Goal: Task Accomplishment & Management: Manage account settings

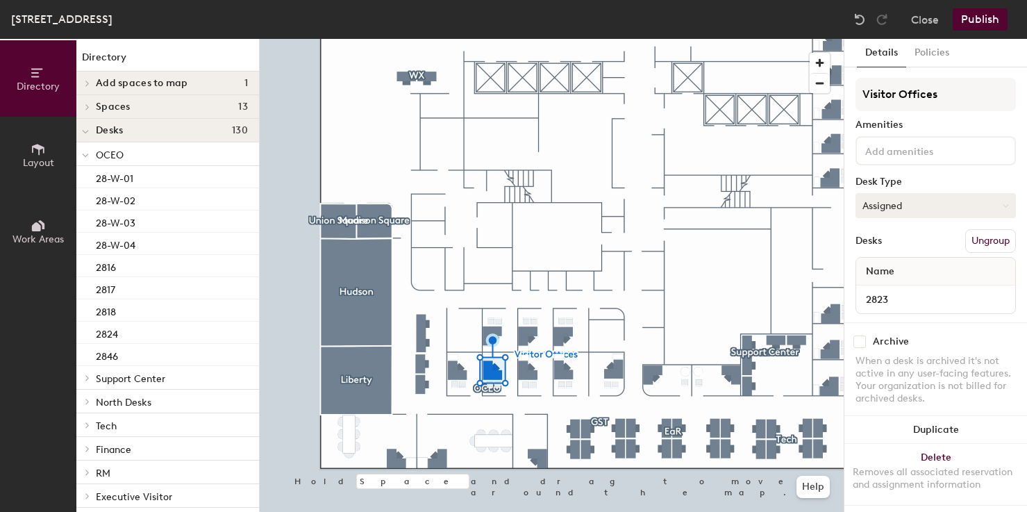
click at [909, 202] on button "Assigned" at bounding box center [935, 205] width 160 height 25
click at [878, 288] on div "Hoteled" at bounding box center [925, 290] width 139 height 21
click at [896, 209] on button "Assigned" at bounding box center [935, 205] width 160 height 25
click at [874, 285] on div "Hoteled" at bounding box center [925, 290] width 139 height 21
click at [883, 217] on button "Assigned" at bounding box center [935, 205] width 160 height 25
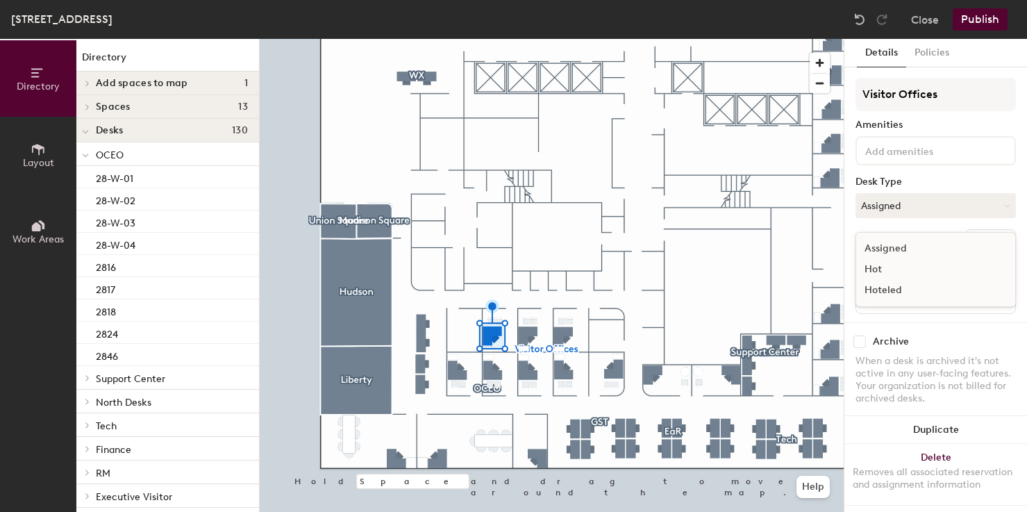
click at [873, 290] on div "Hoteled" at bounding box center [925, 290] width 139 height 21
click at [885, 203] on button "Assigned" at bounding box center [935, 205] width 160 height 25
click at [876, 289] on div "Hoteled" at bounding box center [925, 290] width 139 height 21
click at [883, 207] on button "Assigned" at bounding box center [935, 205] width 160 height 25
click at [874, 291] on div "Hoteled" at bounding box center [925, 290] width 139 height 21
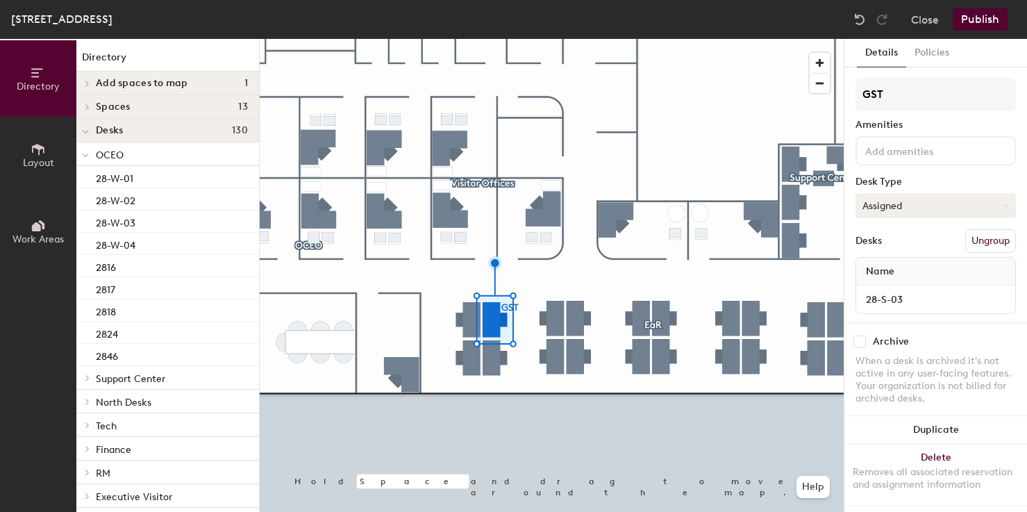
click at [880, 207] on button "Assigned" at bounding box center [935, 205] width 160 height 25
click at [879, 294] on div "Hoteled" at bounding box center [925, 290] width 139 height 21
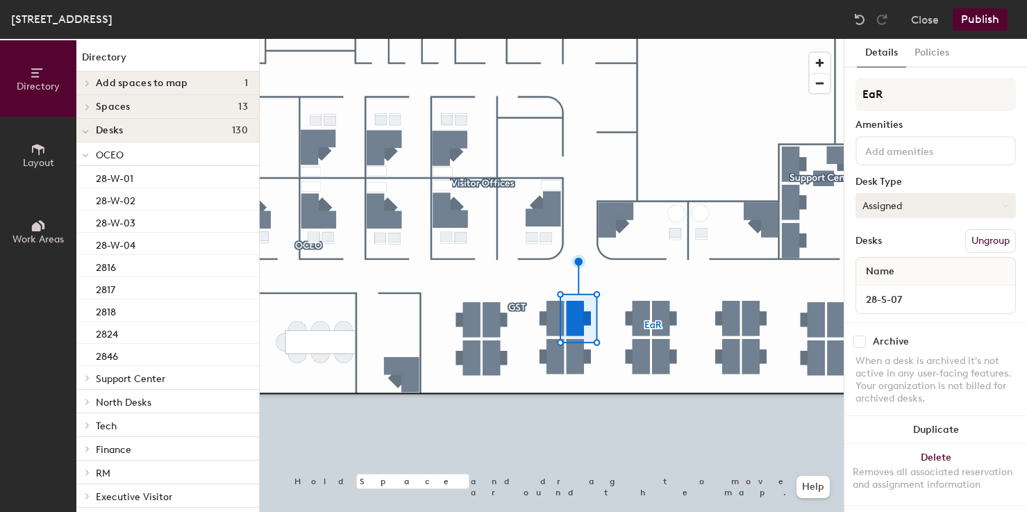
click at [899, 216] on button "Assigned" at bounding box center [935, 205] width 160 height 25
click at [876, 295] on div "Hoteled" at bounding box center [925, 290] width 139 height 21
click at [894, 210] on button "Assigned" at bounding box center [935, 205] width 160 height 25
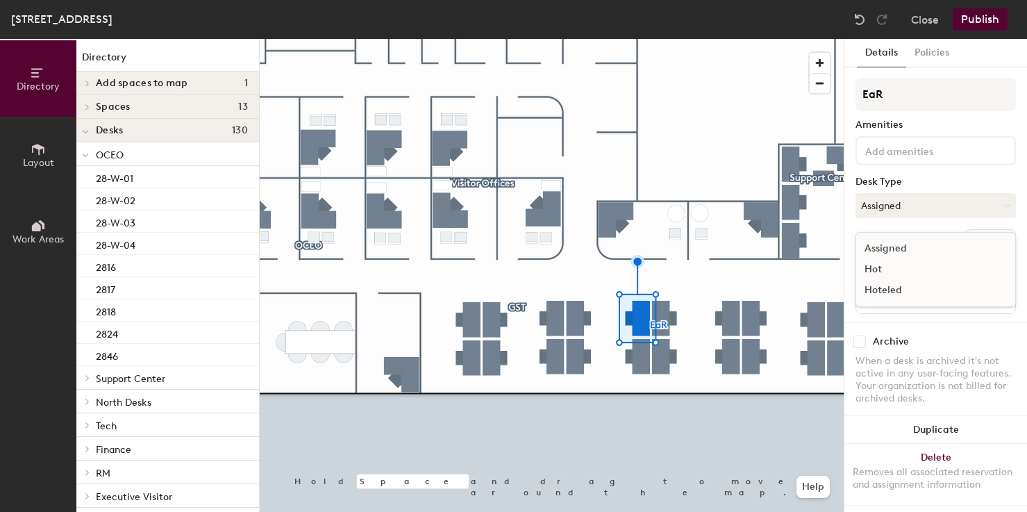
click at [872, 288] on div "Hoteled" at bounding box center [925, 290] width 139 height 21
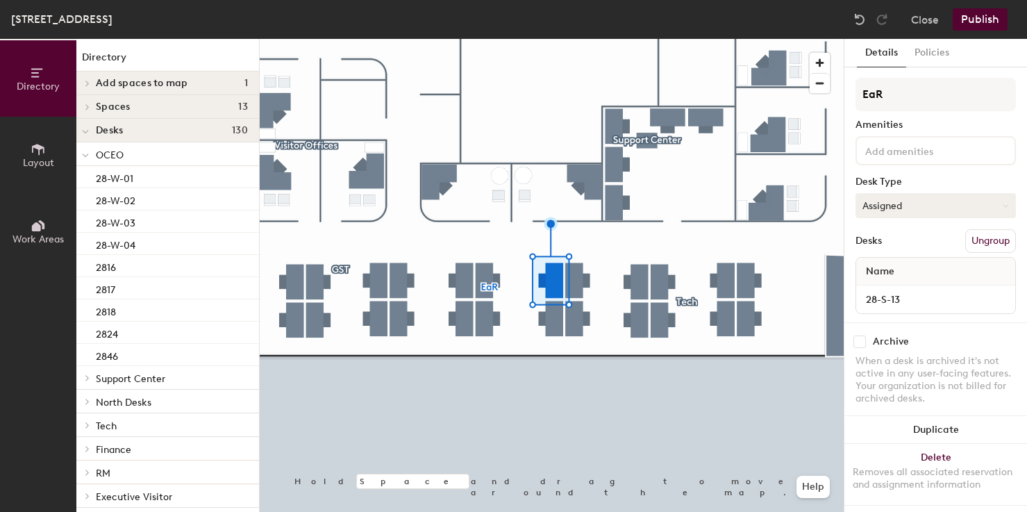
click at [901, 211] on button "Assigned" at bounding box center [935, 205] width 160 height 25
click at [878, 286] on div "Hoteled" at bounding box center [925, 290] width 139 height 21
click at [897, 201] on button "Assigned" at bounding box center [935, 205] width 160 height 25
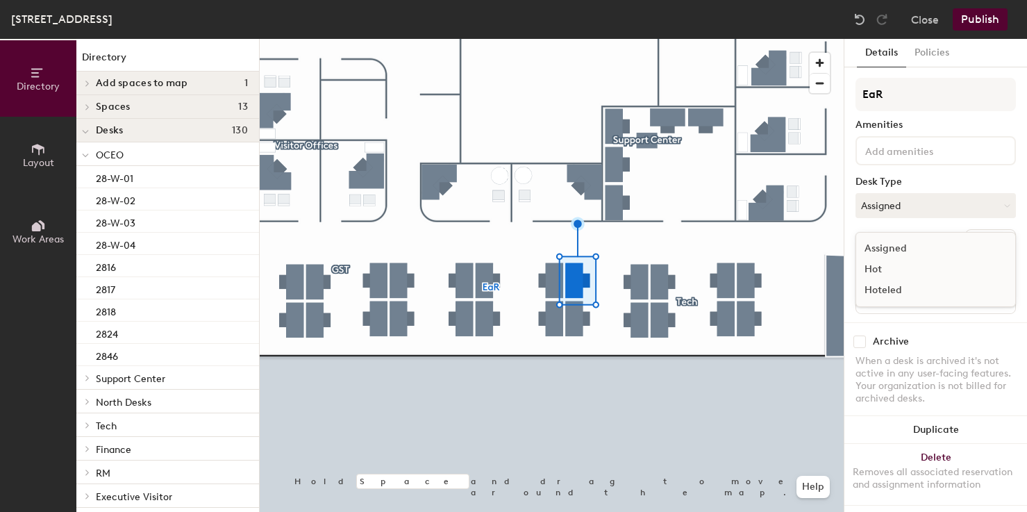
click at [883, 290] on div "Hoteled" at bounding box center [925, 290] width 139 height 21
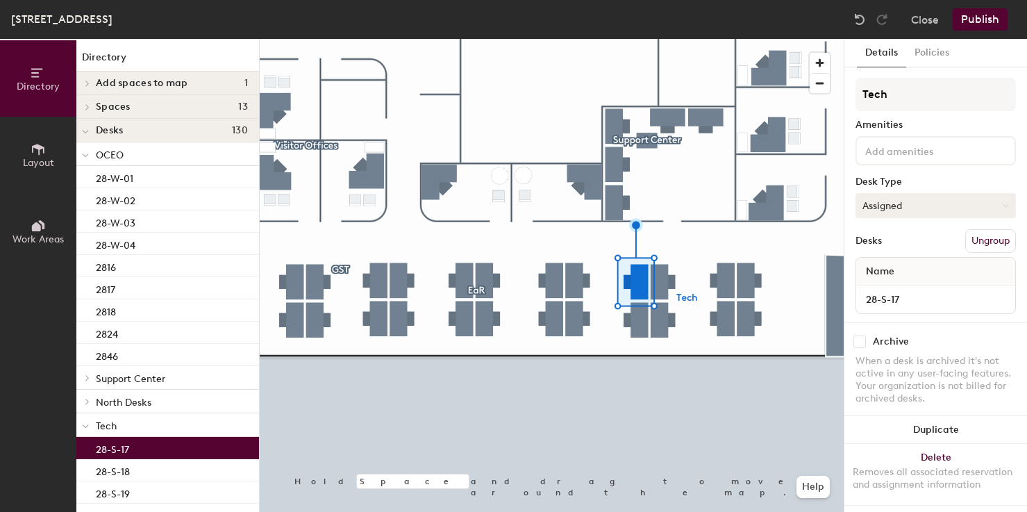
click at [899, 208] on button "Assigned" at bounding box center [935, 205] width 160 height 25
click at [883, 289] on div "Hoteled" at bounding box center [925, 290] width 139 height 21
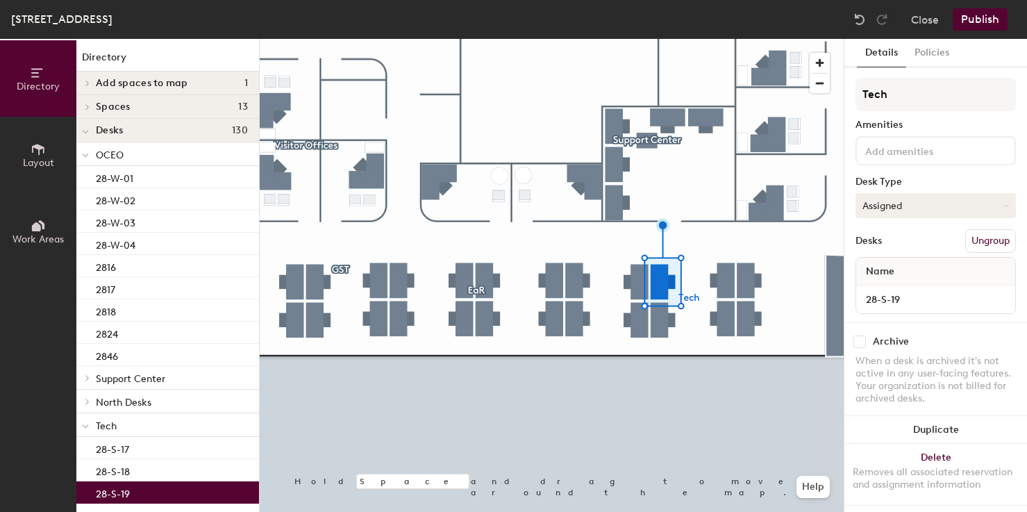
click at [897, 203] on button "Assigned" at bounding box center [935, 205] width 160 height 25
click at [874, 292] on div "Hoteled" at bounding box center [925, 290] width 139 height 21
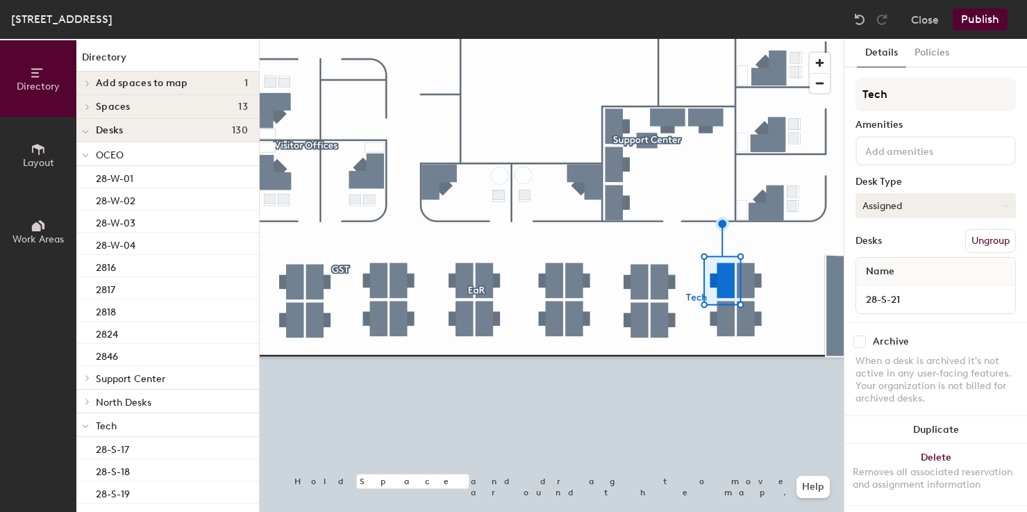
click at [923, 207] on button "Assigned" at bounding box center [935, 205] width 160 height 25
click at [884, 291] on div "Hoteled" at bounding box center [925, 290] width 139 height 21
click at [921, 206] on button "Assigned" at bounding box center [935, 205] width 160 height 25
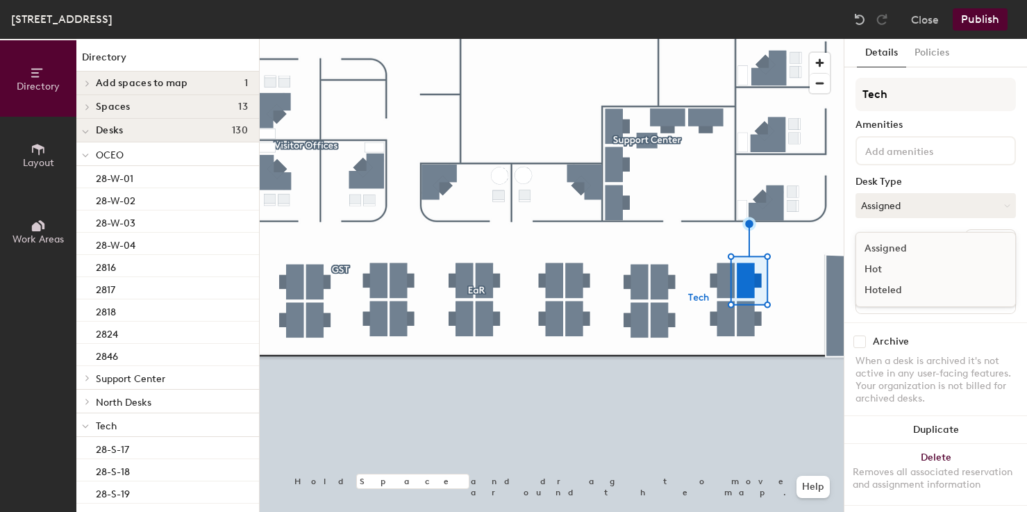
click at [876, 287] on div "Hoteled" at bounding box center [925, 290] width 139 height 21
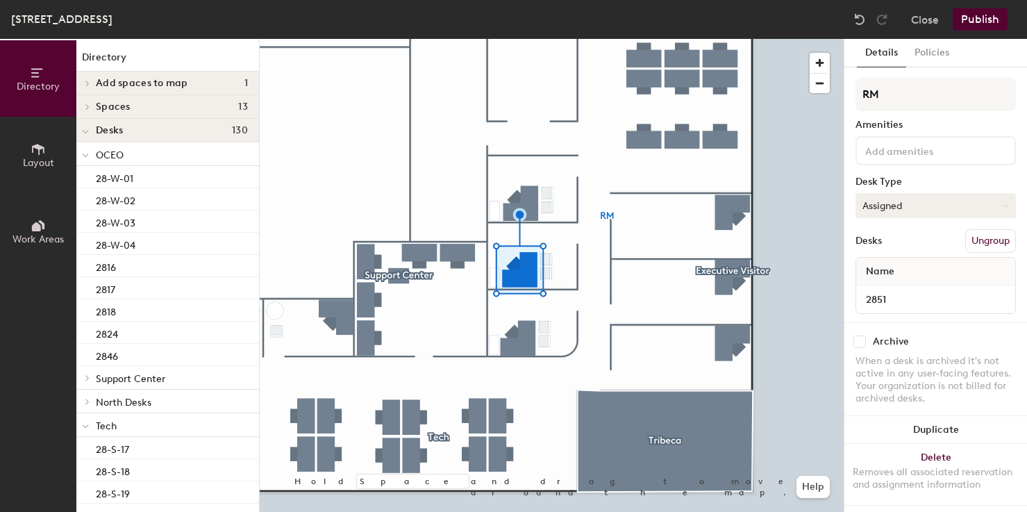
click at [910, 201] on button "Assigned" at bounding box center [935, 205] width 160 height 25
click at [871, 290] on div "Hoteled" at bounding box center [925, 290] width 139 height 21
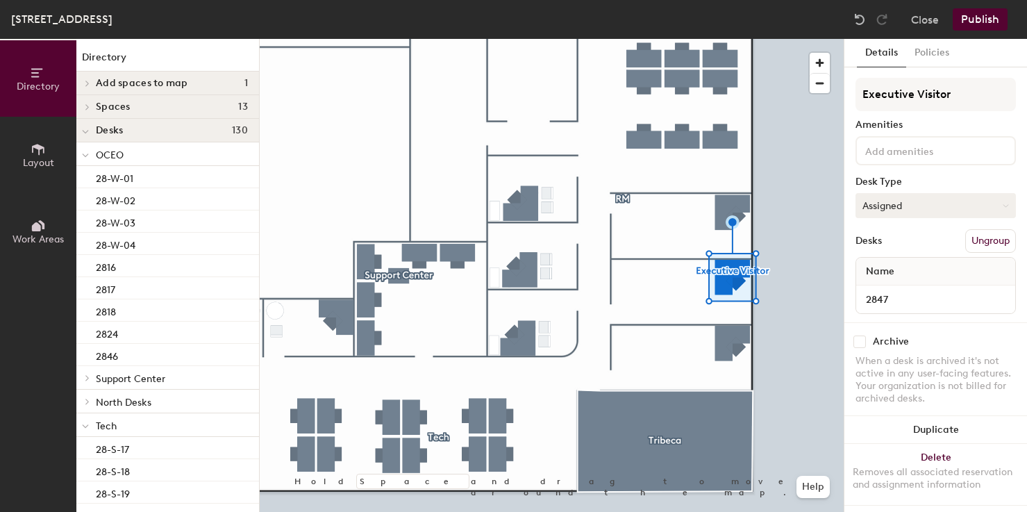
click at [892, 210] on button "Assigned" at bounding box center [935, 205] width 160 height 25
click at [879, 287] on div "Hoteled" at bounding box center [925, 290] width 139 height 21
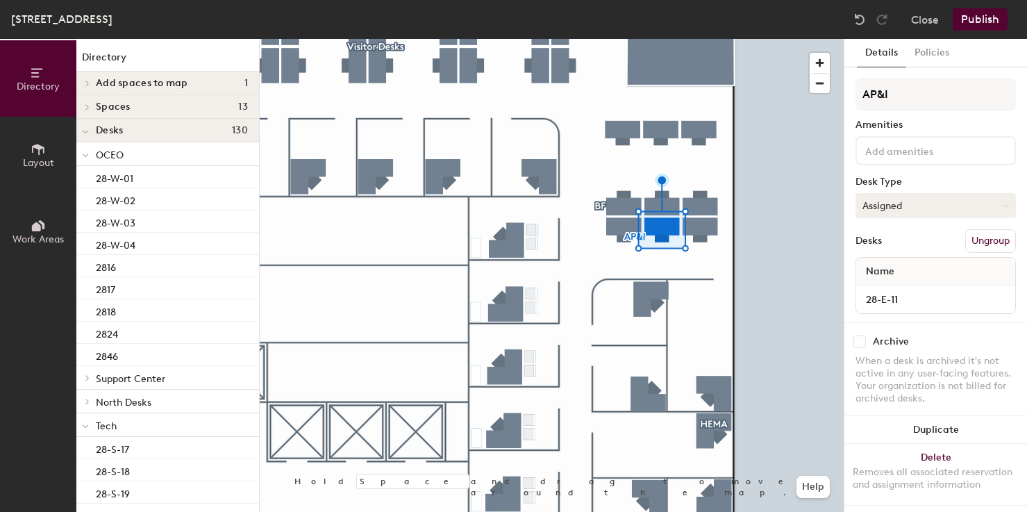
click at [887, 203] on button "Assigned" at bounding box center [935, 205] width 160 height 25
click at [888, 292] on div "Hoteled" at bounding box center [925, 290] width 139 height 21
click at [872, 202] on button "Assigned" at bounding box center [935, 205] width 160 height 25
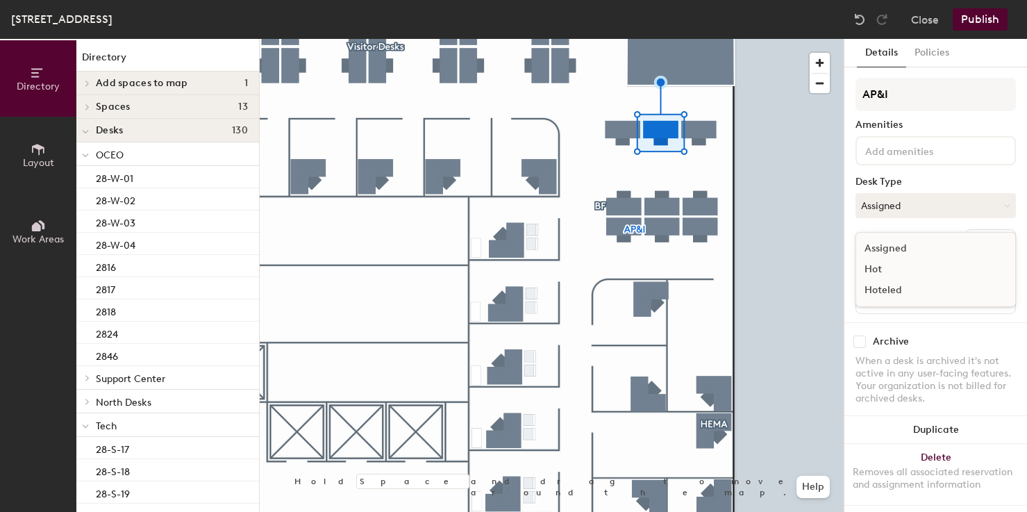
click at [878, 291] on div "Hoteled" at bounding box center [925, 290] width 139 height 21
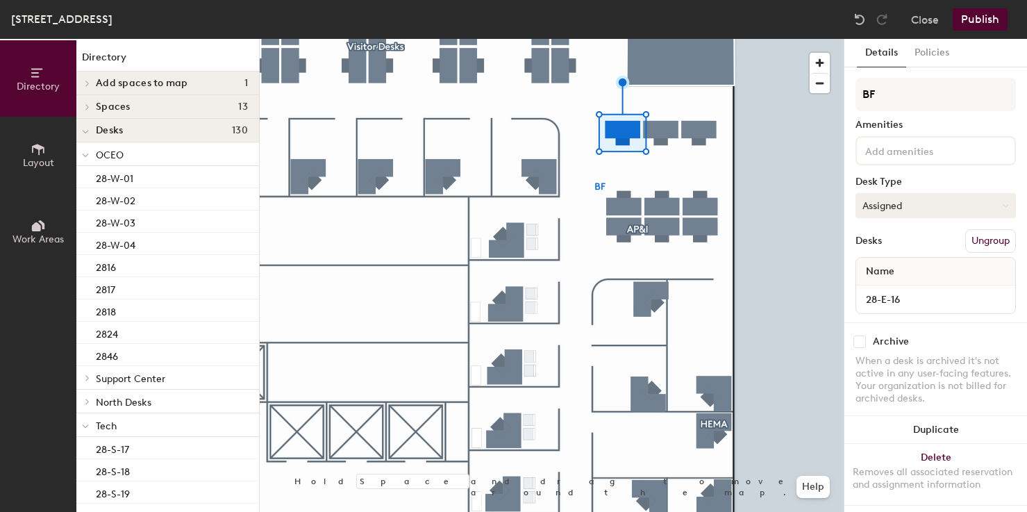
click at [903, 210] on button "Assigned" at bounding box center [935, 205] width 160 height 25
click at [880, 287] on div "Hoteled" at bounding box center [925, 290] width 139 height 21
click at [895, 211] on button "Assigned" at bounding box center [935, 205] width 160 height 25
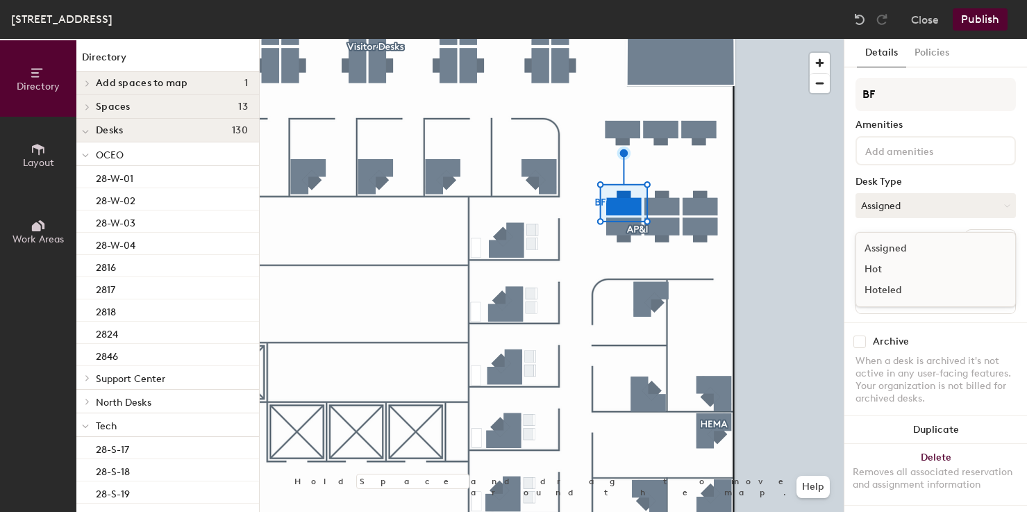
click at [882, 290] on div "Hoteled" at bounding box center [925, 290] width 139 height 21
click at [889, 209] on button "Assigned" at bounding box center [935, 205] width 160 height 25
click at [885, 290] on div "Hoteled" at bounding box center [925, 290] width 139 height 21
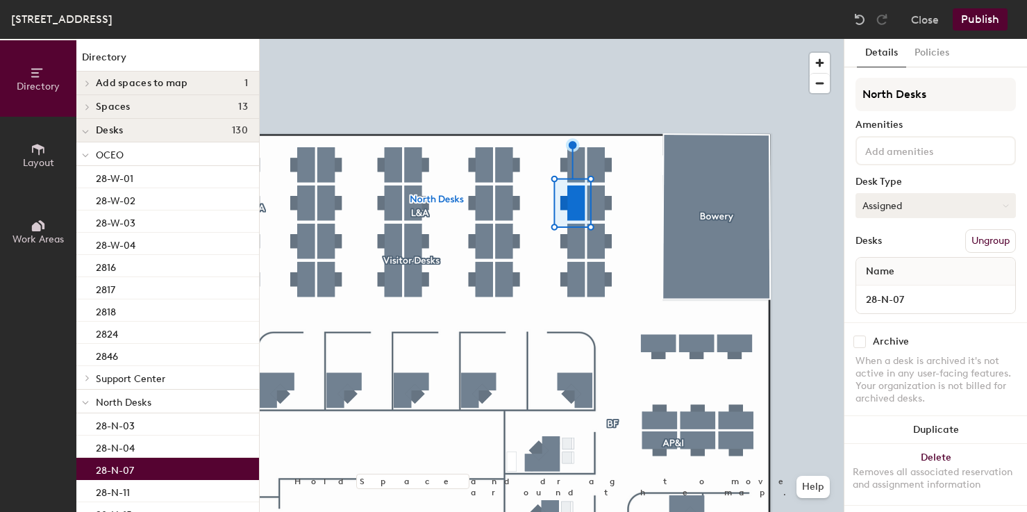
click at [926, 207] on button "Assigned" at bounding box center [935, 205] width 160 height 25
click at [889, 289] on div "Hoteled" at bounding box center [925, 290] width 139 height 21
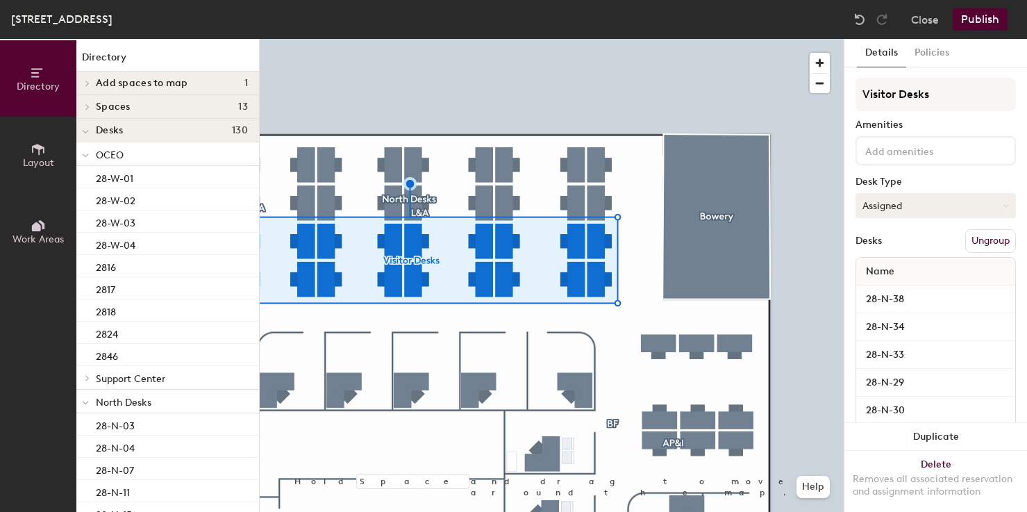
click at [887, 210] on button "Assigned" at bounding box center [935, 205] width 160 height 25
click at [875, 292] on div "Hoteled" at bounding box center [925, 290] width 139 height 21
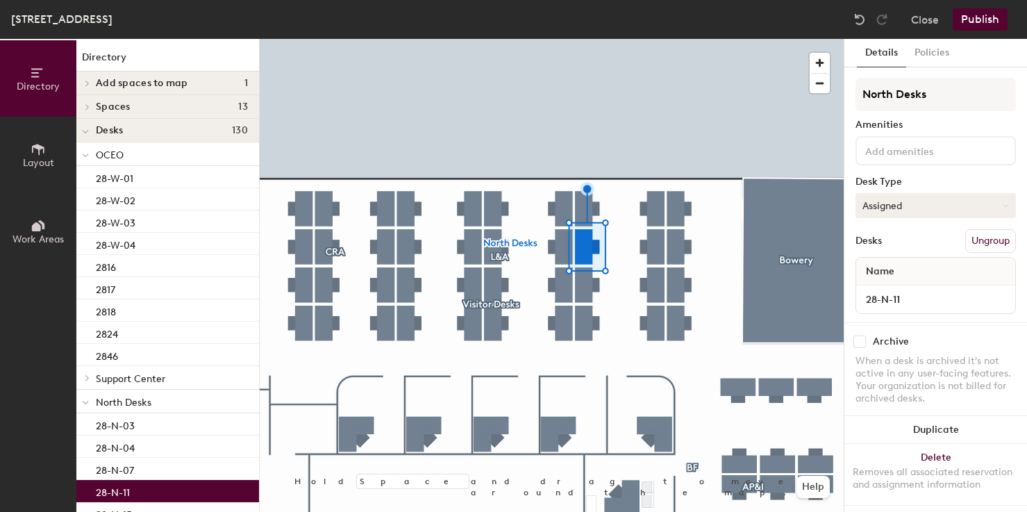
click at [869, 203] on button "Assigned" at bounding box center [935, 205] width 160 height 25
click at [878, 288] on div "Hoteled" at bounding box center [925, 290] width 139 height 21
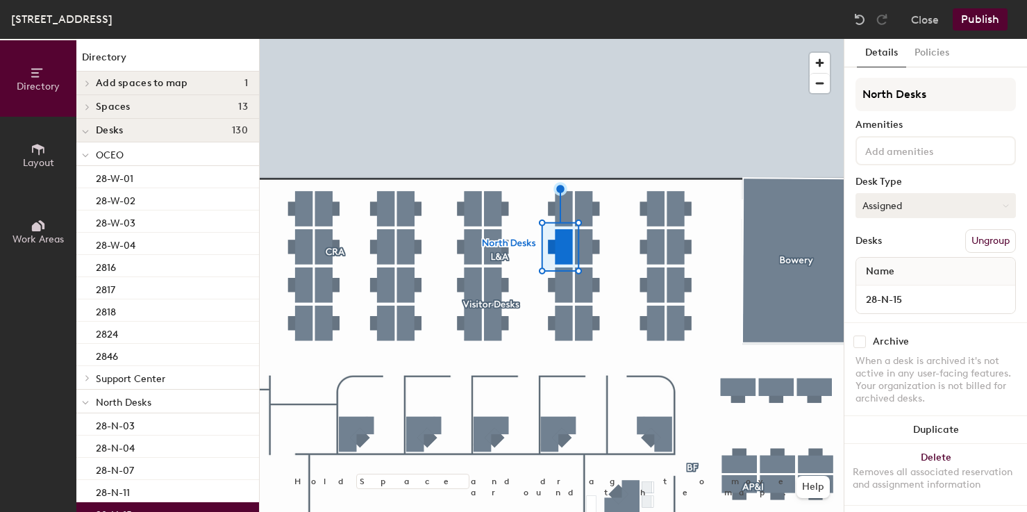
click at [901, 211] on button "Assigned" at bounding box center [935, 205] width 160 height 25
click at [882, 288] on div "Hoteled" at bounding box center [925, 290] width 139 height 21
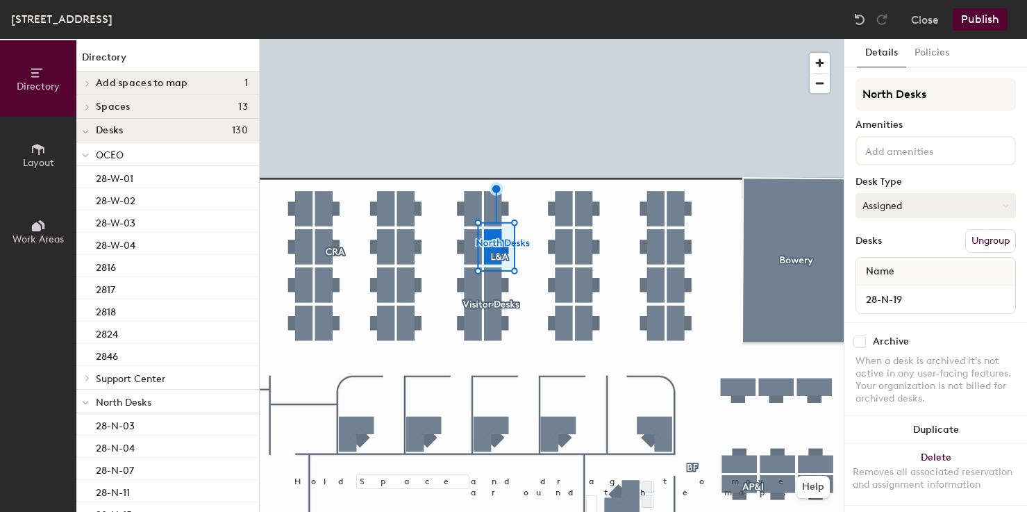
click at [893, 199] on button "Assigned" at bounding box center [935, 205] width 160 height 25
click at [872, 295] on div "Hoteled" at bounding box center [925, 290] width 139 height 21
click at [909, 201] on button "Assigned" at bounding box center [935, 205] width 160 height 25
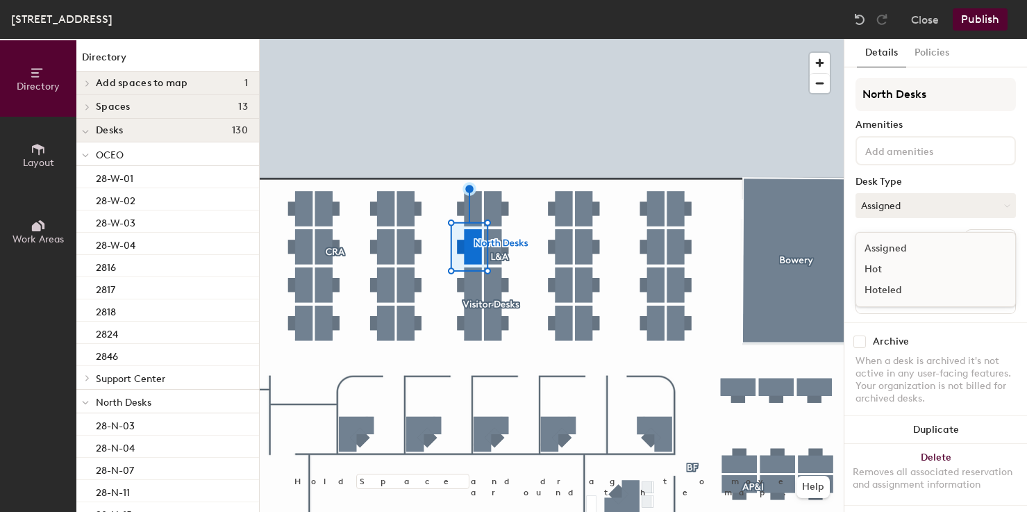
click at [891, 292] on div "Hoteled" at bounding box center [925, 290] width 139 height 21
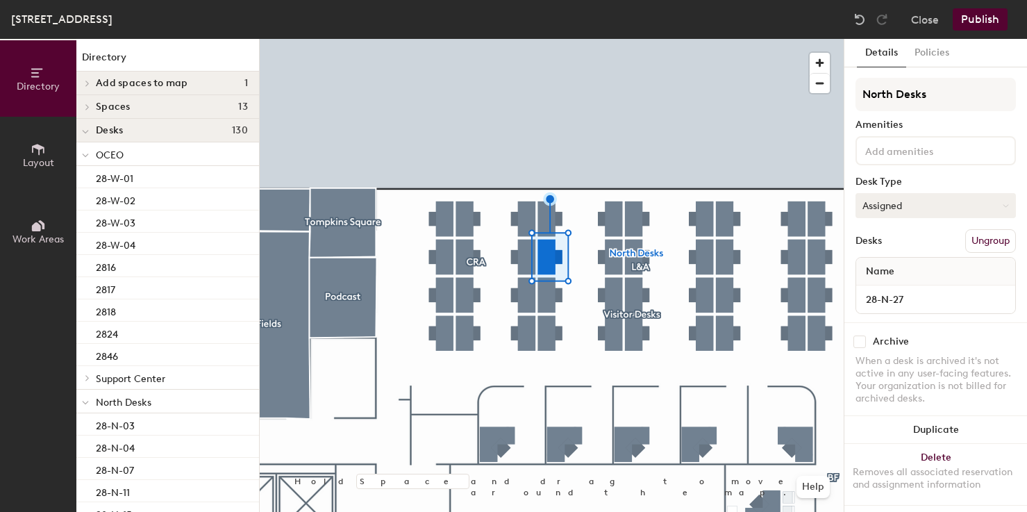
click at [885, 215] on button "Assigned" at bounding box center [935, 205] width 160 height 25
click at [871, 290] on div "Hoteled" at bounding box center [925, 290] width 139 height 21
click at [884, 203] on button "Assigned" at bounding box center [935, 205] width 160 height 25
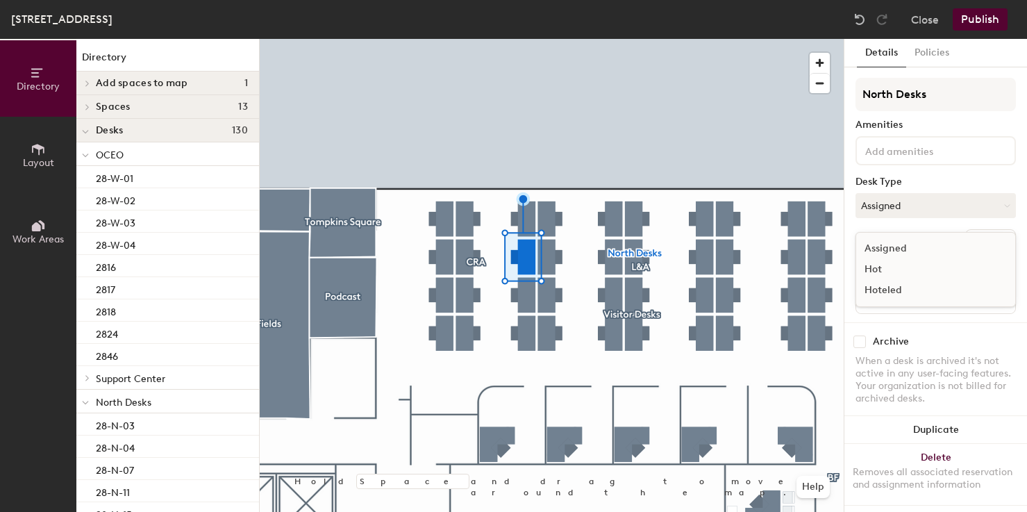
click at [889, 292] on div "Hoteled" at bounding box center [925, 290] width 139 height 21
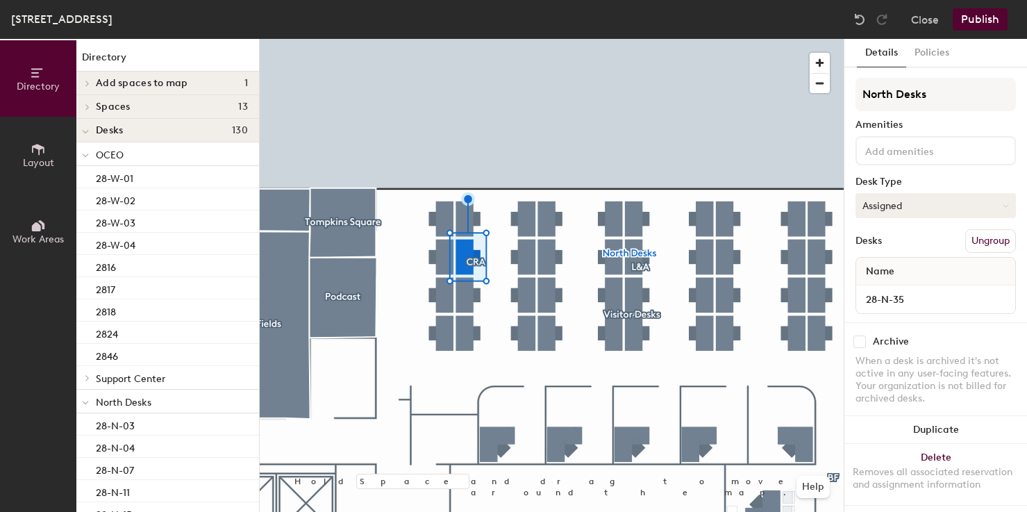
click at [899, 199] on button "Assigned" at bounding box center [935, 205] width 160 height 25
click at [877, 284] on div "Hoteled" at bounding box center [925, 290] width 139 height 21
click at [913, 206] on button "Assigned" at bounding box center [935, 205] width 160 height 25
click at [892, 295] on div "Hoteled" at bounding box center [925, 290] width 139 height 21
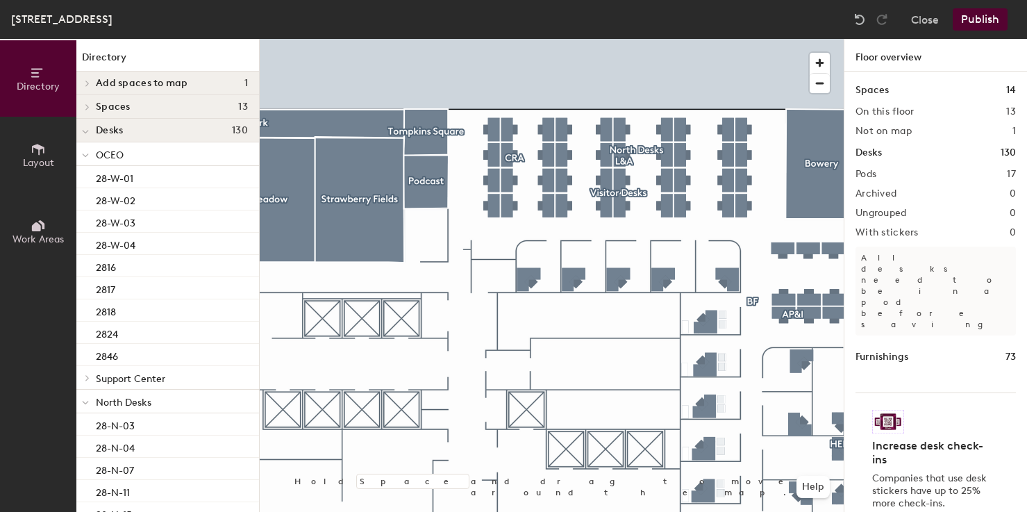
click at [971, 22] on button "Publish" at bounding box center [980, 19] width 55 height 22
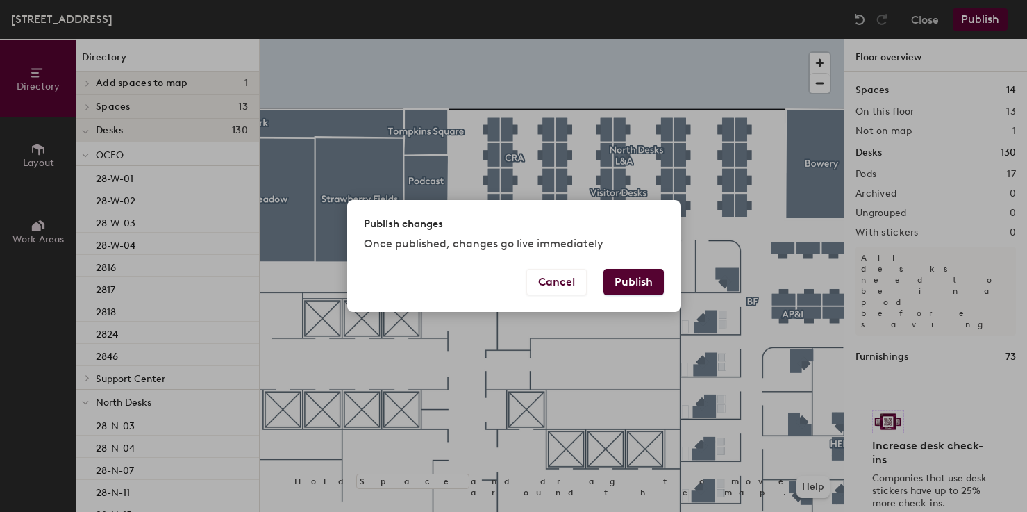
click at [645, 281] on button "Publish" at bounding box center [633, 282] width 60 height 26
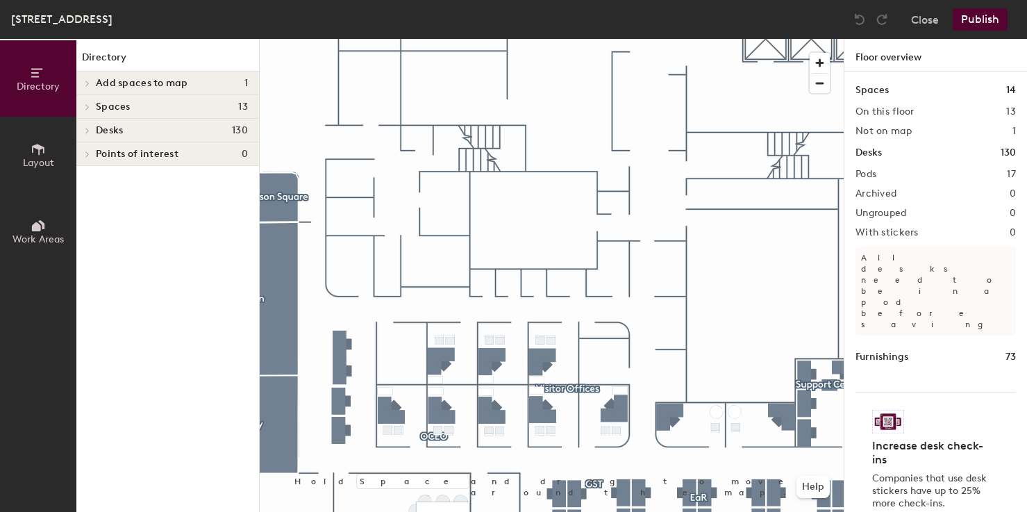
click at [135, 104] on h4 "Spaces 13" at bounding box center [172, 106] width 152 height 11
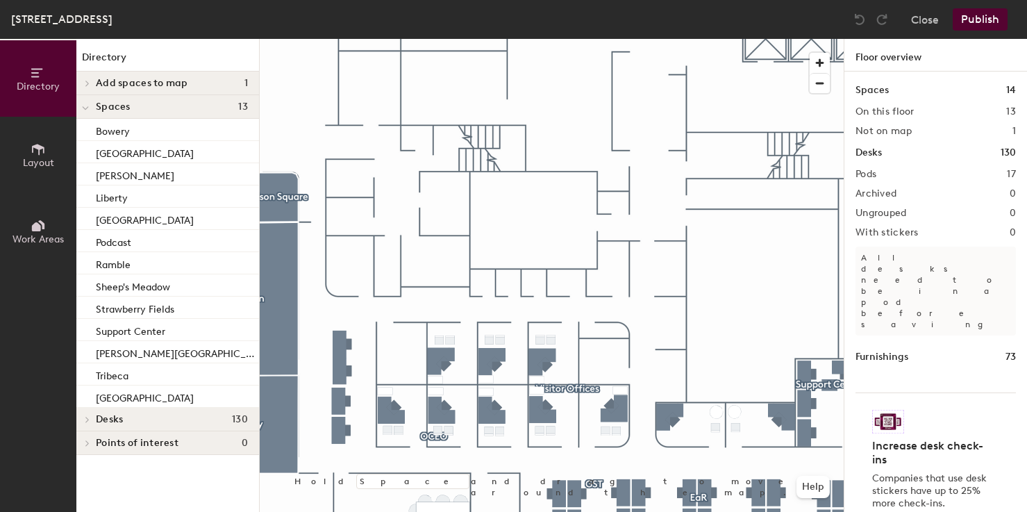
click at [42, 139] on button "Layout" at bounding box center [38, 155] width 76 height 76
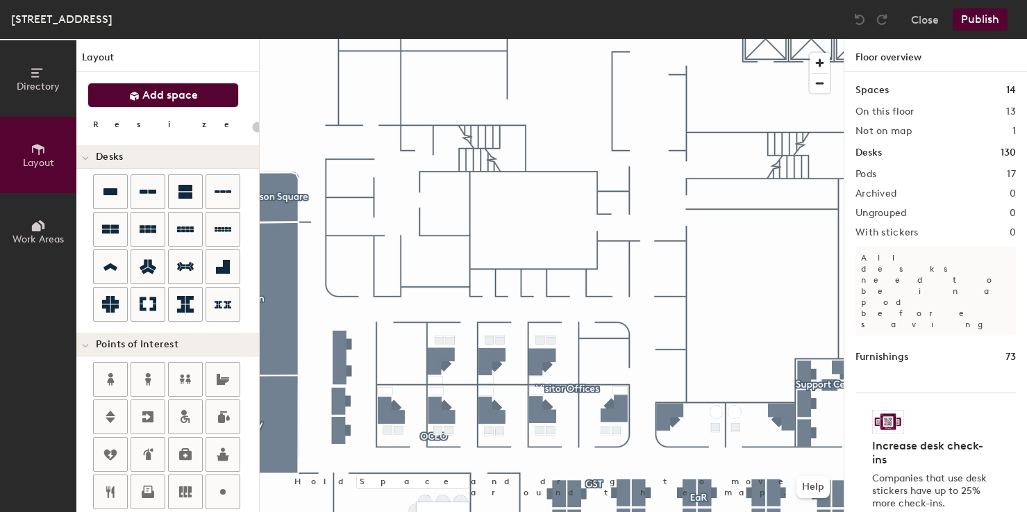
click at [149, 104] on button "Add space" at bounding box center [162, 95] width 151 height 25
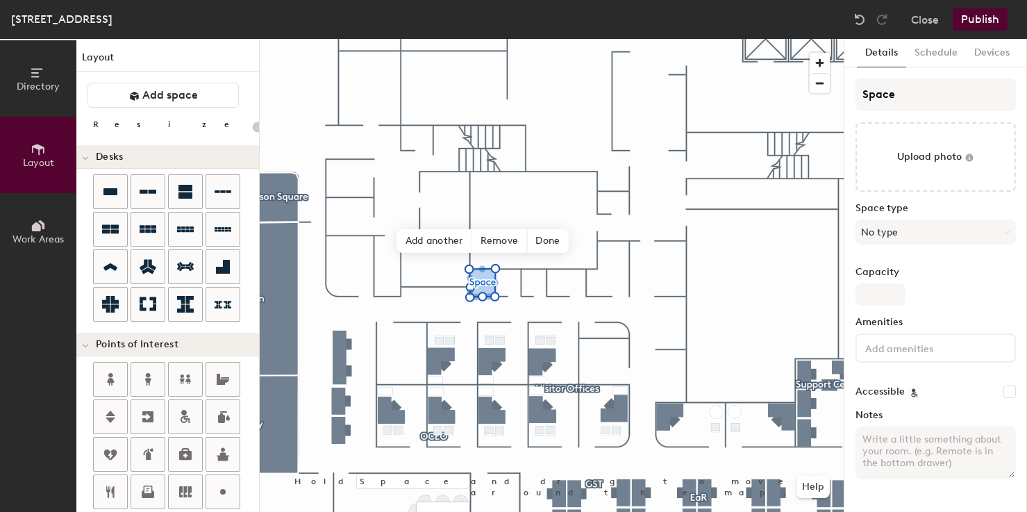
type input "20"
click at [885, 85] on input "Space" at bounding box center [935, 94] width 160 height 33
type input "P"
type input "20"
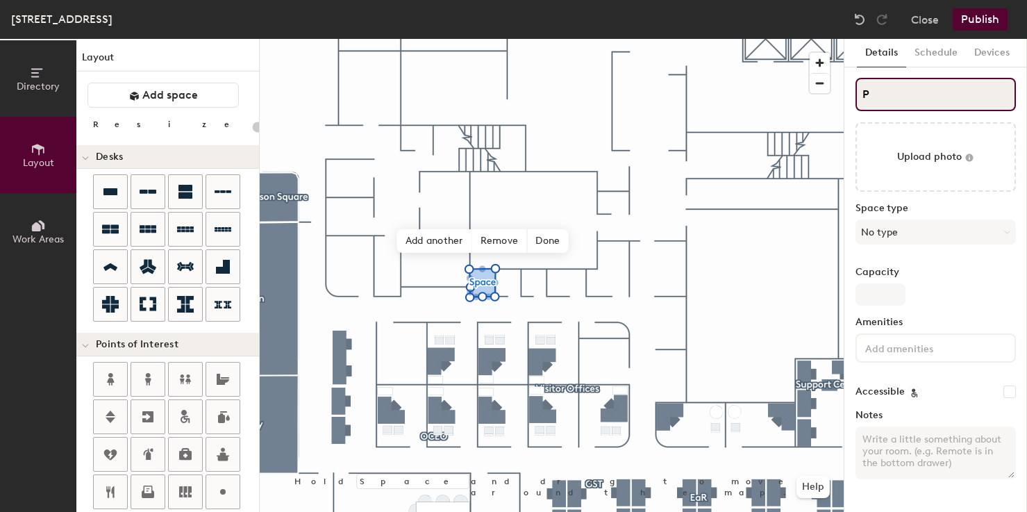
type input "PB"
type input "20"
type input "PB"
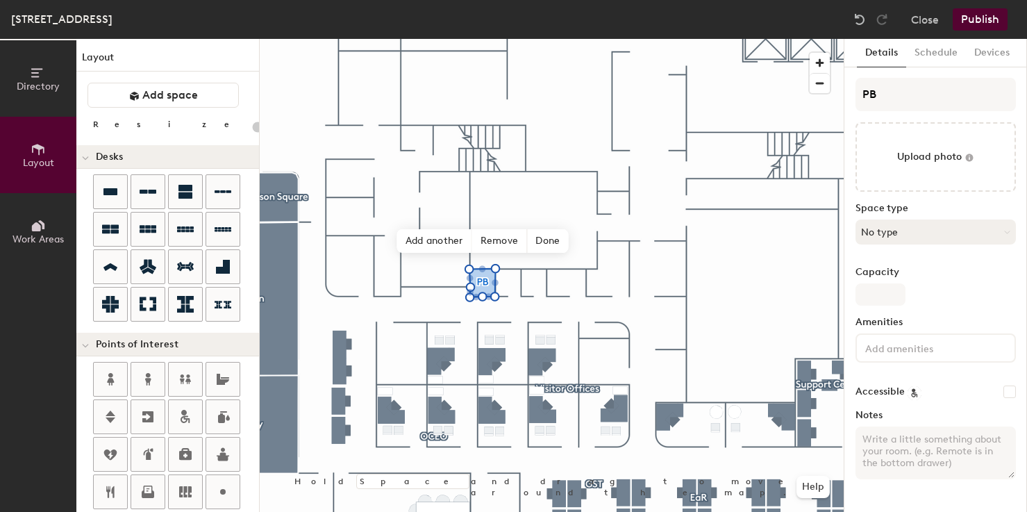
click at [916, 232] on button "No type" at bounding box center [935, 231] width 160 height 25
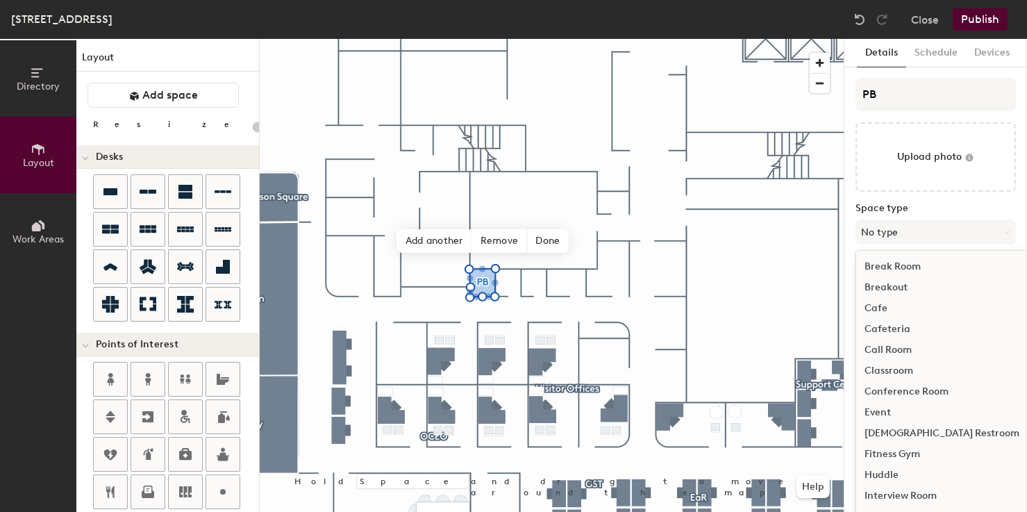
click at [894, 349] on div "Call Room" at bounding box center [942, 350] width 172 height 21
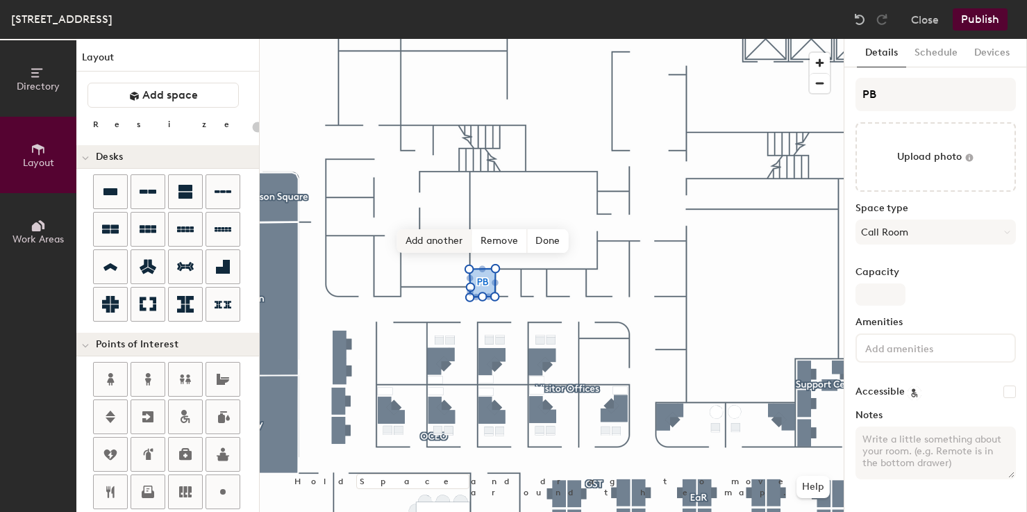
click at [424, 241] on span "Add another" at bounding box center [434, 241] width 75 height 24
type input "20"
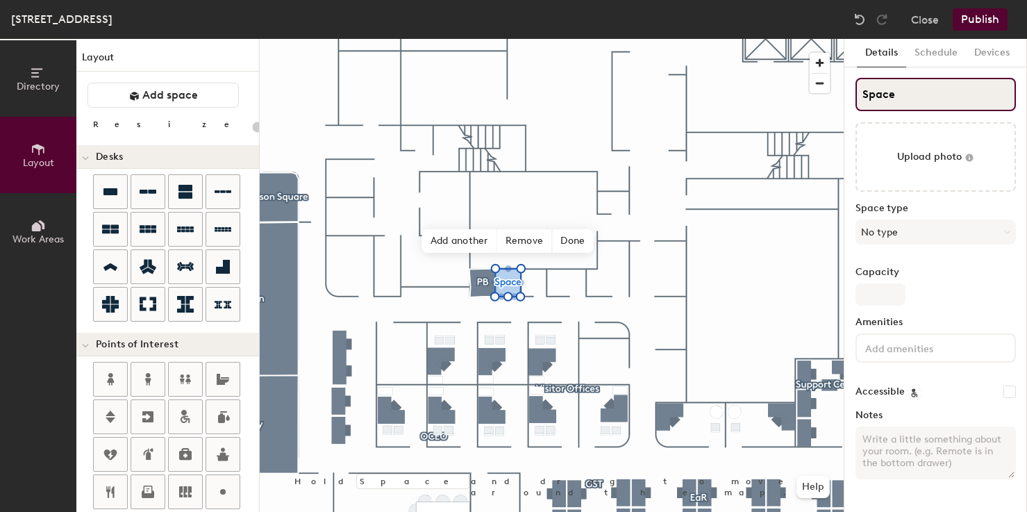
click at [903, 94] on input "Space" at bounding box center [935, 94] width 160 height 33
type input "P"
type input "20"
type input "PB"
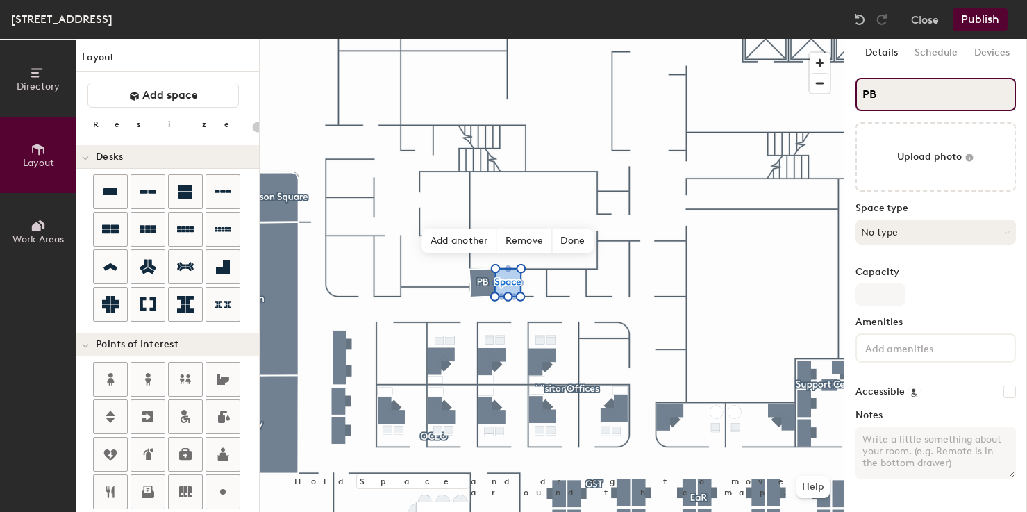
type input "20"
type input "PB"
click at [904, 228] on button "No type" at bounding box center [935, 231] width 160 height 25
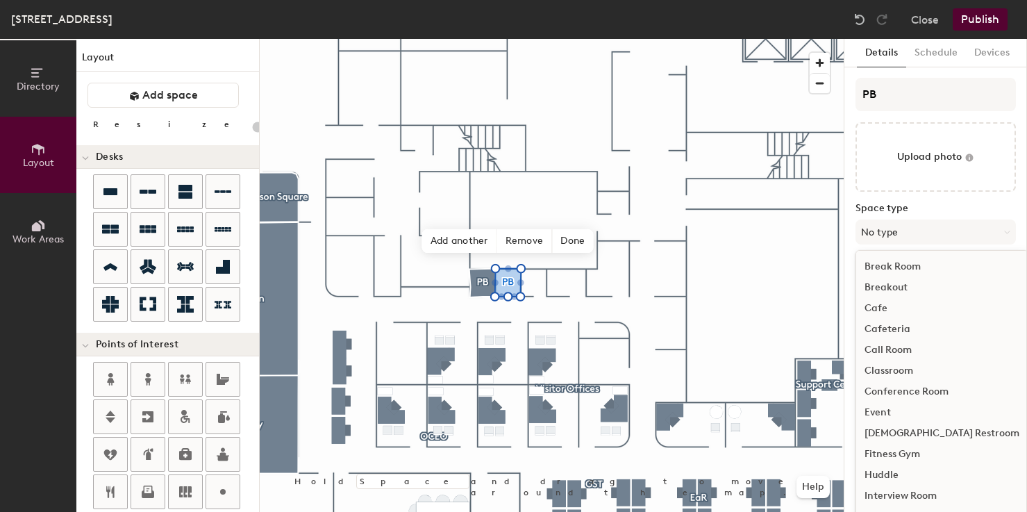
click at [892, 351] on div "Call Room" at bounding box center [942, 350] width 172 height 21
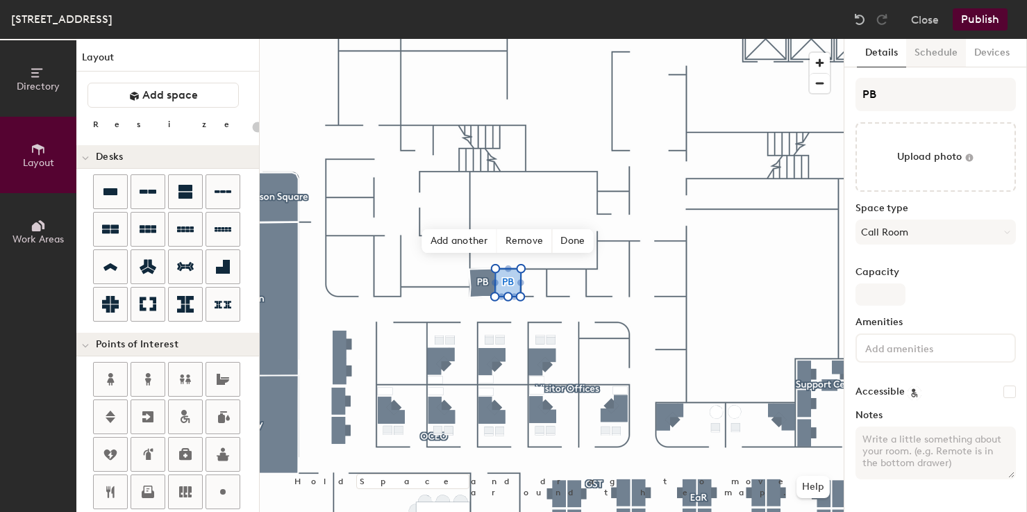
click at [926, 50] on button "Schedule" at bounding box center [936, 53] width 60 height 28
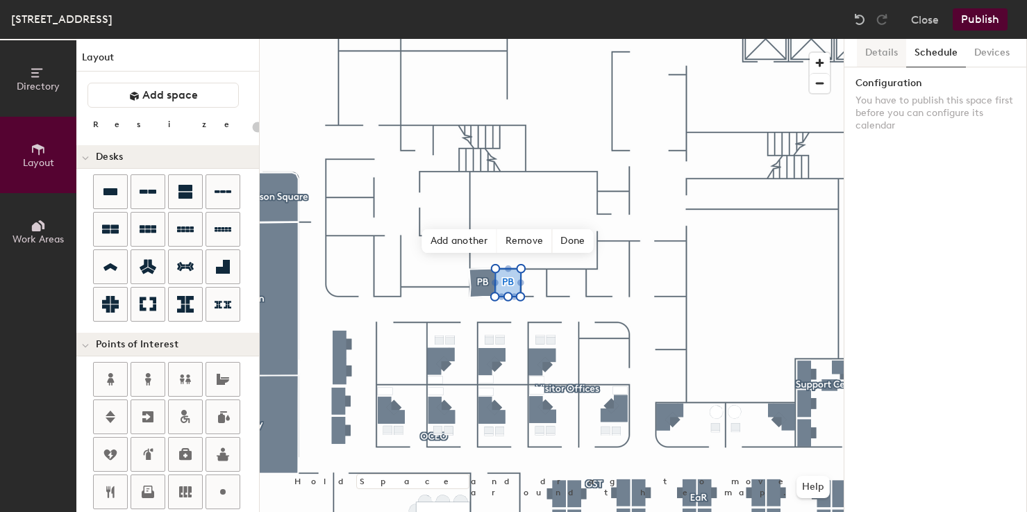
click at [885, 51] on button "Details" at bounding box center [881, 53] width 49 height 28
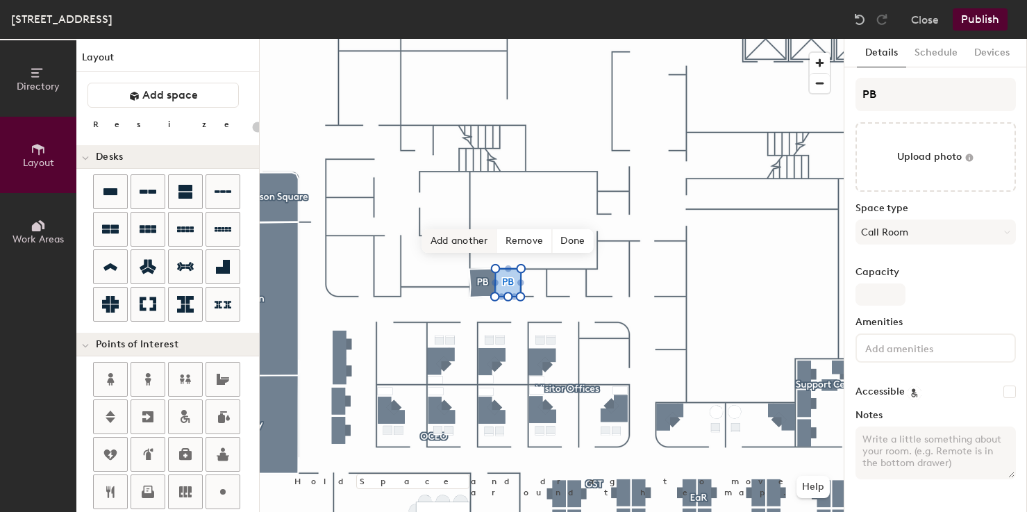
click at [463, 240] on span "Add another" at bounding box center [459, 241] width 75 height 24
type input "20"
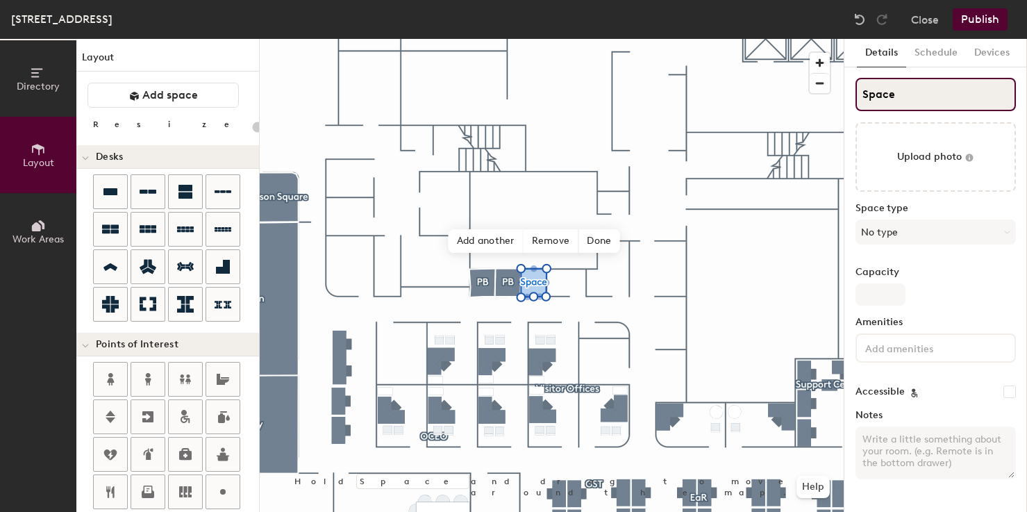
click at [893, 94] on input "Space" at bounding box center [935, 94] width 160 height 33
type input "P"
type input "20"
type input "PB"
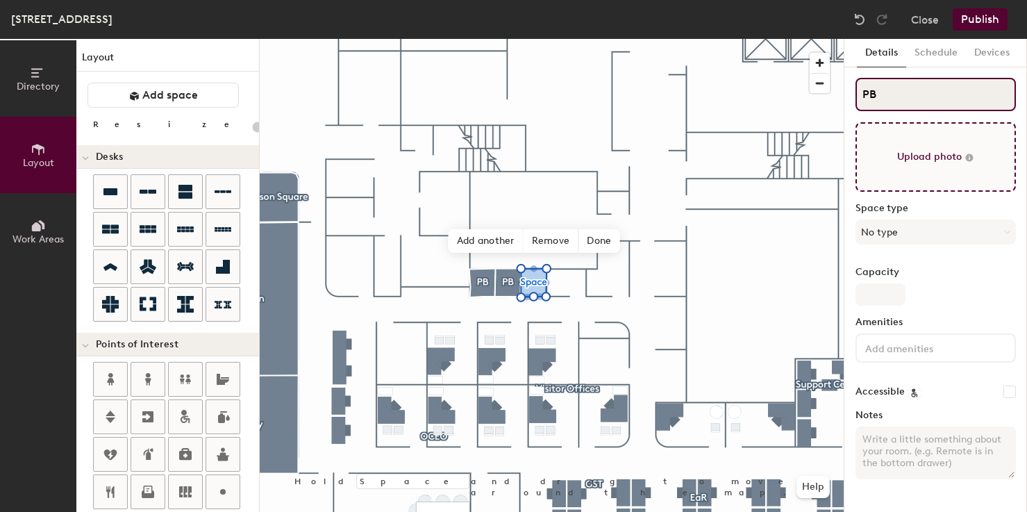
type input "20"
type input "PB"
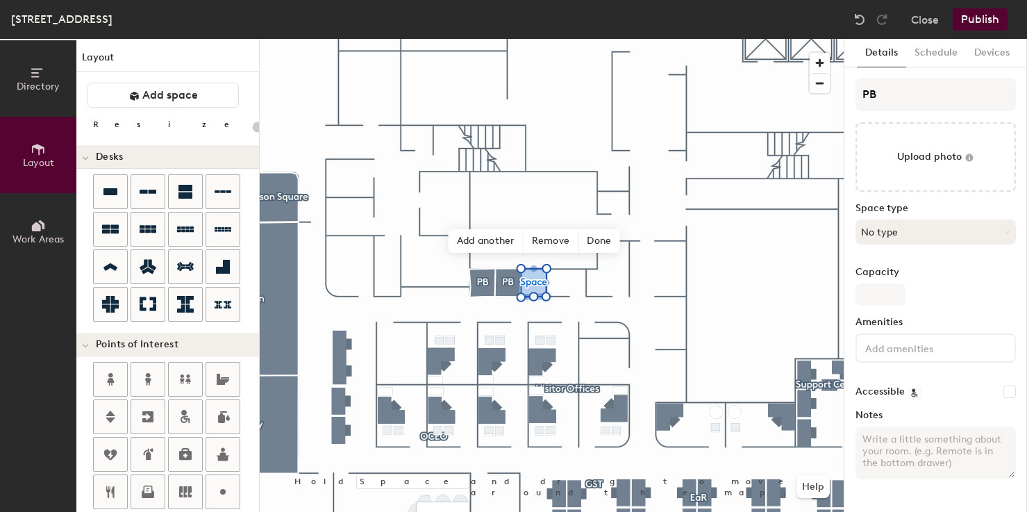
click at [894, 232] on button "No type" at bounding box center [935, 231] width 160 height 25
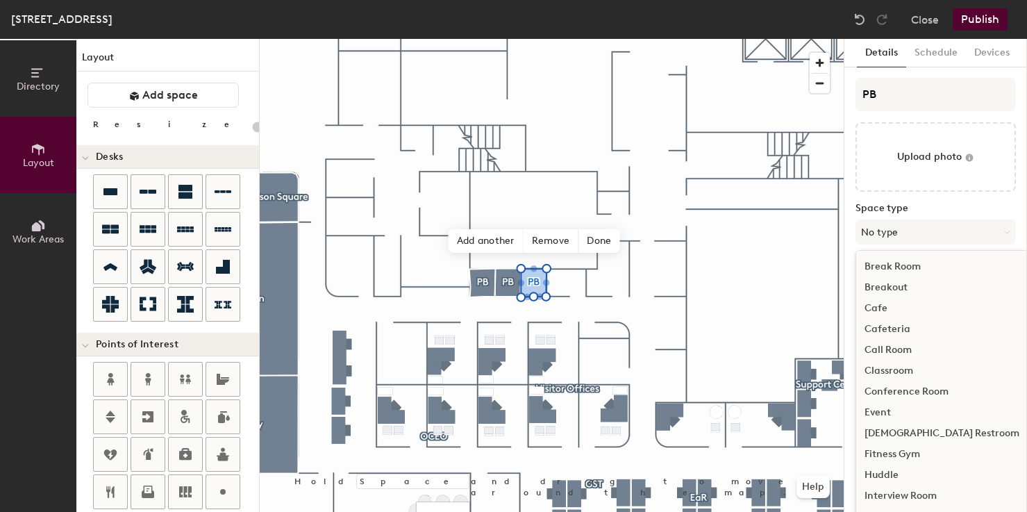
click at [891, 350] on div "Call Room" at bounding box center [942, 350] width 172 height 21
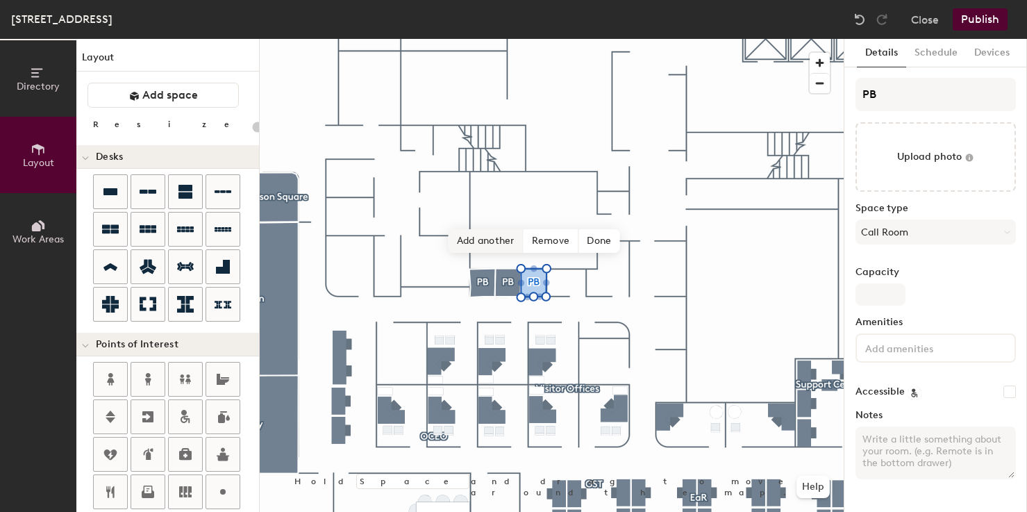
click at [490, 244] on span "Add another" at bounding box center [486, 241] width 75 height 24
type input "20"
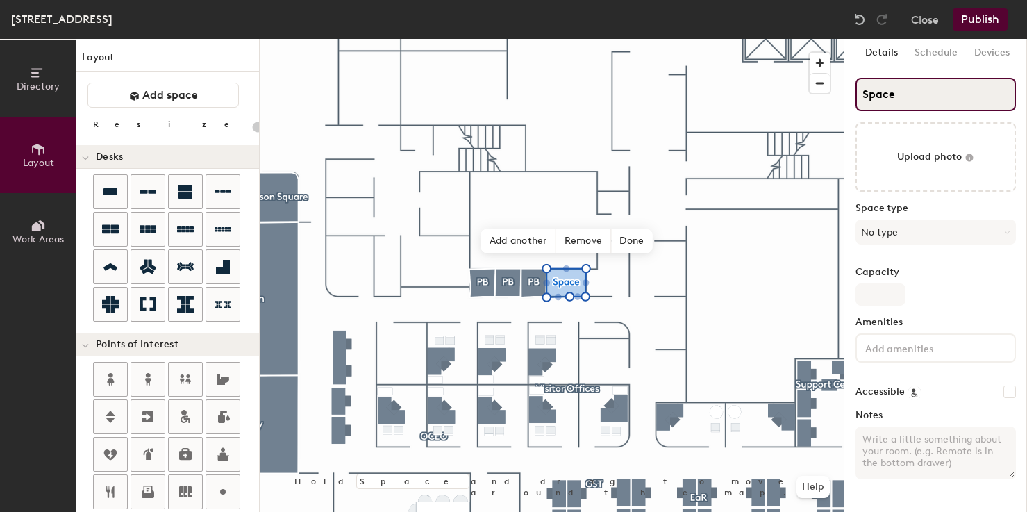
click at [878, 98] on input "Space" at bounding box center [935, 94] width 160 height 33
type input "P"
type input "20"
type input "PB"
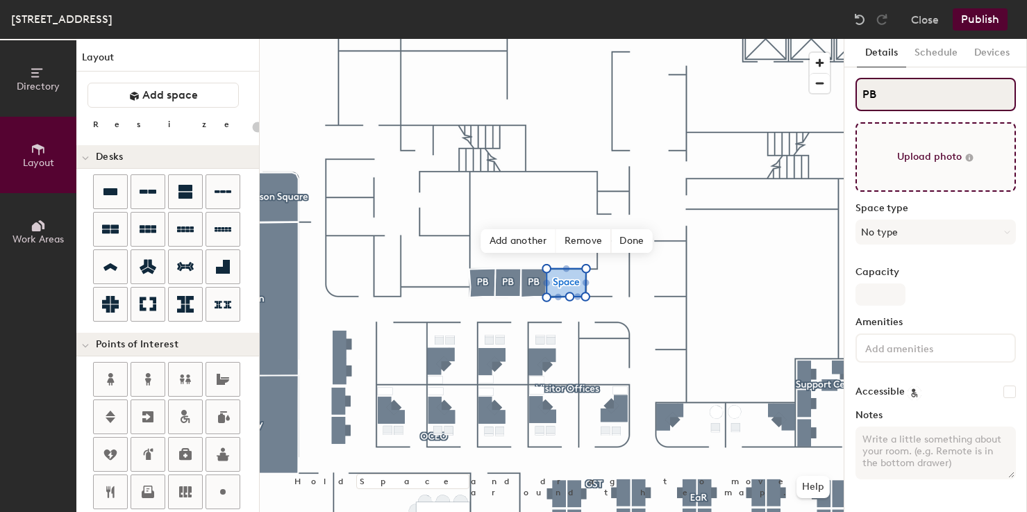
type input "20"
type input "PB"
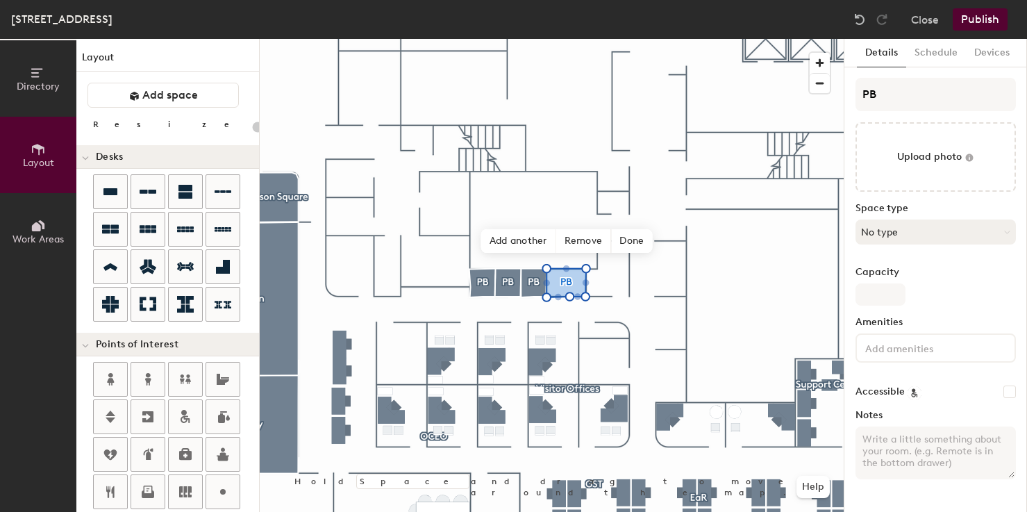
click at [918, 235] on button "No type" at bounding box center [935, 231] width 160 height 25
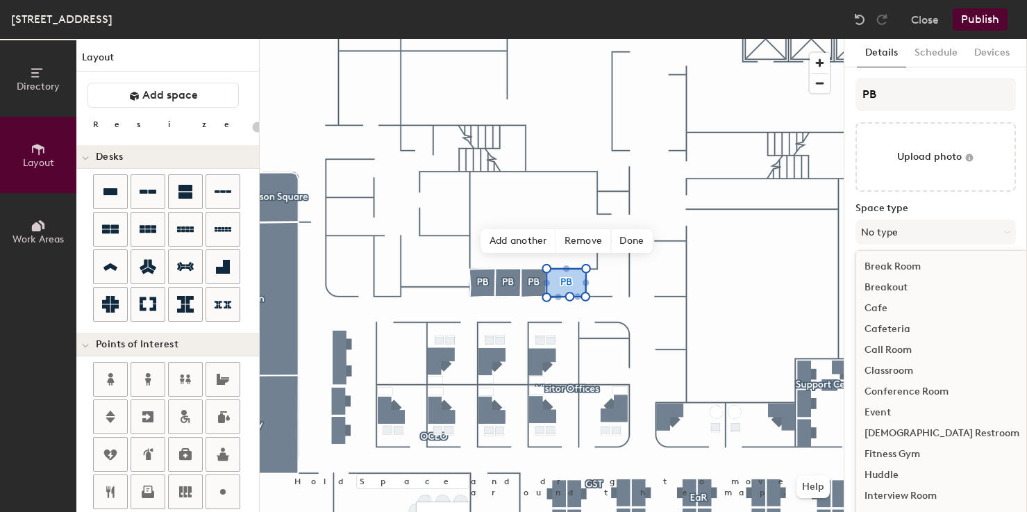
click at [905, 349] on div "Call Room" at bounding box center [942, 350] width 172 height 21
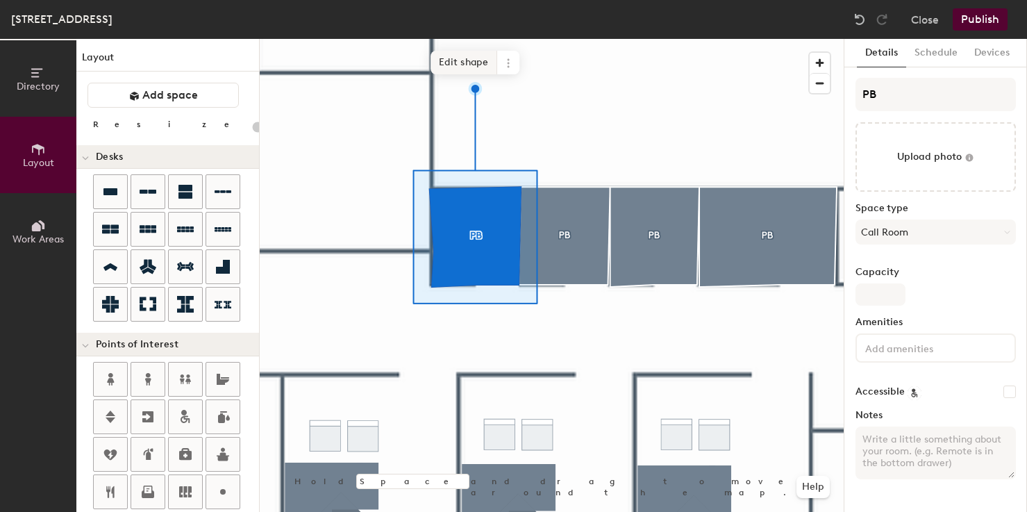
click at [449, 65] on span "Edit shape" at bounding box center [464, 63] width 67 height 24
click at [452, 73] on span "Edit shape" at bounding box center [465, 65] width 67 height 24
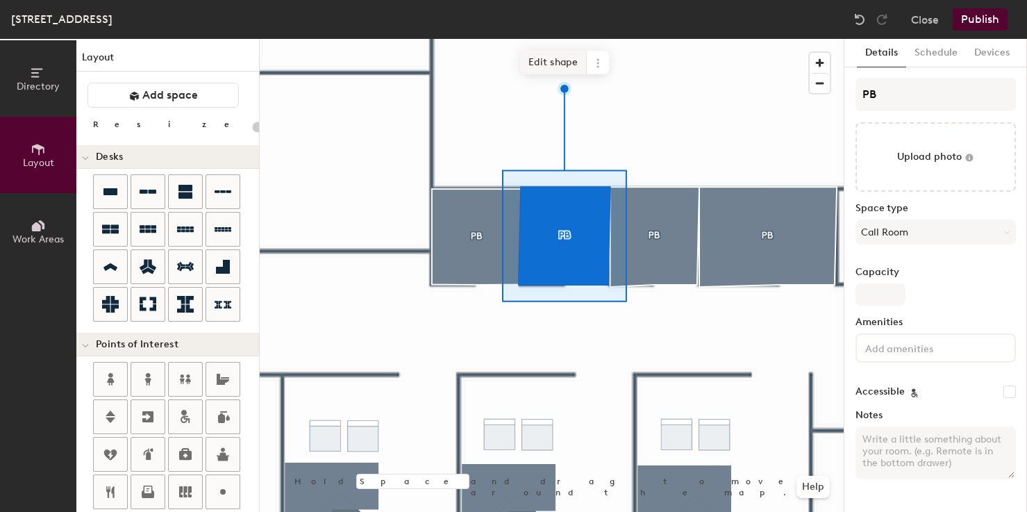
click at [536, 62] on span "Edit shape" at bounding box center [553, 63] width 67 height 24
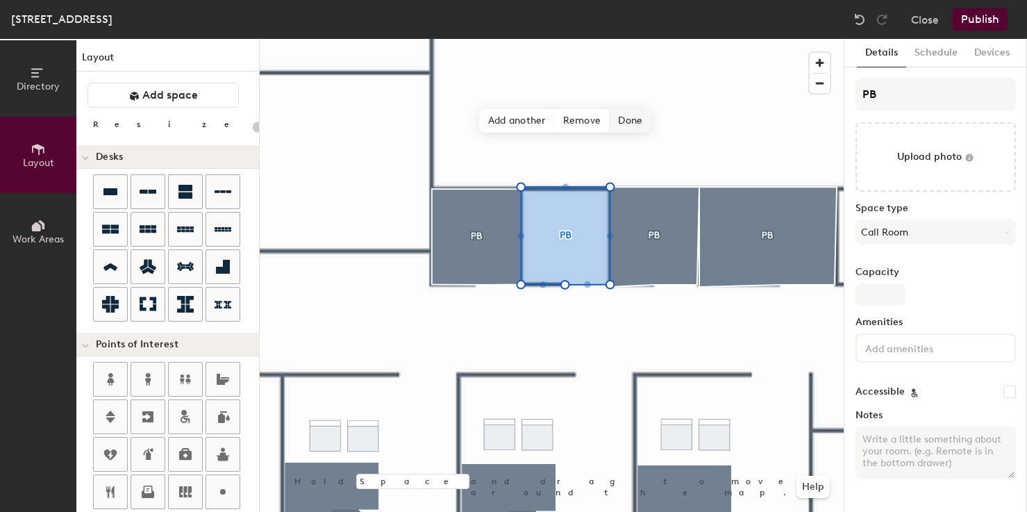
click at [633, 117] on span "Done" at bounding box center [630, 121] width 41 height 24
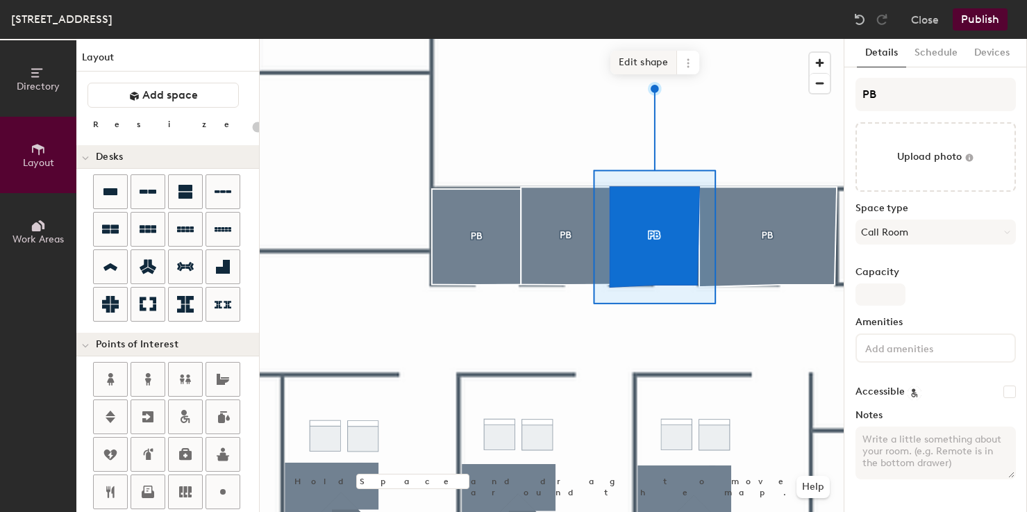
click at [626, 59] on span "Edit shape" at bounding box center [643, 63] width 67 height 24
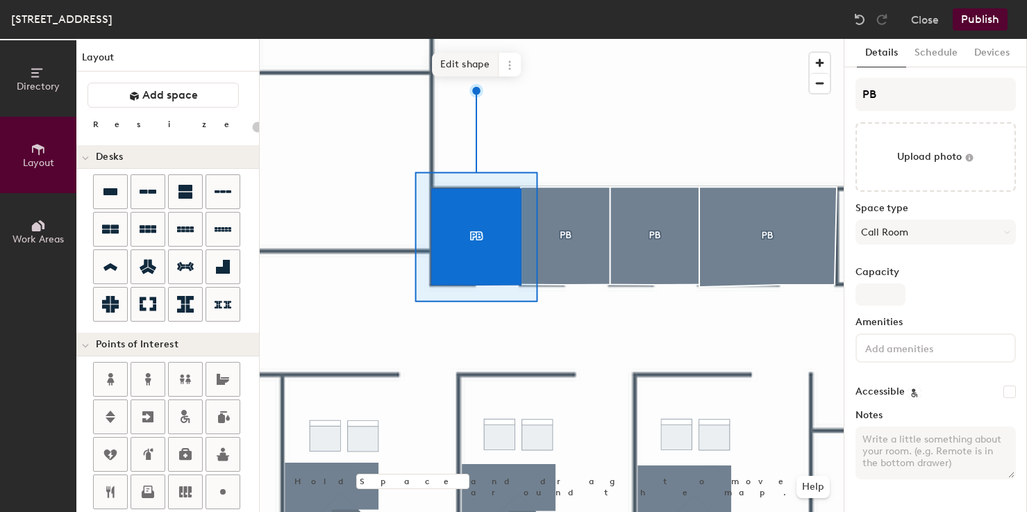
click at [450, 57] on span "Edit shape" at bounding box center [465, 65] width 67 height 24
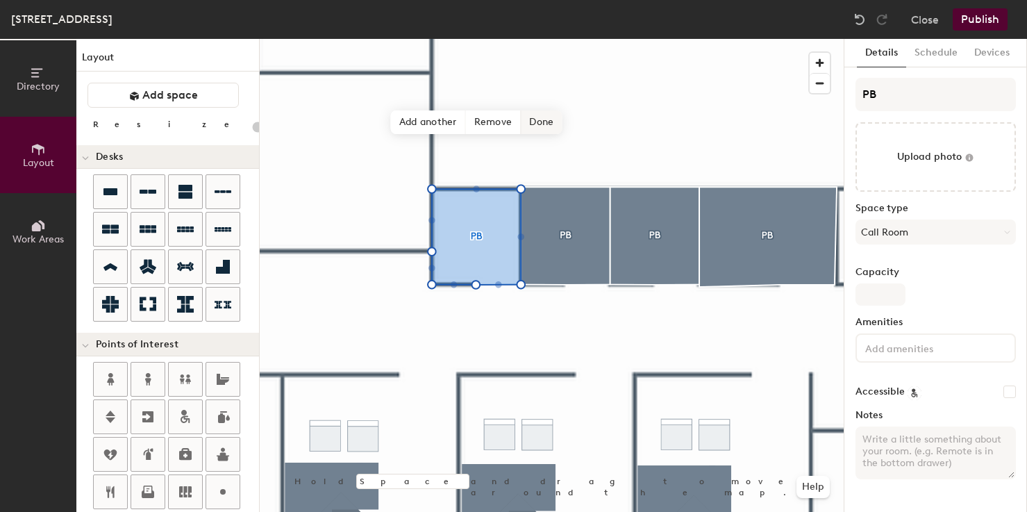
click at [530, 124] on span "Done" at bounding box center [541, 122] width 41 height 24
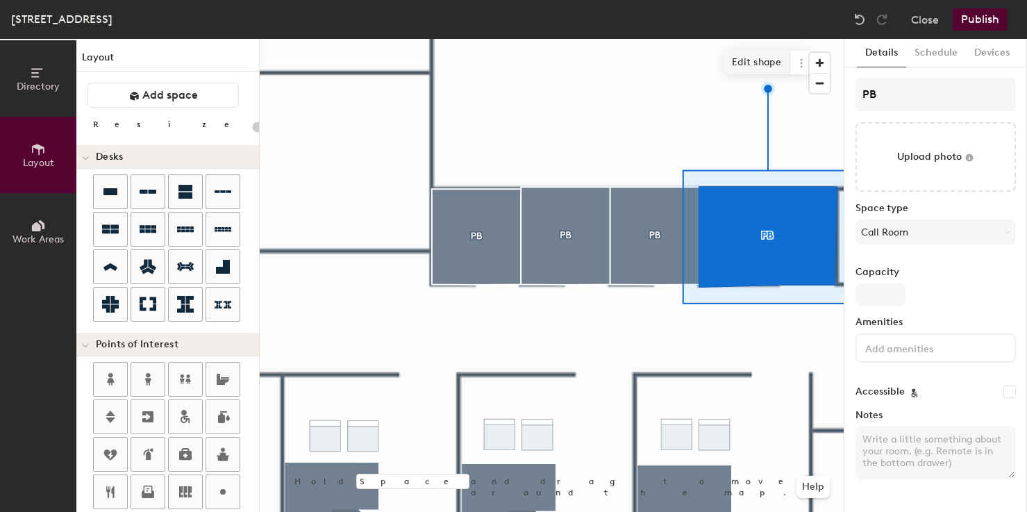
click at [747, 58] on span "Edit shape" at bounding box center [757, 63] width 67 height 24
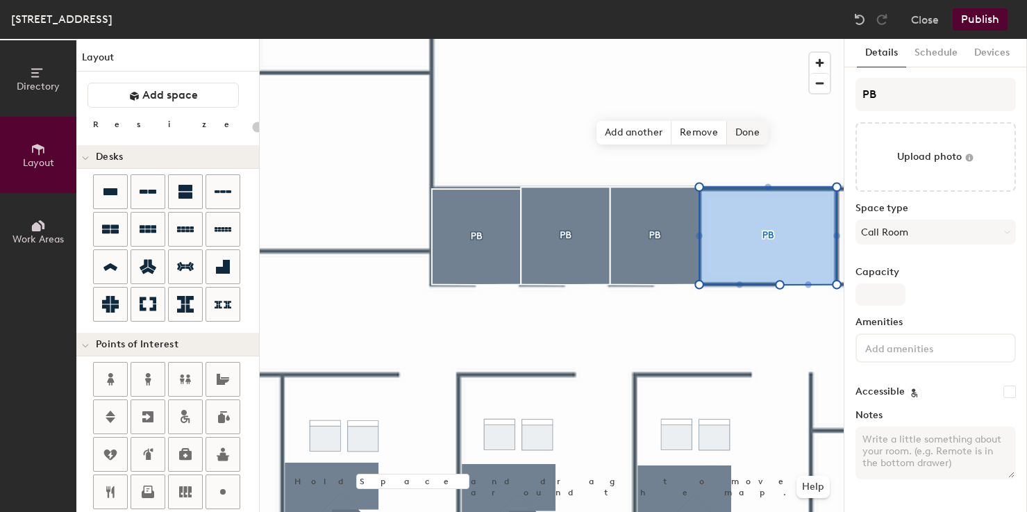
click at [743, 133] on span "Done" at bounding box center [747, 133] width 41 height 24
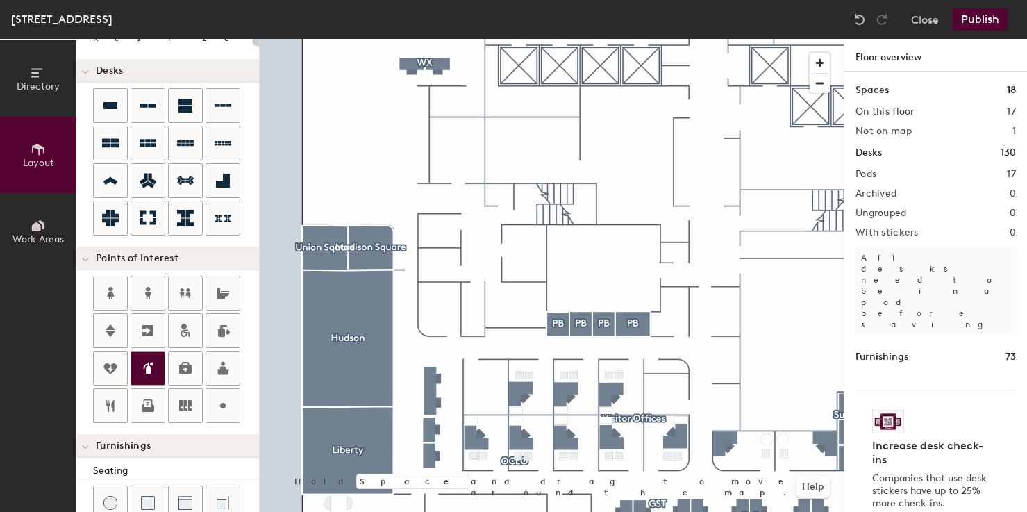
scroll to position [84, 0]
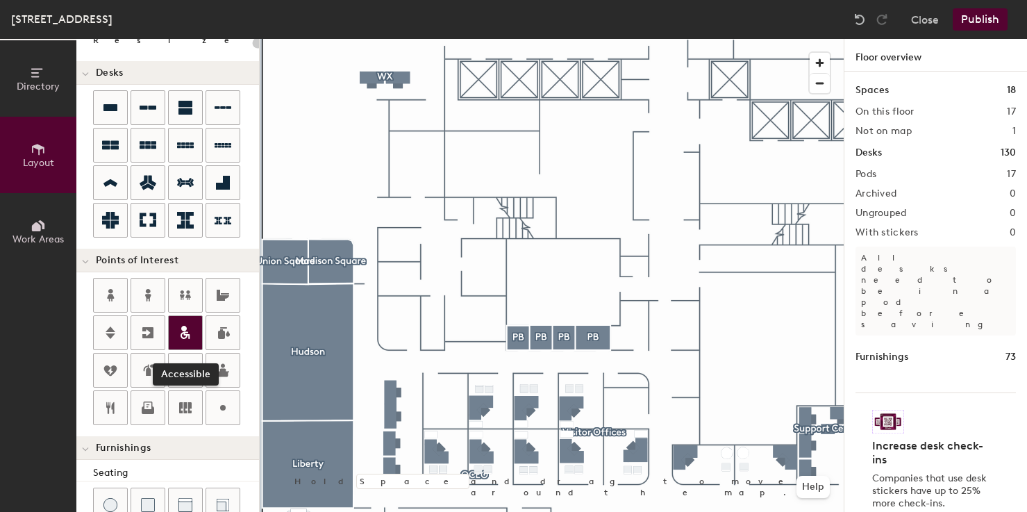
click at [191, 328] on icon at bounding box center [185, 332] width 17 height 17
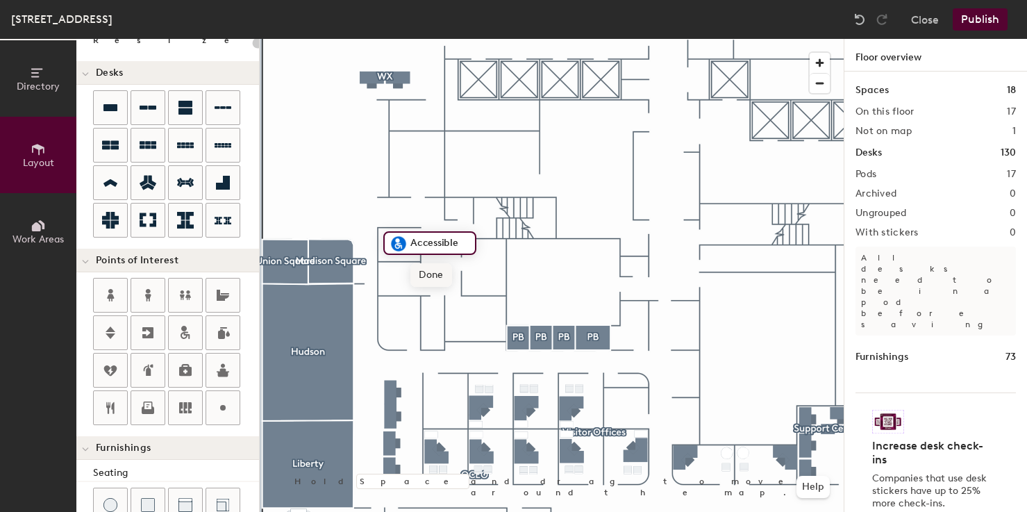
click at [423, 274] on span "Done" at bounding box center [430, 275] width 41 height 24
type input "20"
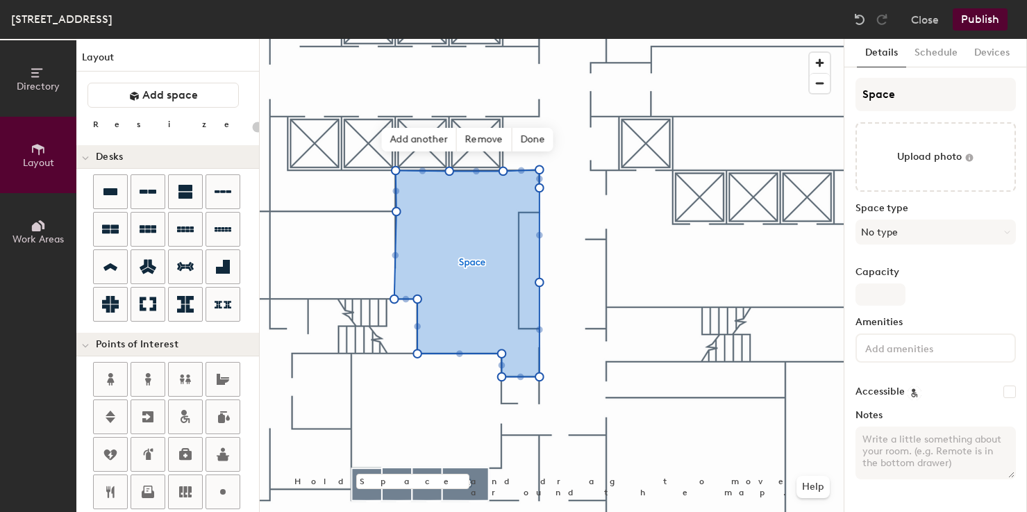
scroll to position [4, 0]
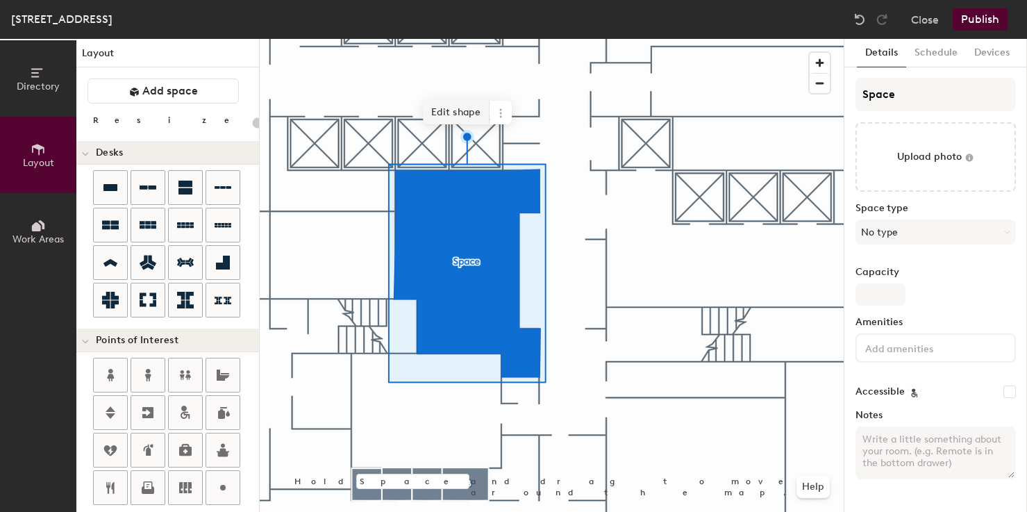
click at [437, 116] on span "Edit shape" at bounding box center [456, 113] width 67 height 24
type input "20"
click at [874, 92] on input "Space" at bounding box center [935, 94] width 160 height 33
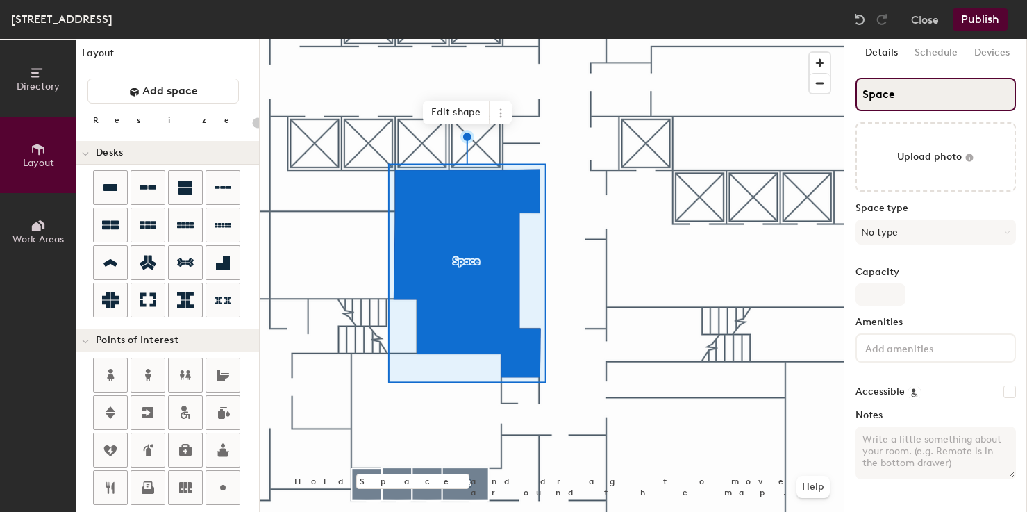
type input "M"
type input "20"
type input "Mai"
type input "20"
type input "Mailr"
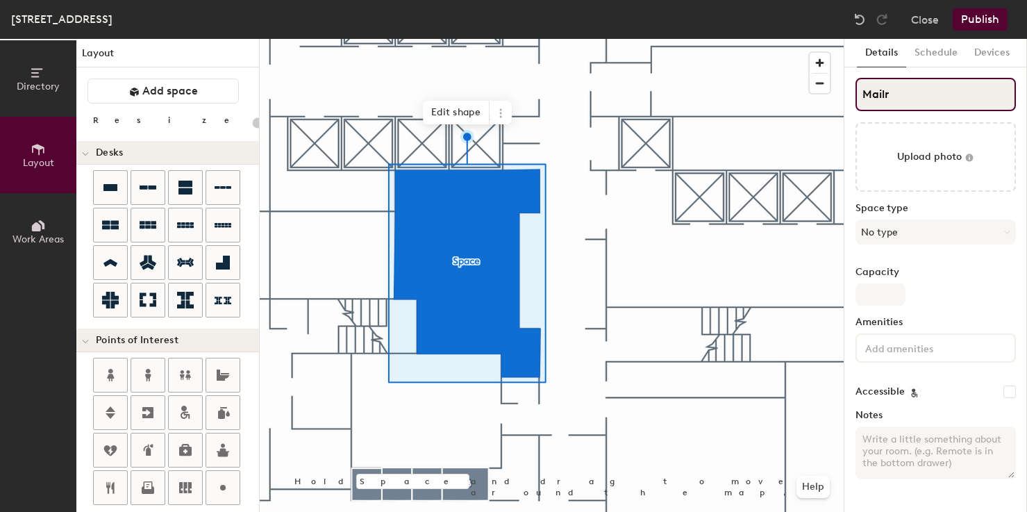
type input "20"
type input "Mailro"
type input "20"
type input "Mailroom"
type input "20"
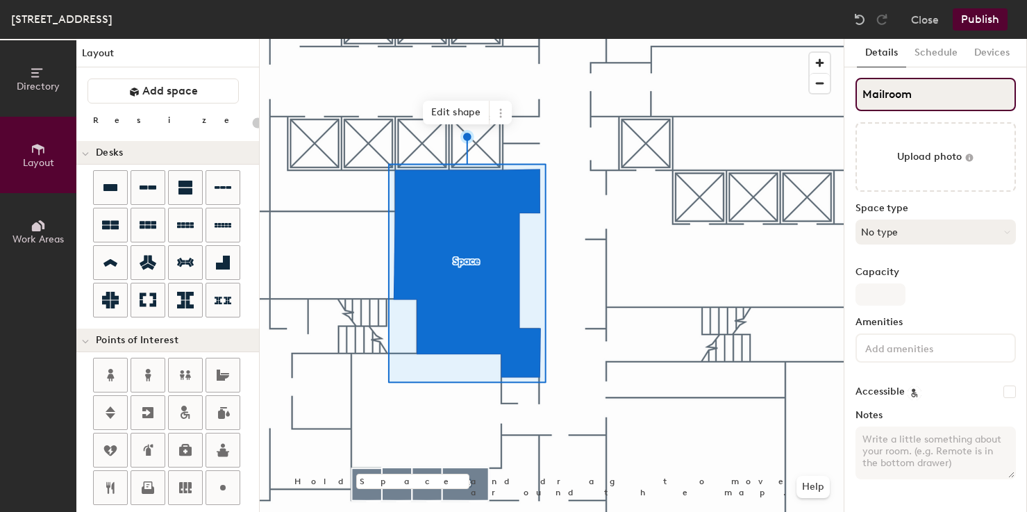
type input "Mailroom"
click at [924, 223] on button "No type" at bounding box center [935, 231] width 160 height 25
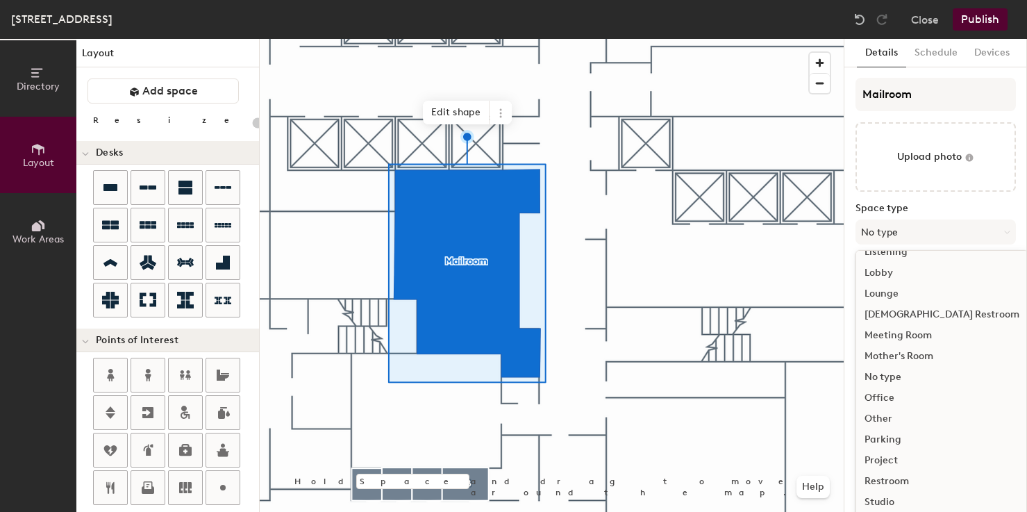
scroll to position [311, 0]
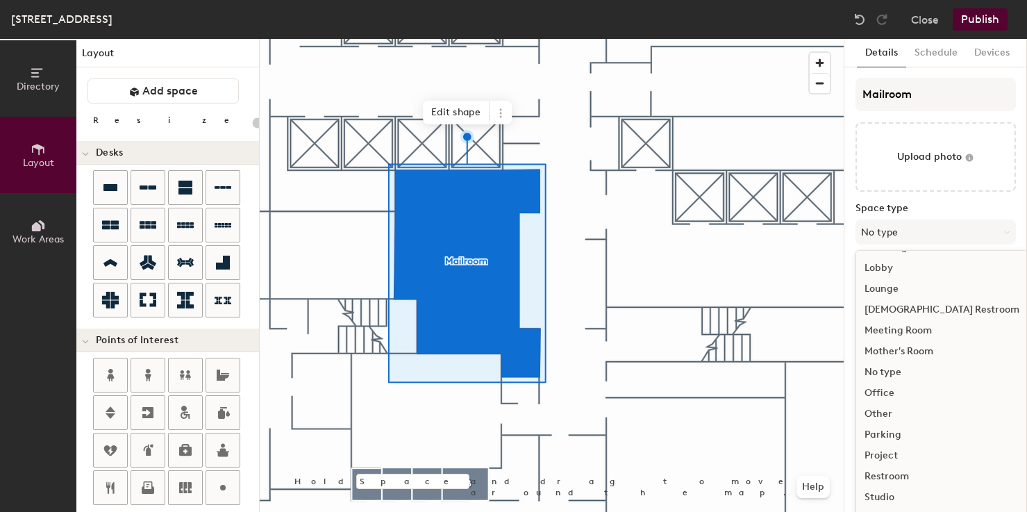
click at [904, 411] on div "Other" at bounding box center [942, 413] width 172 height 21
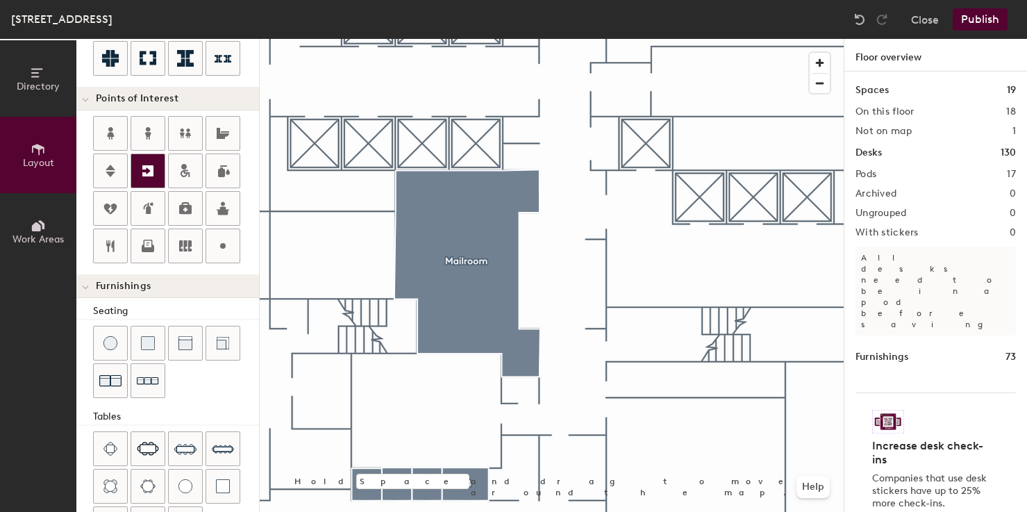
scroll to position [228, 0]
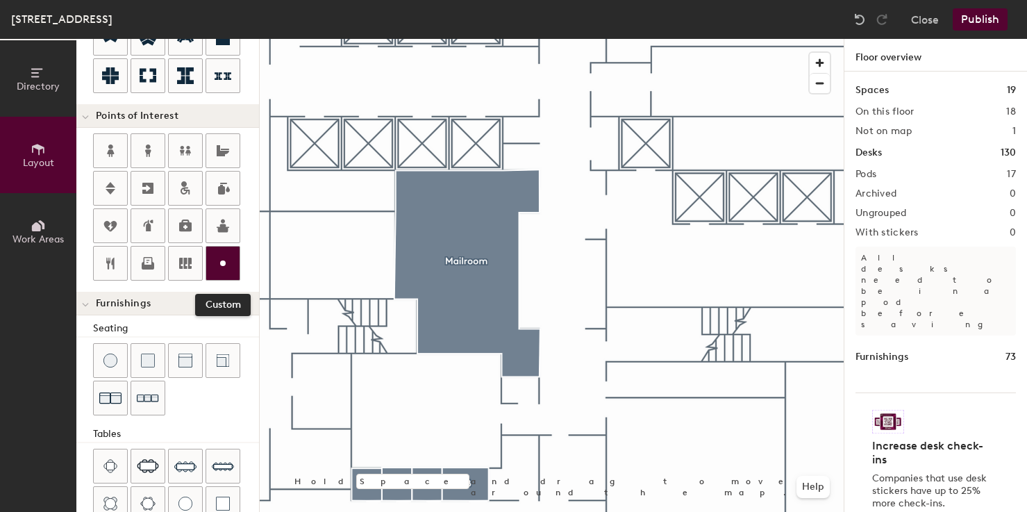
click at [230, 263] on icon at bounding box center [223, 263] width 17 height 17
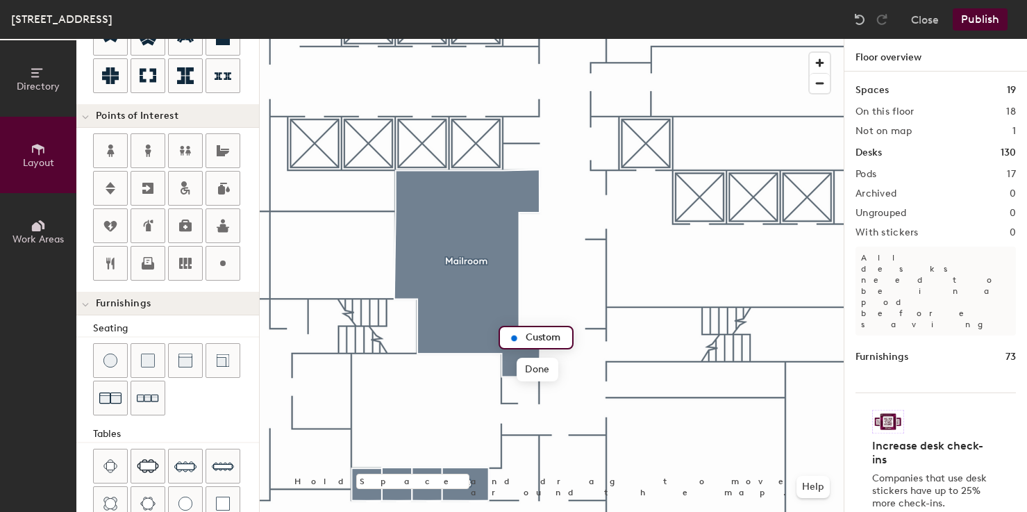
type input "20"
type input "Mailroom"
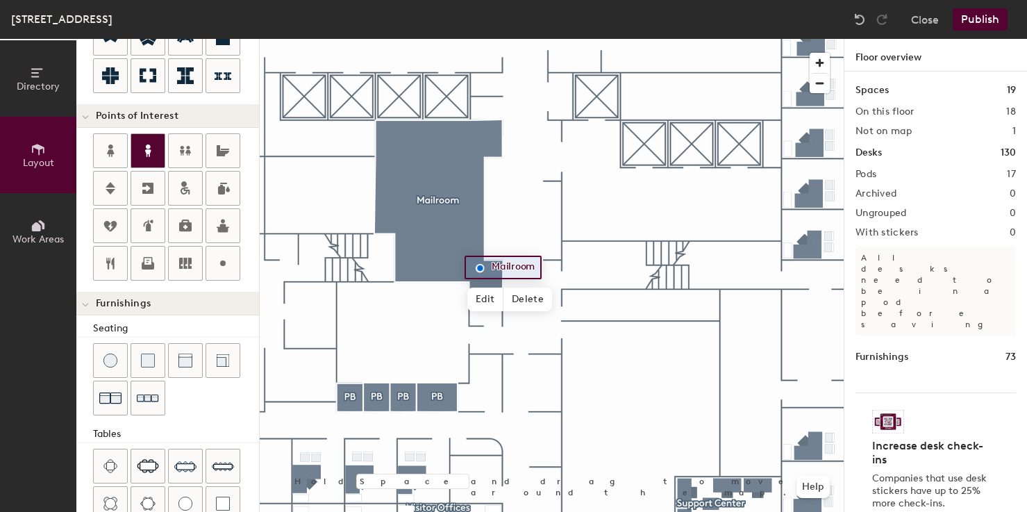
click at [142, 156] on icon at bounding box center [148, 150] width 17 height 17
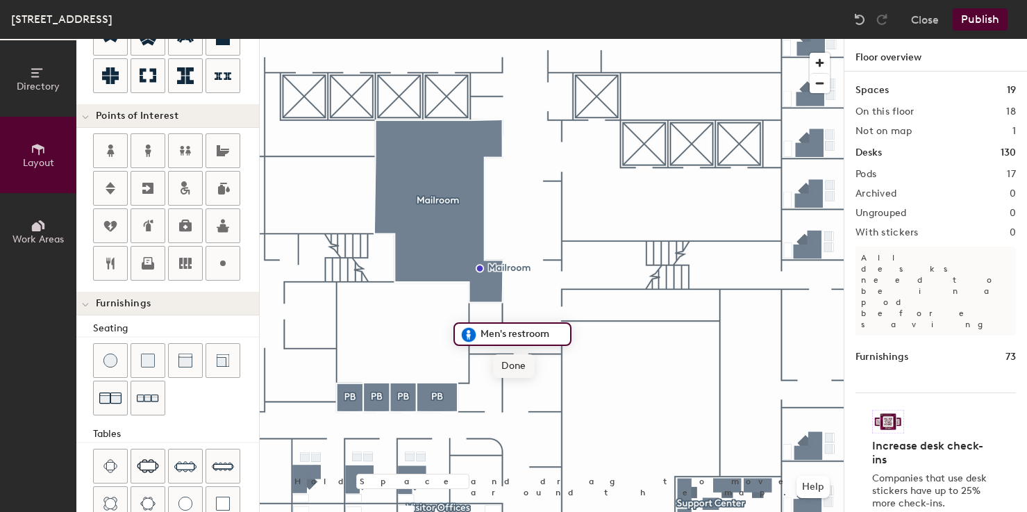
click at [503, 365] on span "Done" at bounding box center [513, 366] width 41 height 24
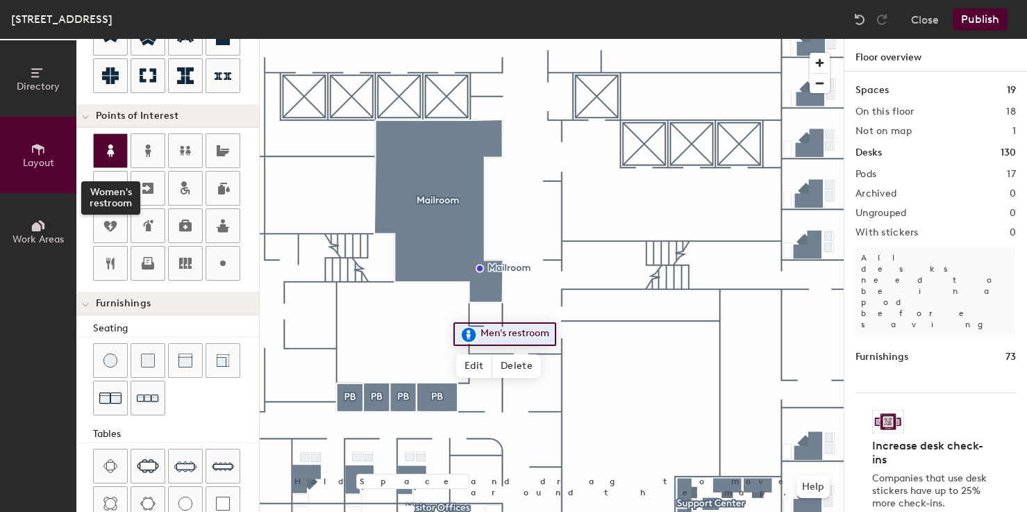
click at [118, 155] on icon at bounding box center [110, 150] width 17 height 17
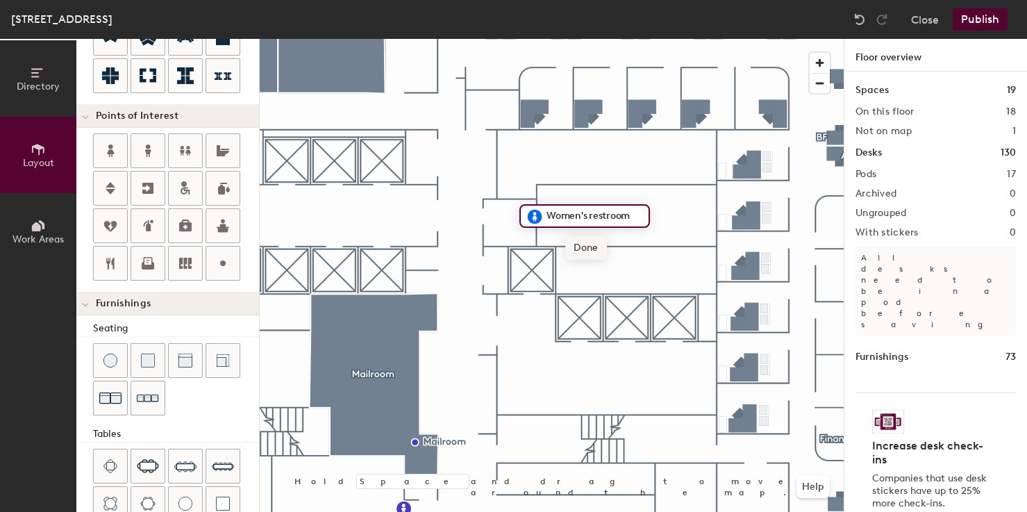
click at [583, 244] on span "Done" at bounding box center [585, 248] width 41 height 24
type input "20"
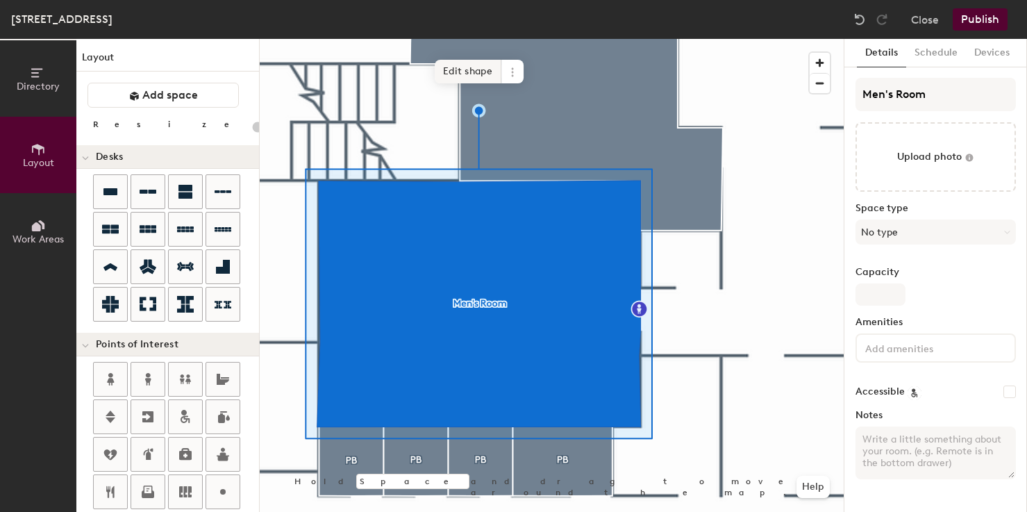
click at [465, 70] on span "Edit shape" at bounding box center [468, 72] width 67 height 24
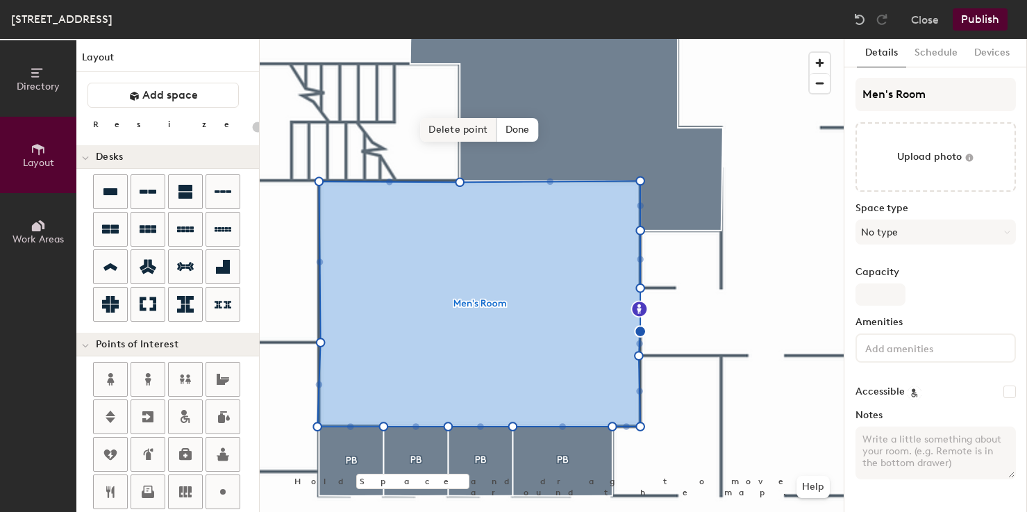
click at [456, 127] on span "Delete point" at bounding box center [458, 130] width 76 height 24
click at [452, 126] on span "Delete point" at bounding box center [458, 130] width 76 height 24
click at [460, 133] on span "Delete point" at bounding box center [458, 130] width 76 height 24
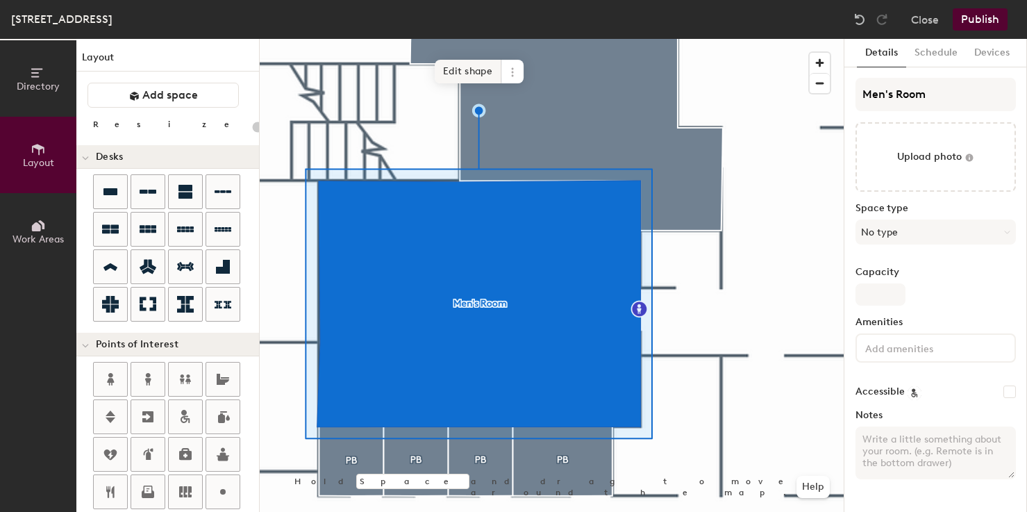
click at [451, 77] on span "Edit shape" at bounding box center [468, 72] width 67 height 24
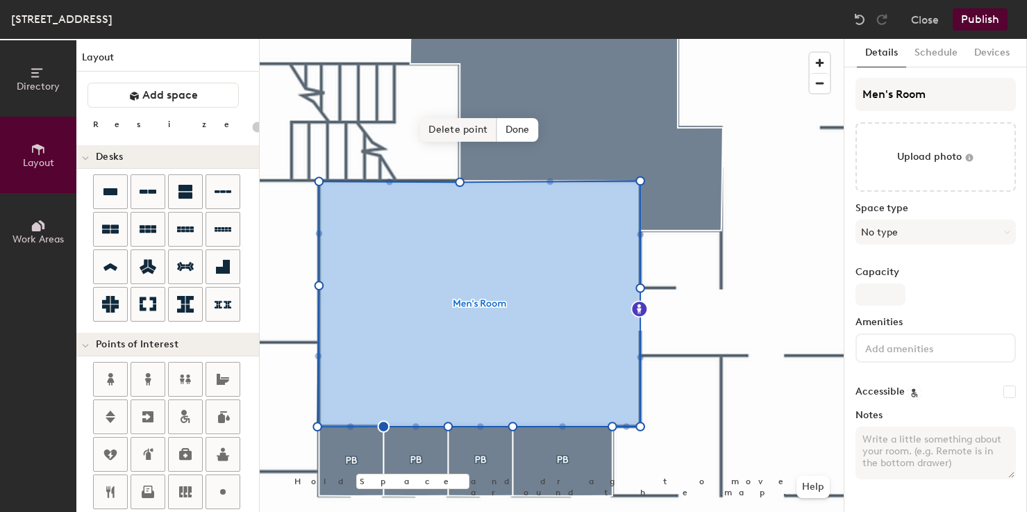
click at [446, 133] on span "Delete point" at bounding box center [458, 130] width 76 height 24
click at [459, 135] on span "Delete point" at bounding box center [458, 130] width 76 height 24
click at [465, 131] on span "Delete point" at bounding box center [458, 130] width 76 height 24
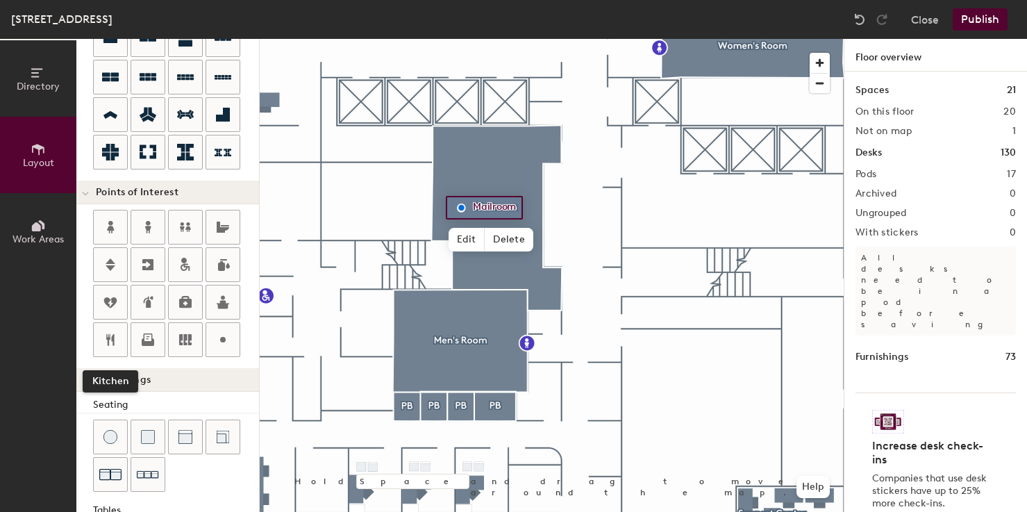
scroll to position [153, 0]
click at [503, 234] on span "Delete" at bounding box center [509, 240] width 49 height 24
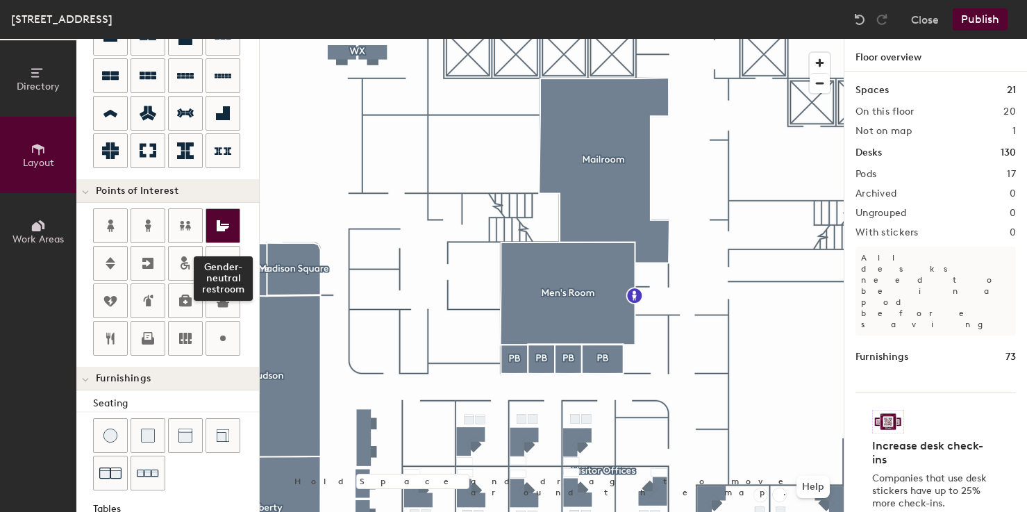
click at [222, 220] on icon at bounding box center [223, 225] width 17 height 17
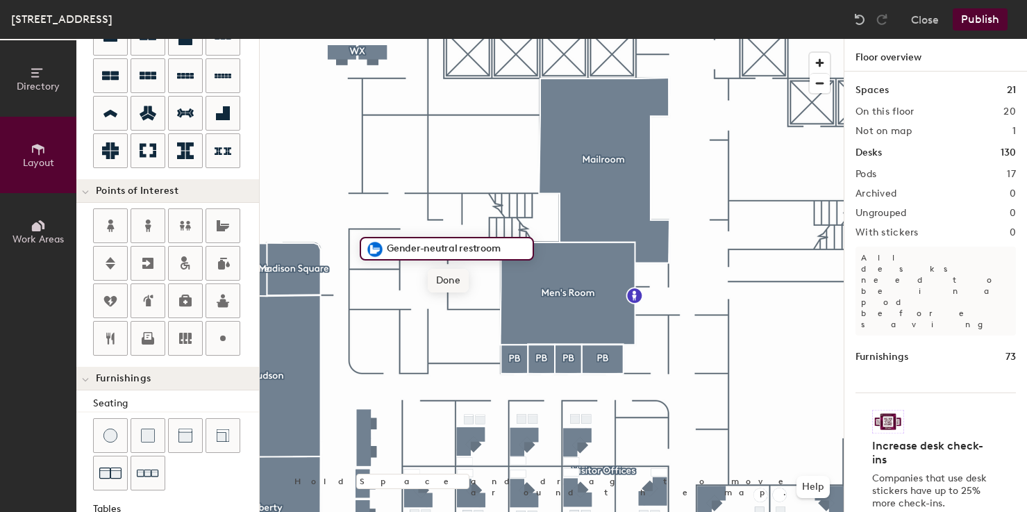
click at [444, 283] on span "Done" at bounding box center [448, 281] width 41 height 24
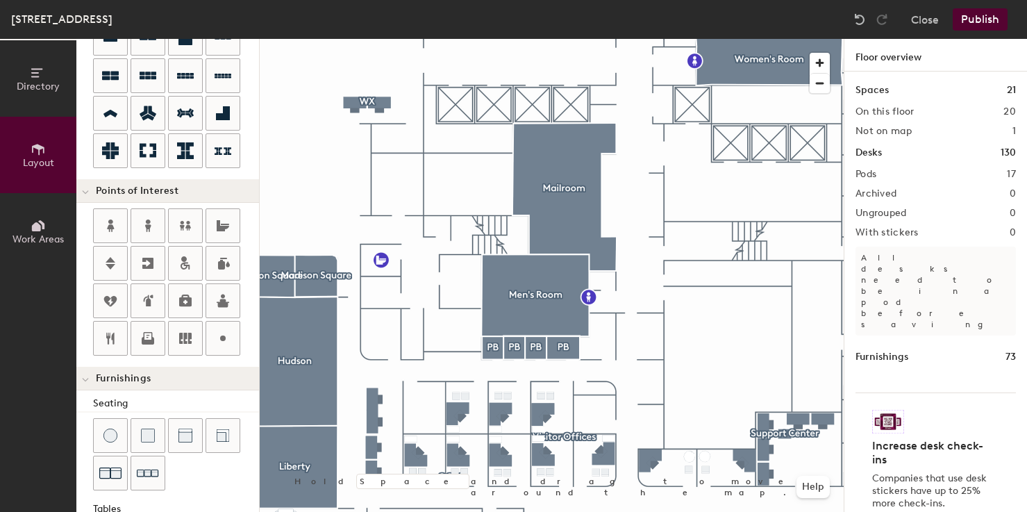
type input "20"
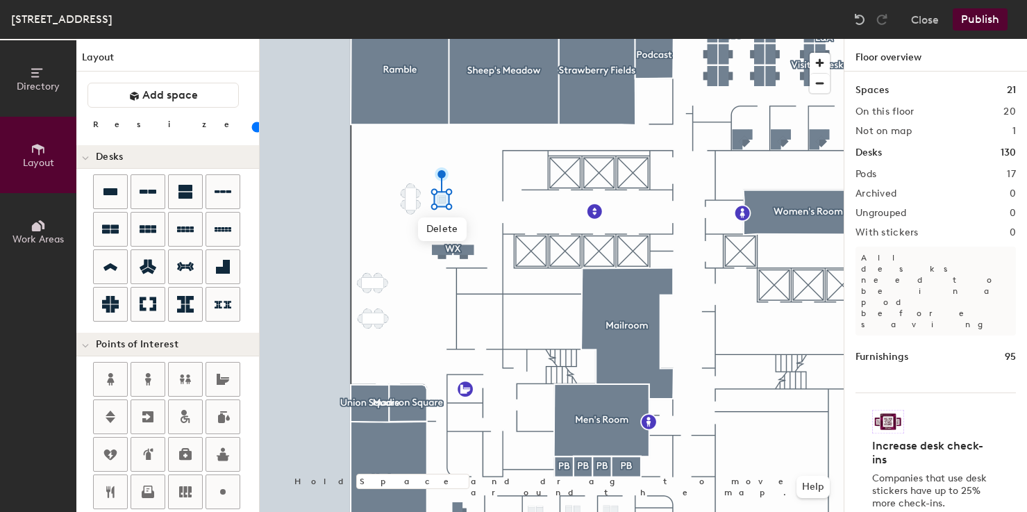
scroll to position [298, 0]
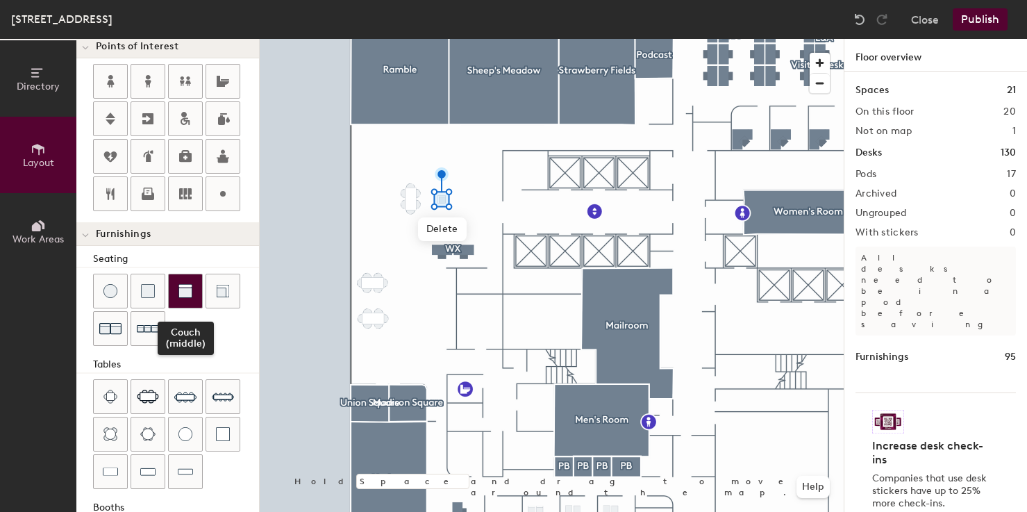
click at [194, 296] on div at bounding box center [185, 290] width 33 height 33
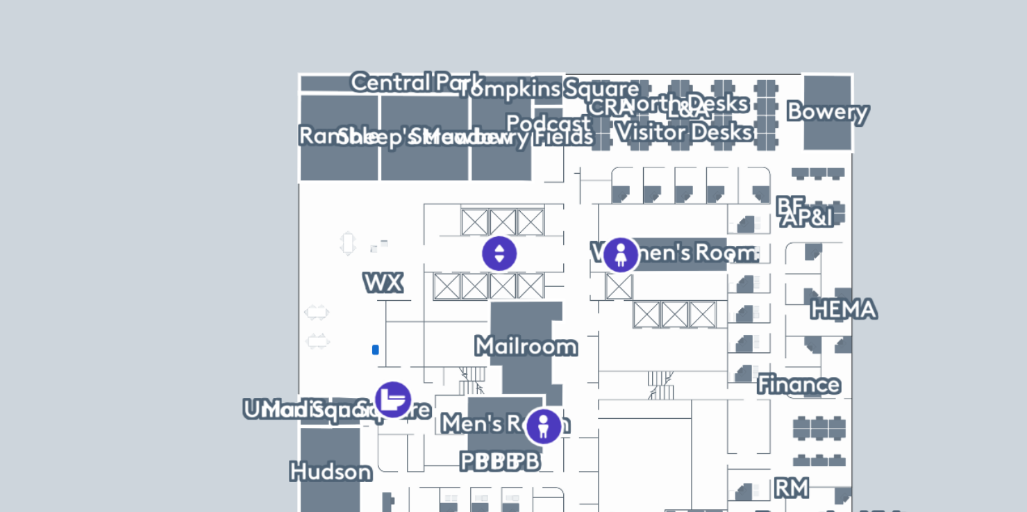
click at [416, 39] on div at bounding box center [552, 39] width 584 height 0
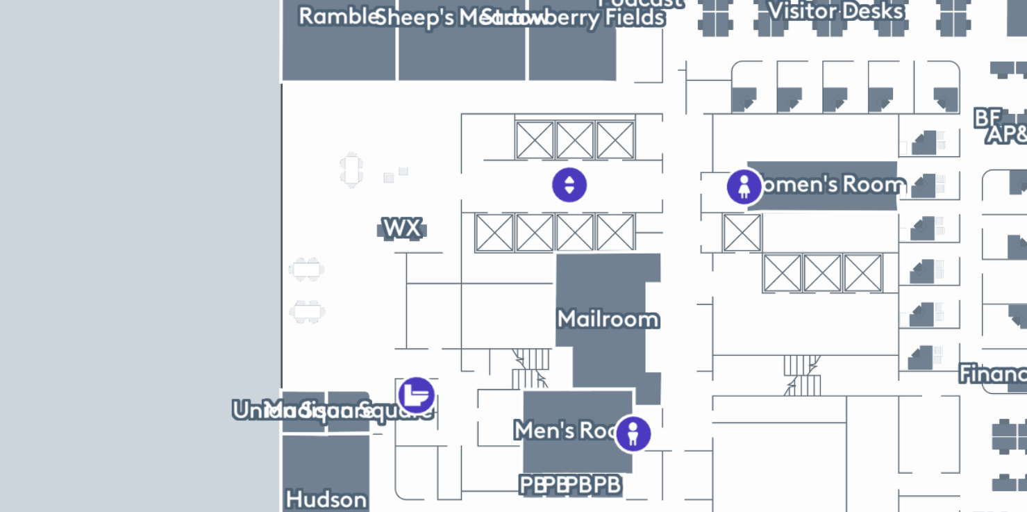
click at [438, 39] on div at bounding box center [552, 39] width 584 height 0
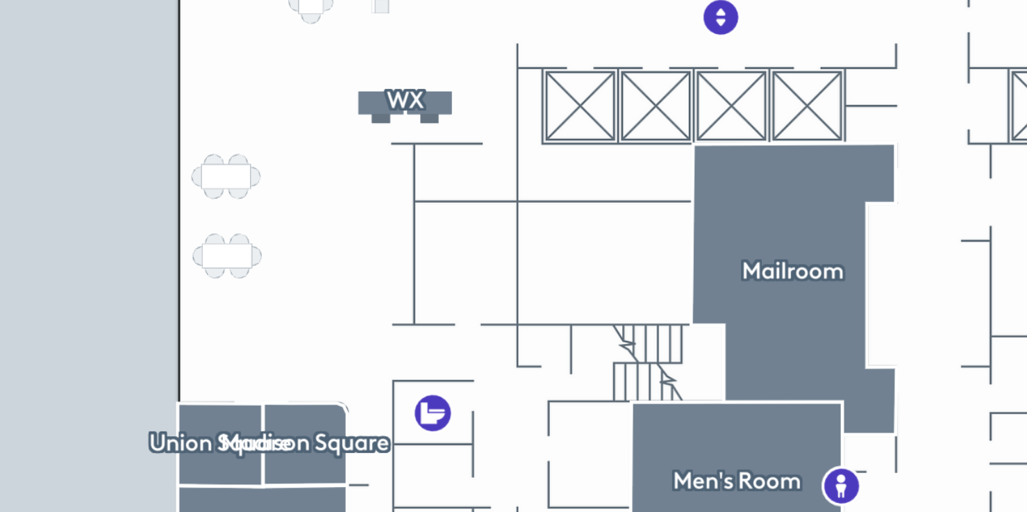
type input "20"
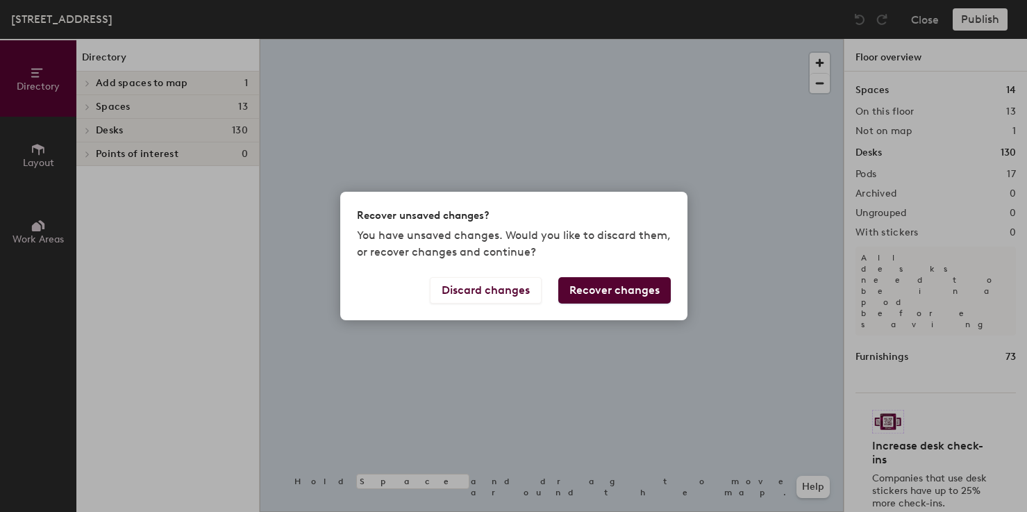
click at [606, 285] on button "Recover changes" at bounding box center [614, 290] width 112 height 26
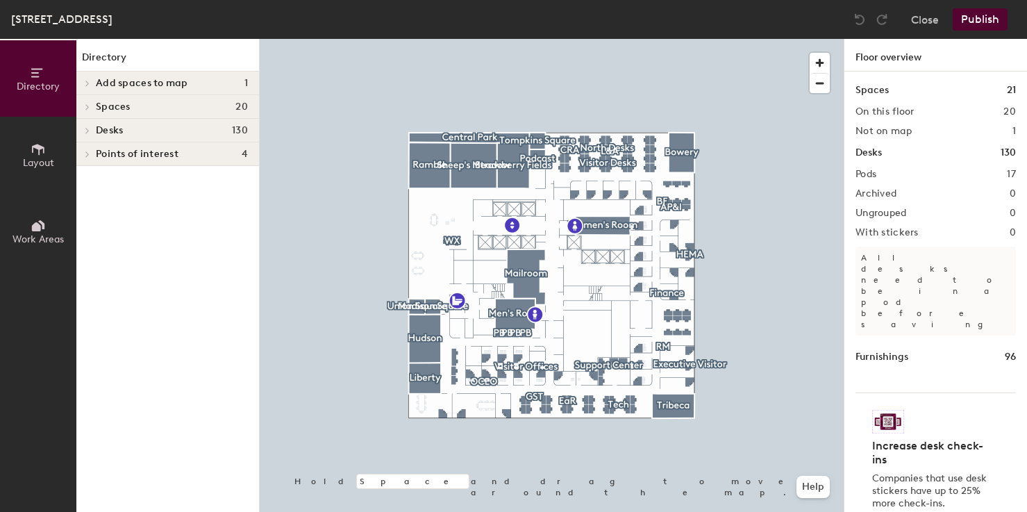
click at [988, 16] on button "Publish" at bounding box center [980, 19] width 55 height 22
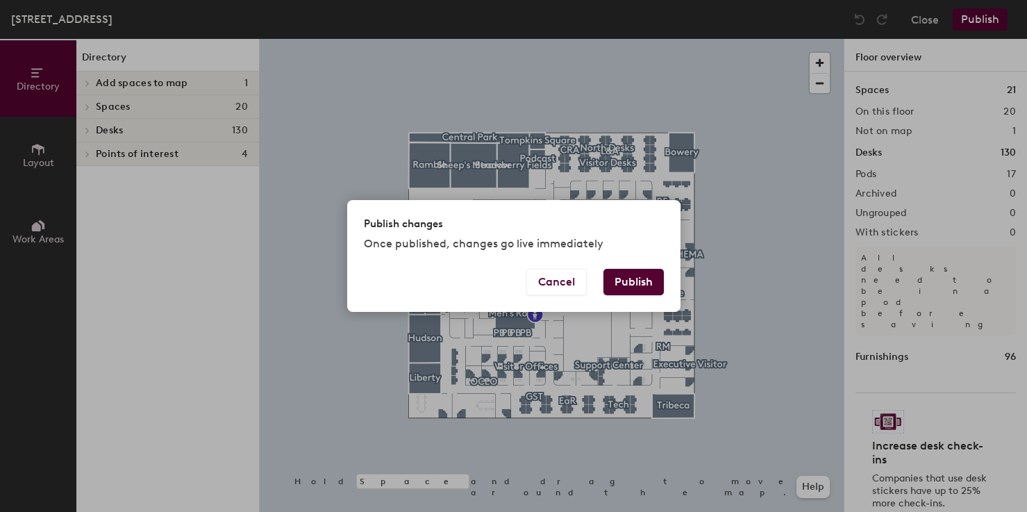
click at [635, 281] on button "Publish" at bounding box center [633, 282] width 60 height 26
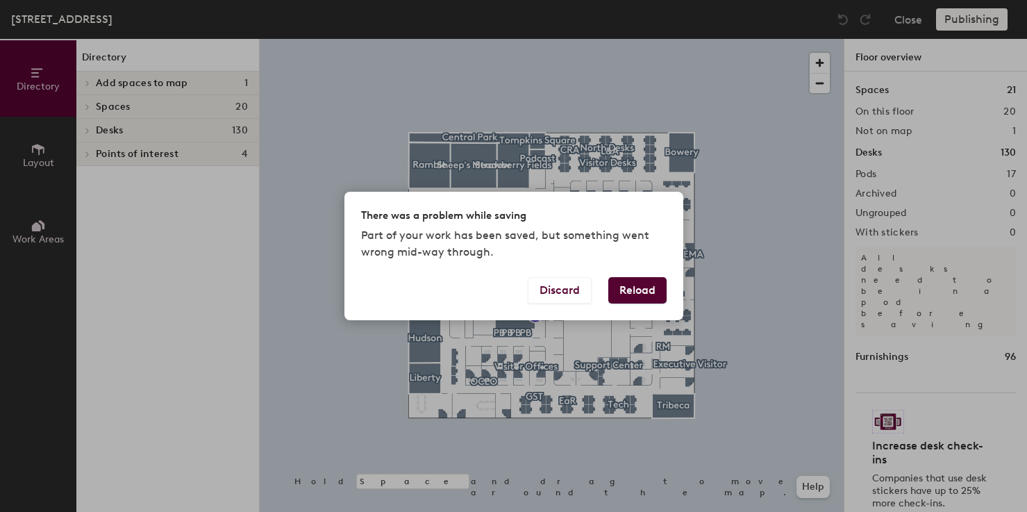
click at [629, 289] on button "Reload" at bounding box center [637, 290] width 58 height 26
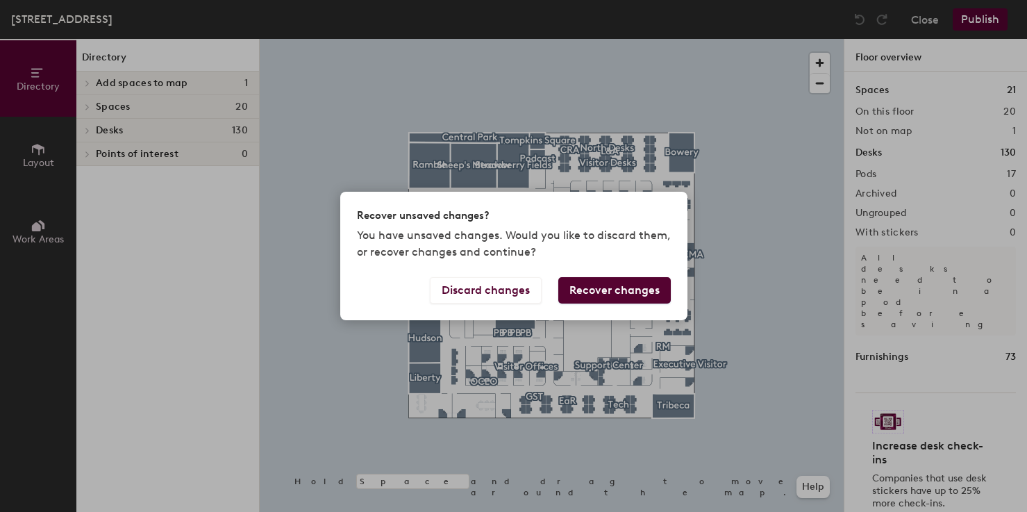
click at [631, 292] on button "Recover changes" at bounding box center [614, 290] width 112 height 26
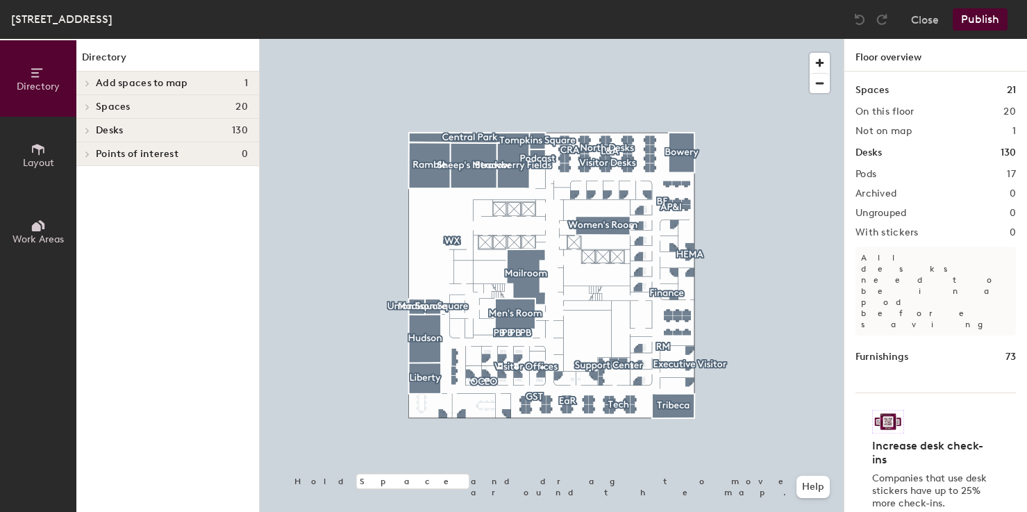
click at [973, 19] on button "Publish" at bounding box center [980, 19] width 55 height 22
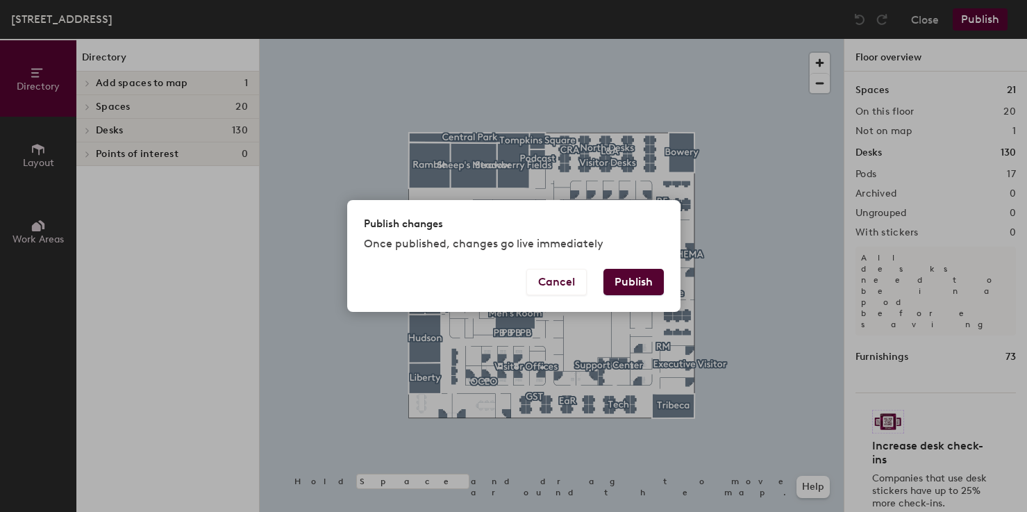
click at [637, 285] on button "Publish" at bounding box center [633, 282] width 60 height 26
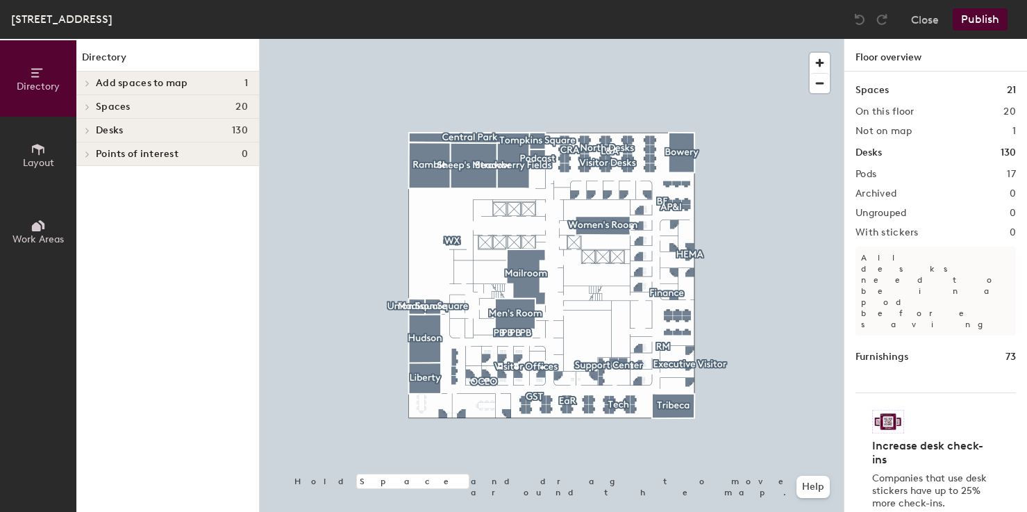
click at [25, 228] on button "Work Areas" at bounding box center [38, 231] width 76 height 76
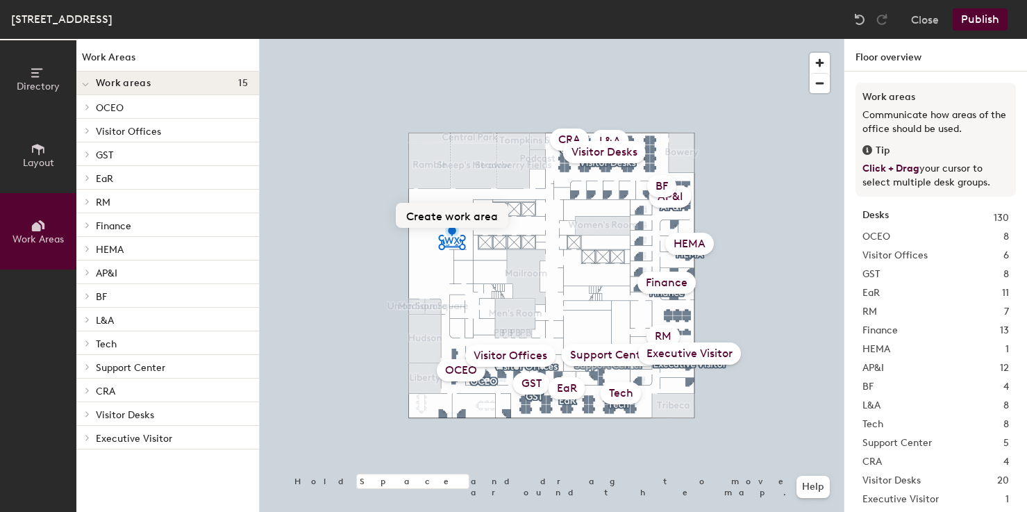
click at [441, 220] on button "Create work area" at bounding box center [452, 215] width 112 height 25
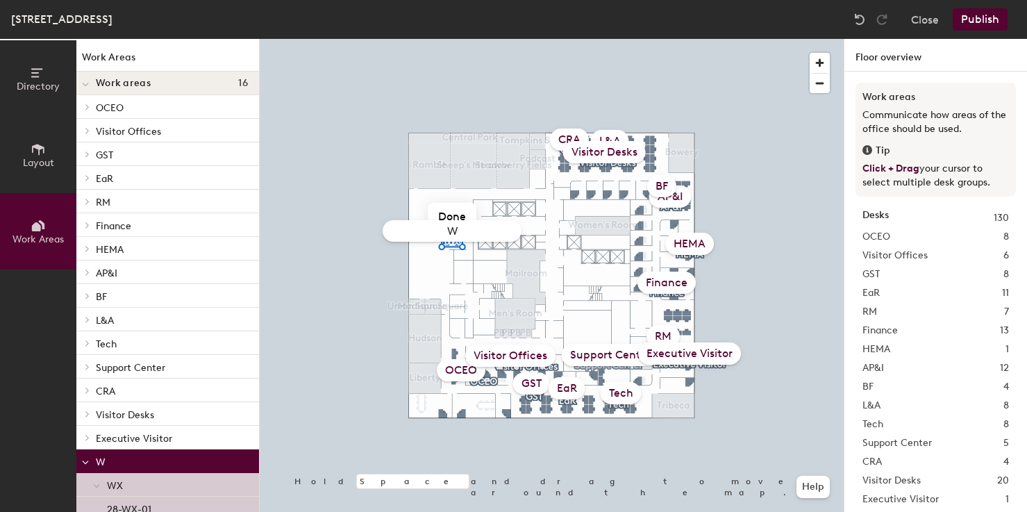
type input "WX"
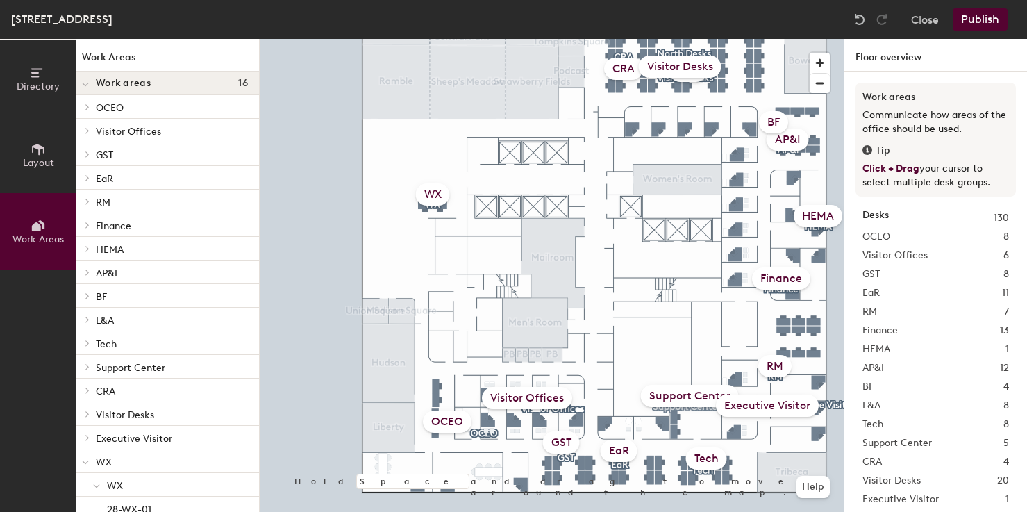
click at [25, 154] on button "Layout" at bounding box center [38, 155] width 76 height 76
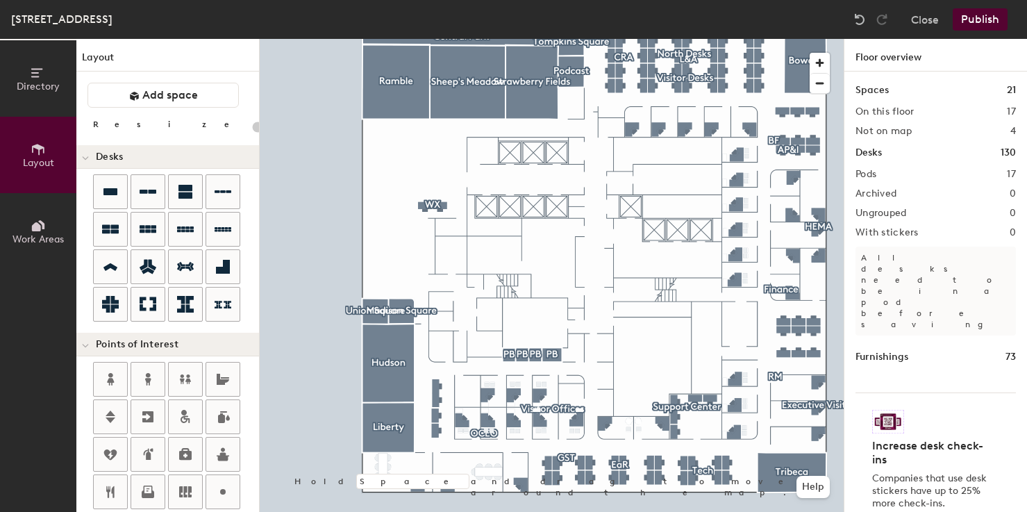
scroll to position [26, 0]
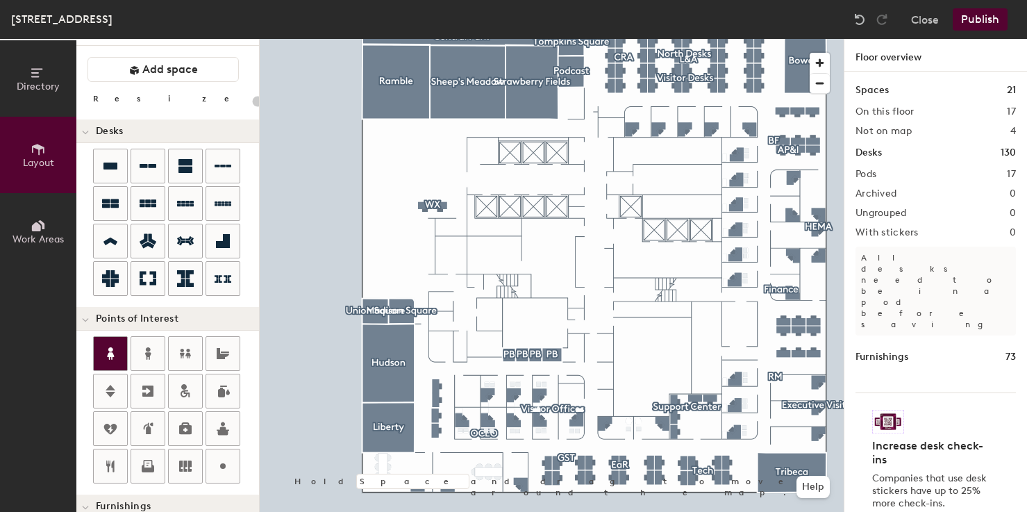
click at [118, 351] on icon at bounding box center [110, 353] width 17 height 17
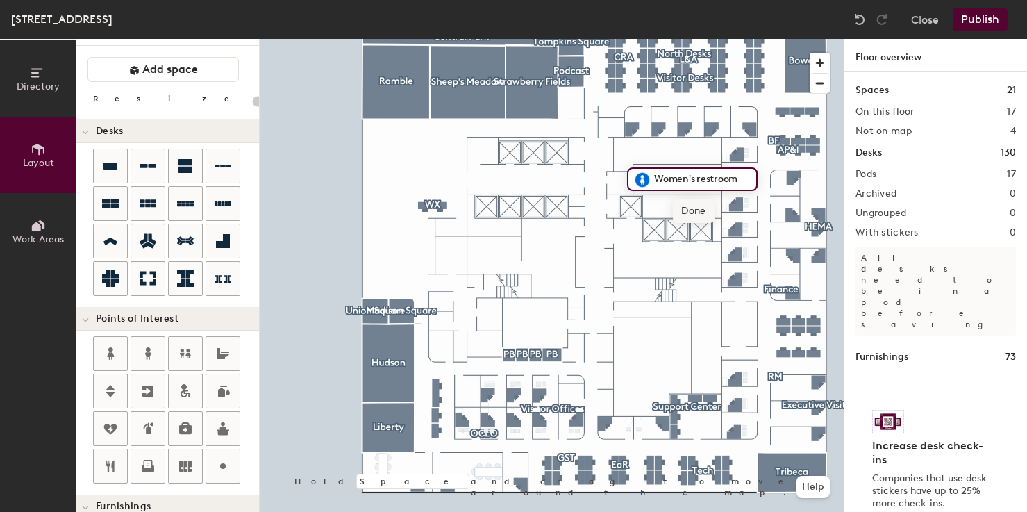
click at [694, 203] on span "Done" at bounding box center [693, 211] width 41 height 24
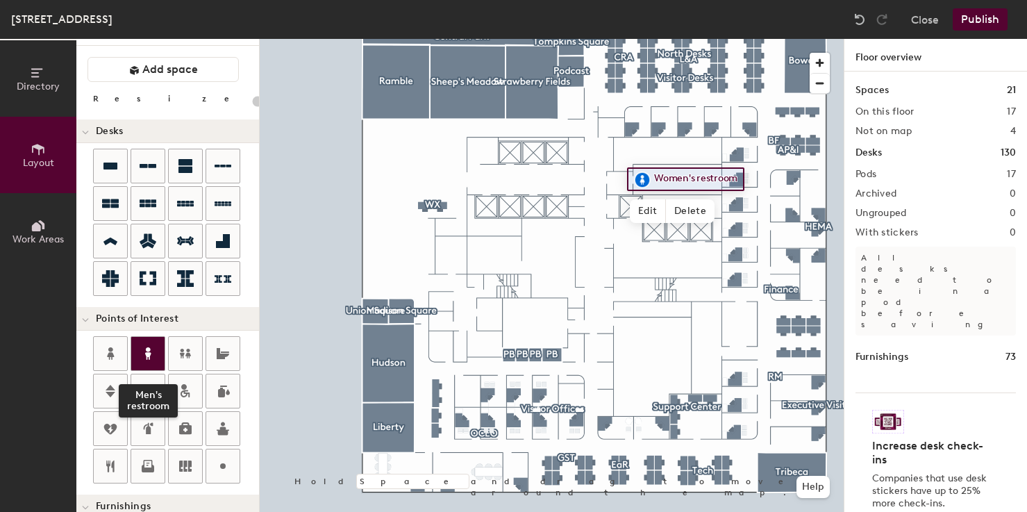
click at [144, 358] on icon at bounding box center [148, 353] width 17 height 17
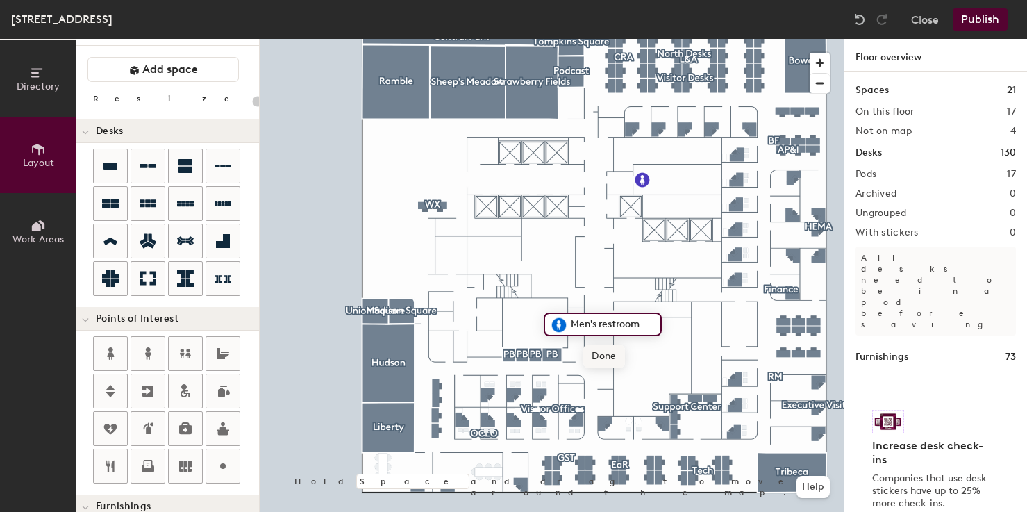
click at [605, 357] on span "Done" at bounding box center [603, 356] width 41 height 24
click at [215, 467] on icon at bounding box center [223, 466] width 17 height 17
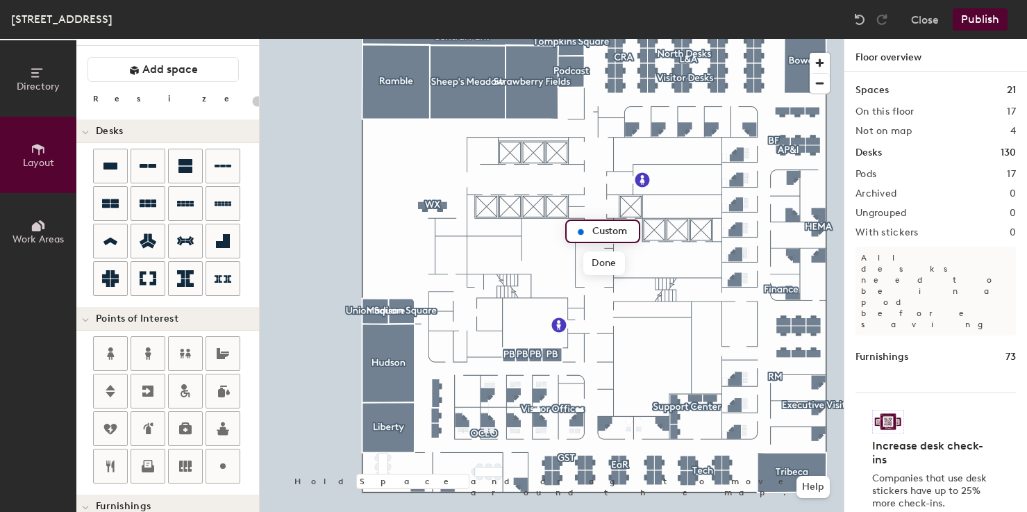
type input "20"
type input "Mail Room"
click at [608, 258] on span "Done" at bounding box center [610, 263] width 41 height 24
click at [978, 14] on button "Publish" at bounding box center [980, 19] width 55 height 22
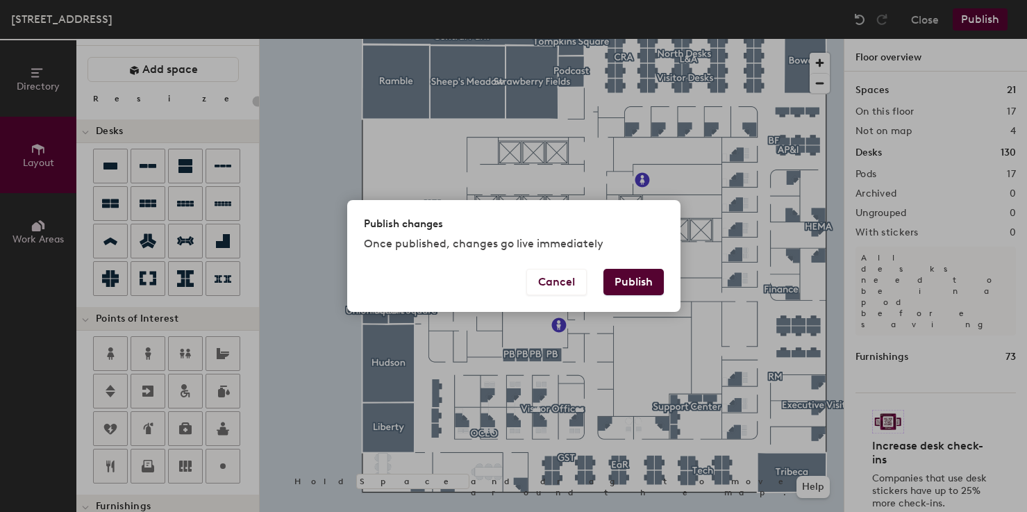
click at [631, 283] on button "Publish" at bounding box center [633, 282] width 60 height 26
type input "20"
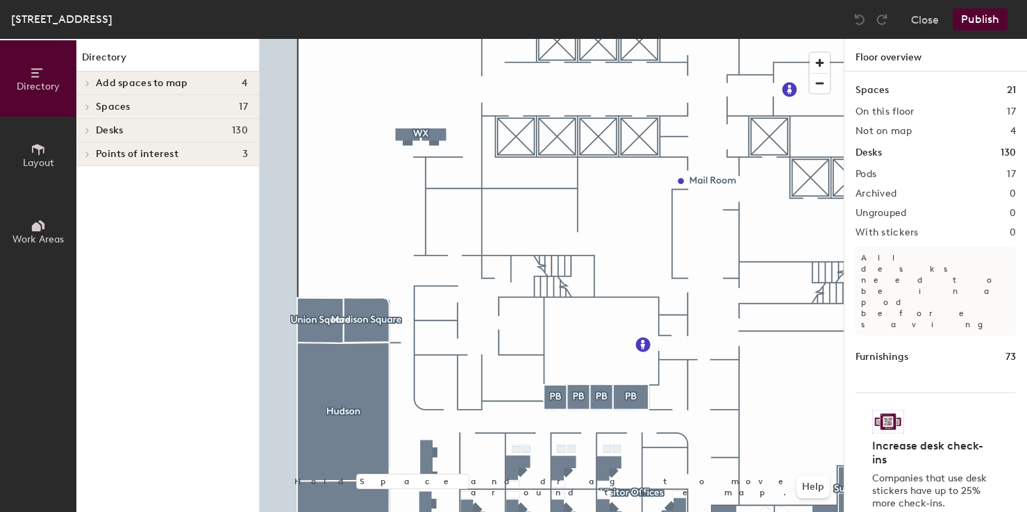
click at [38, 224] on icon at bounding box center [36, 226] width 9 height 9
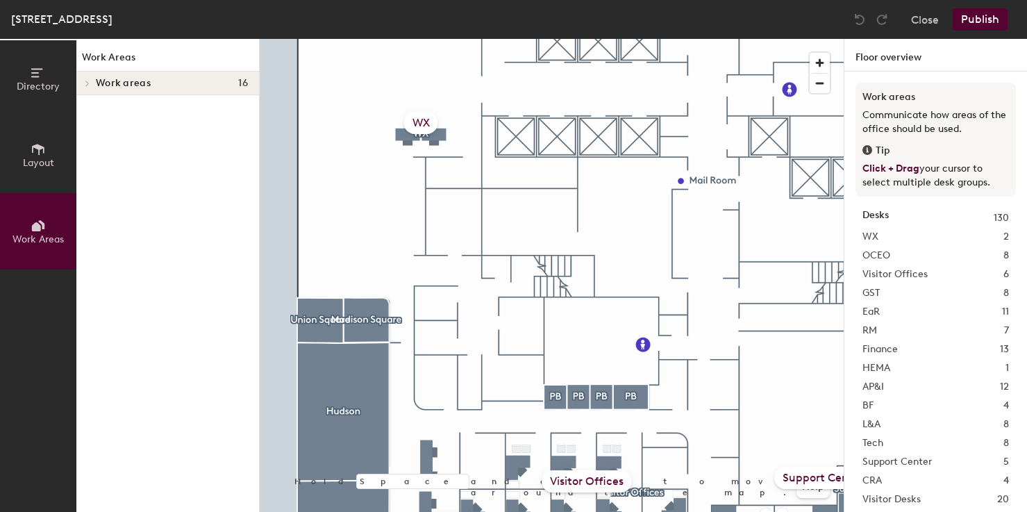
click at [37, 158] on span "Layout" at bounding box center [38, 163] width 31 height 12
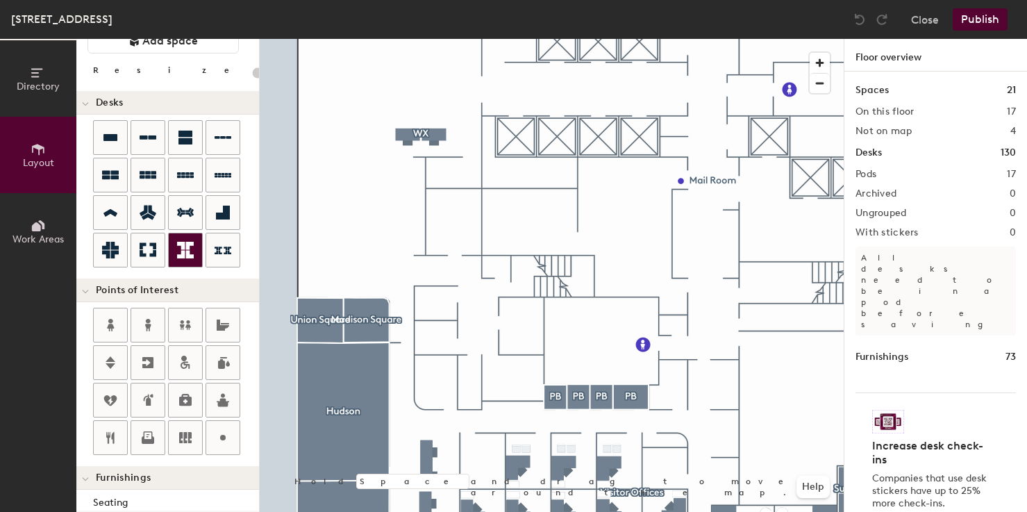
scroll to position [64, 0]
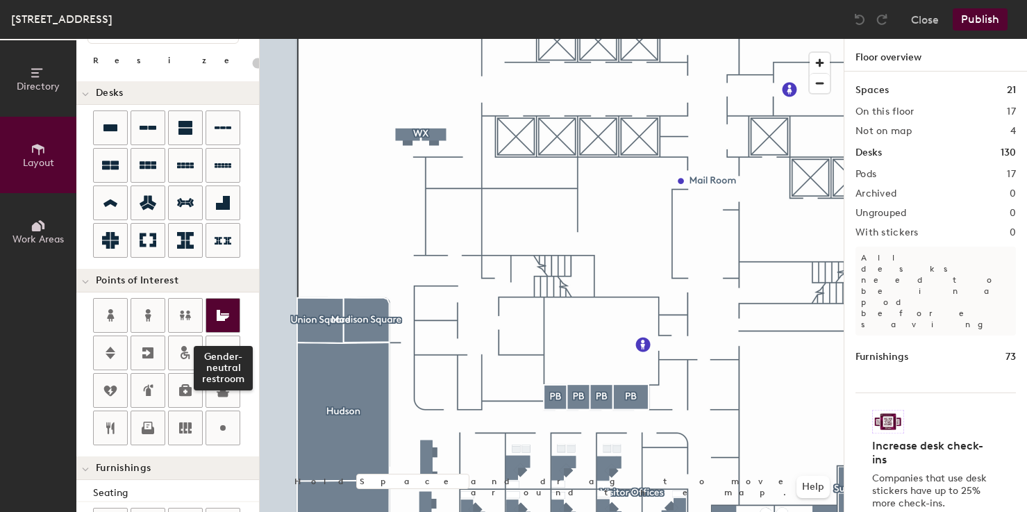
click at [226, 324] on div at bounding box center [222, 315] width 33 height 33
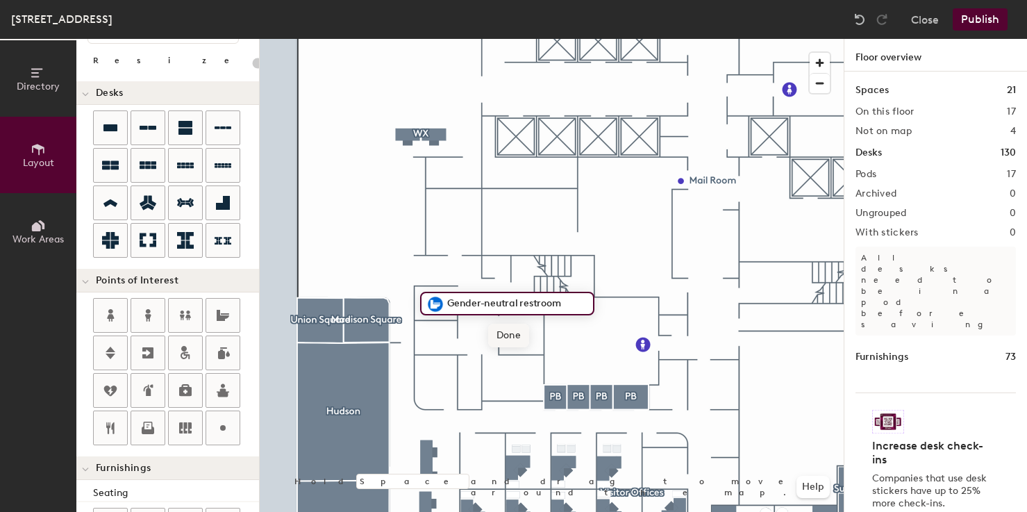
click at [510, 335] on span "Done" at bounding box center [508, 336] width 41 height 24
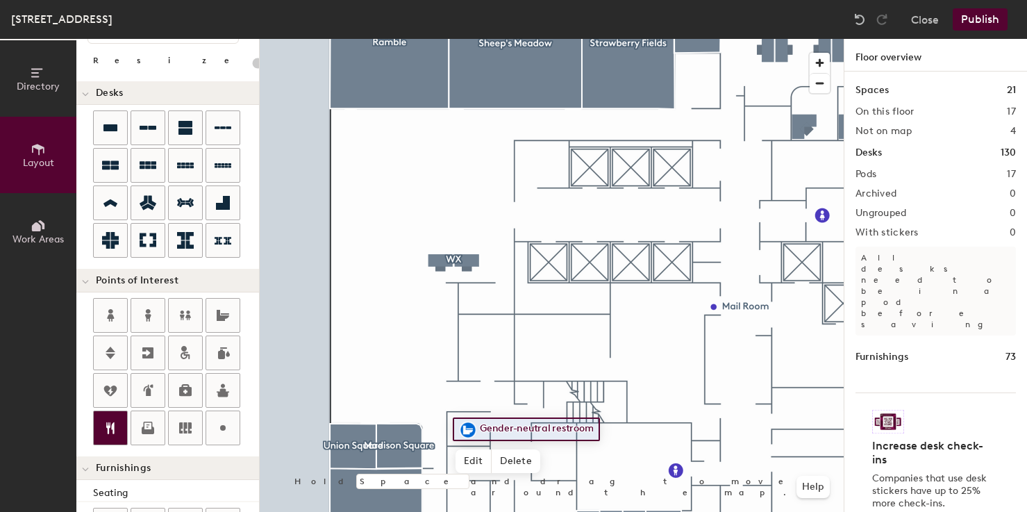
click at [115, 428] on icon at bounding box center [110, 427] width 17 height 17
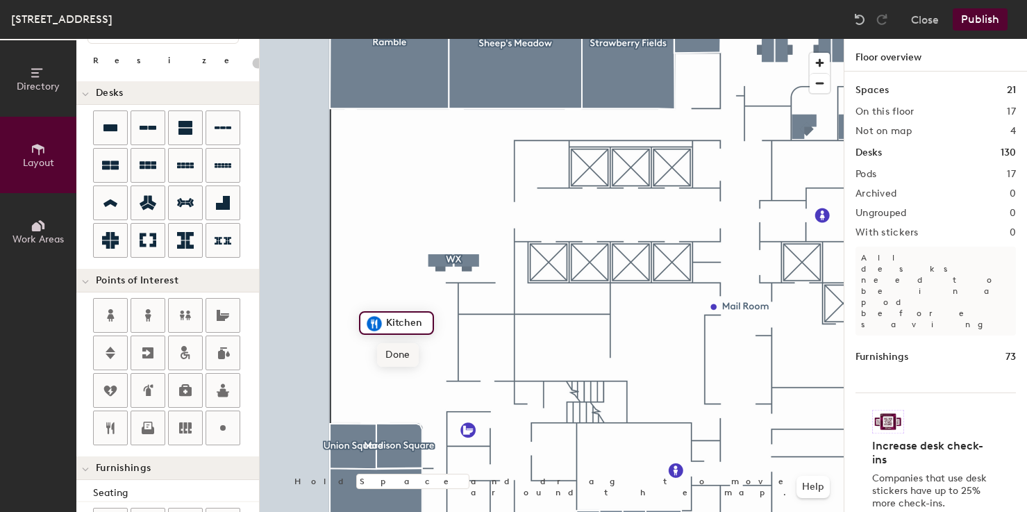
type input "20"
type input "Hearth"
click at [396, 363] on span "Done" at bounding box center [397, 355] width 41 height 24
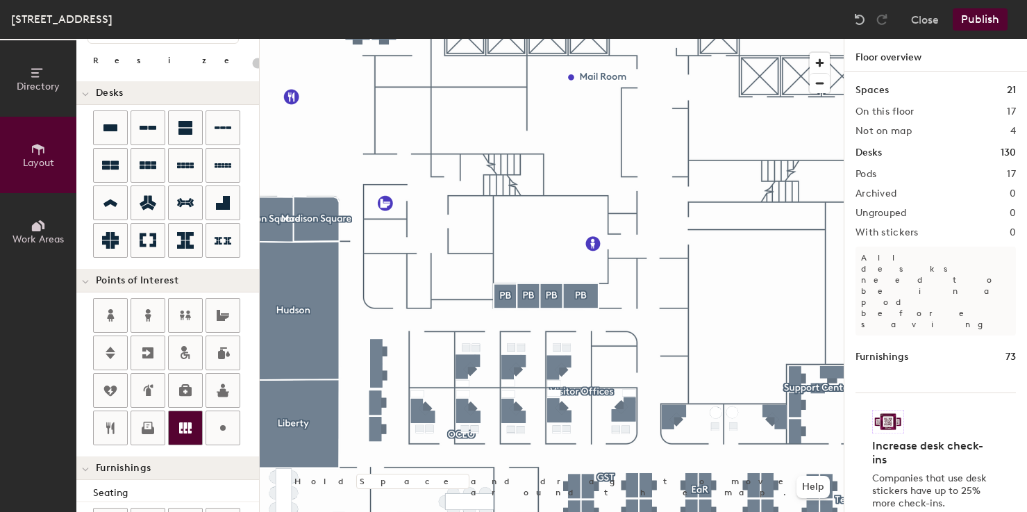
click at [191, 428] on icon at bounding box center [185, 427] width 12 height 11
type input "20"
type input "Archives"
click at [187, 422] on icon at bounding box center [185, 427] width 17 height 17
type input "20"
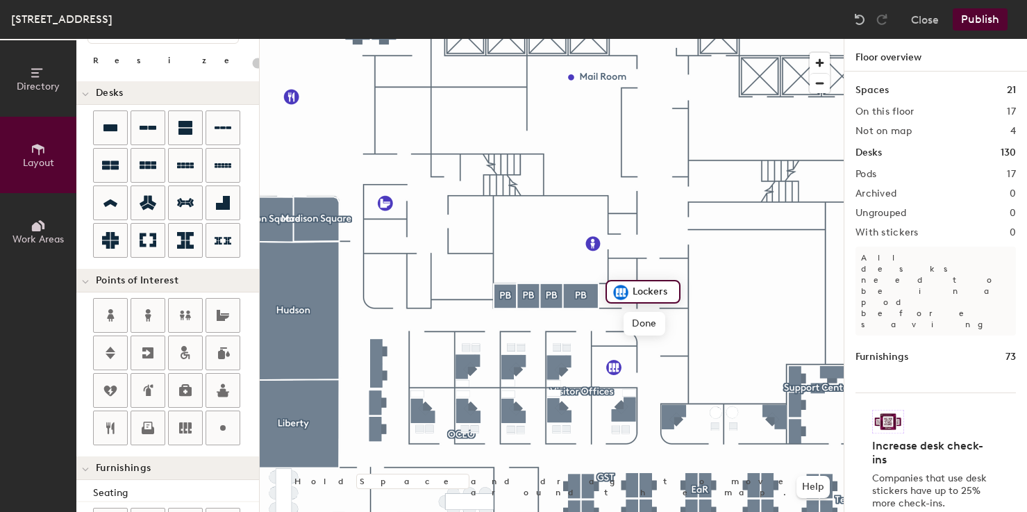
type input "F"
type input "i"
type input "Finance"
click at [181, 428] on icon at bounding box center [185, 427] width 12 height 11
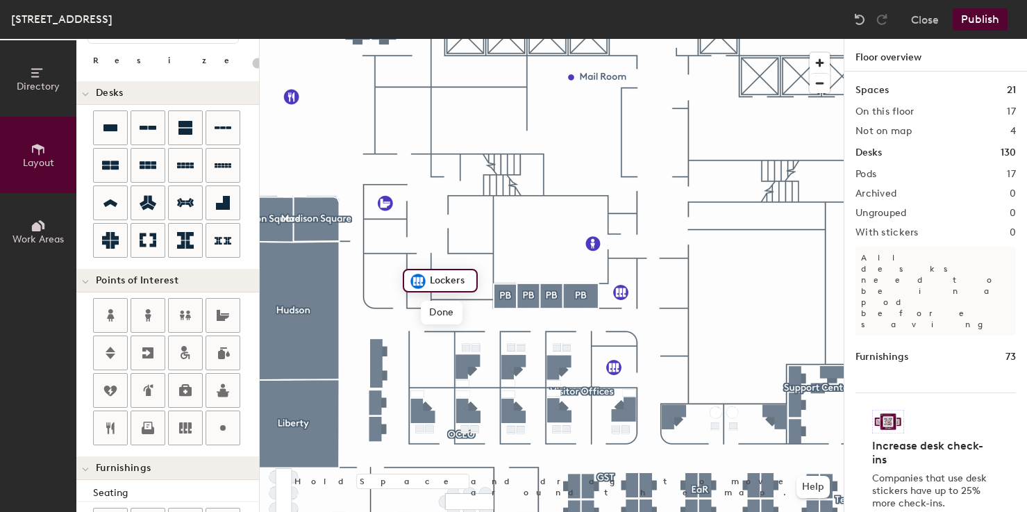
type input "20"
type input "HMA"
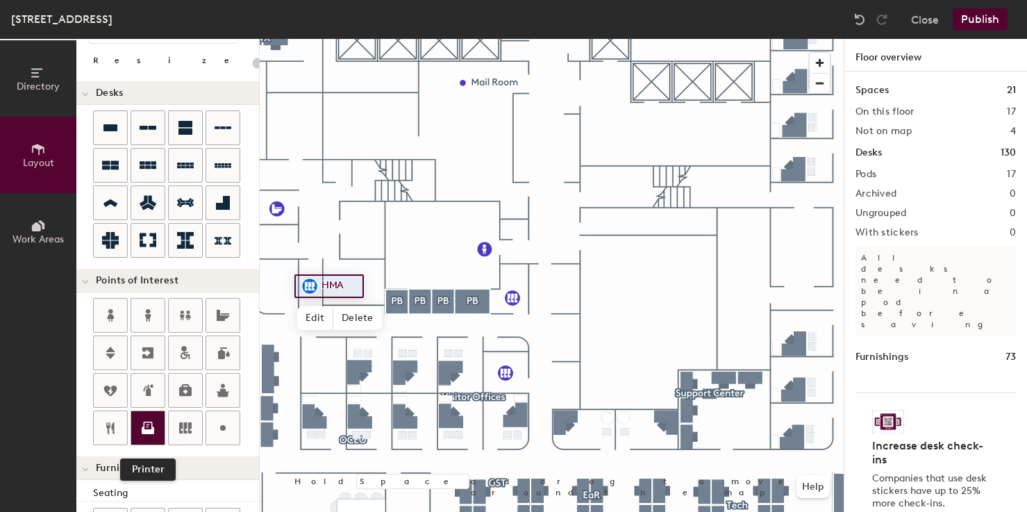
click at [149, 426] on icon at bounding box center [148, 427] width 17 height 17
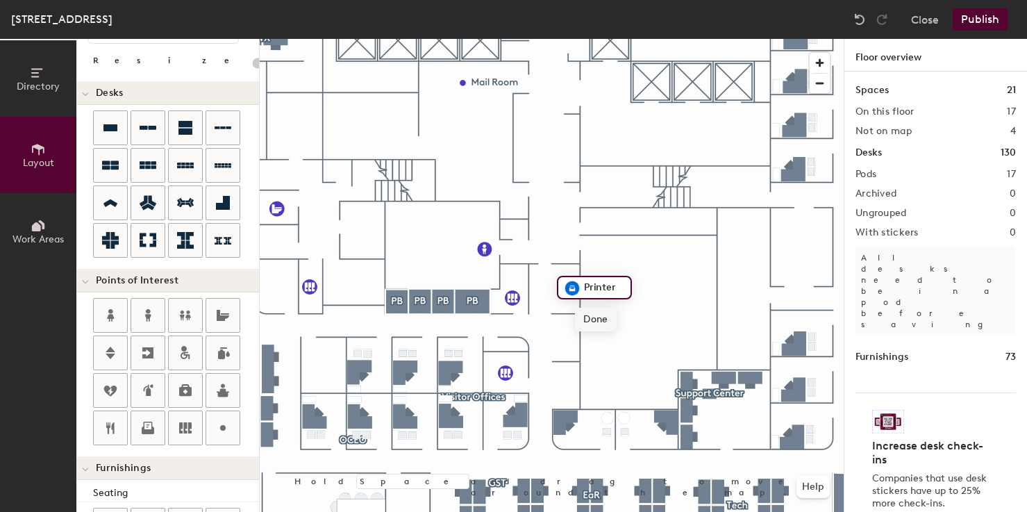
click at [601, 316] on span "Done" at bounding box center [595, 320] width 41 height 24
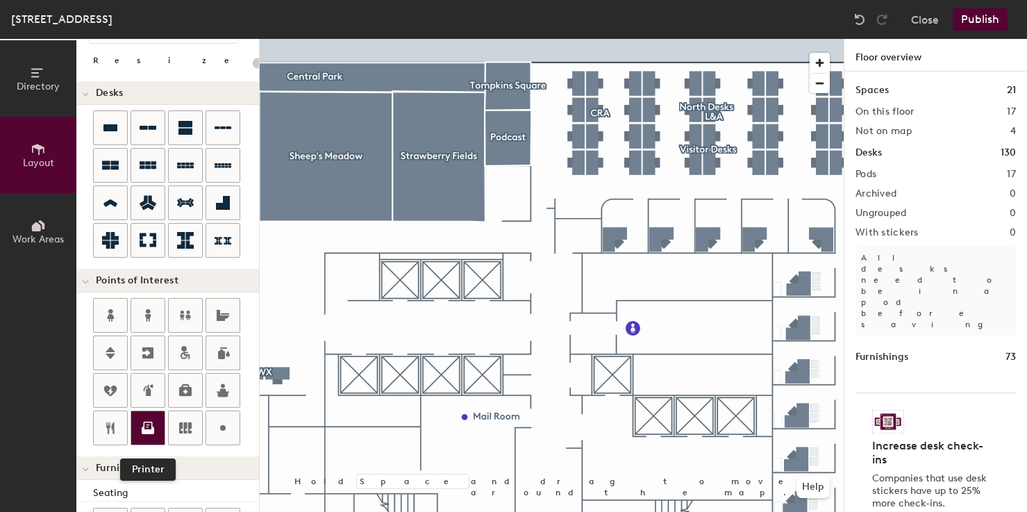
click at [142, 420] on icon at bounding box center [148, 427] width 17 height 17
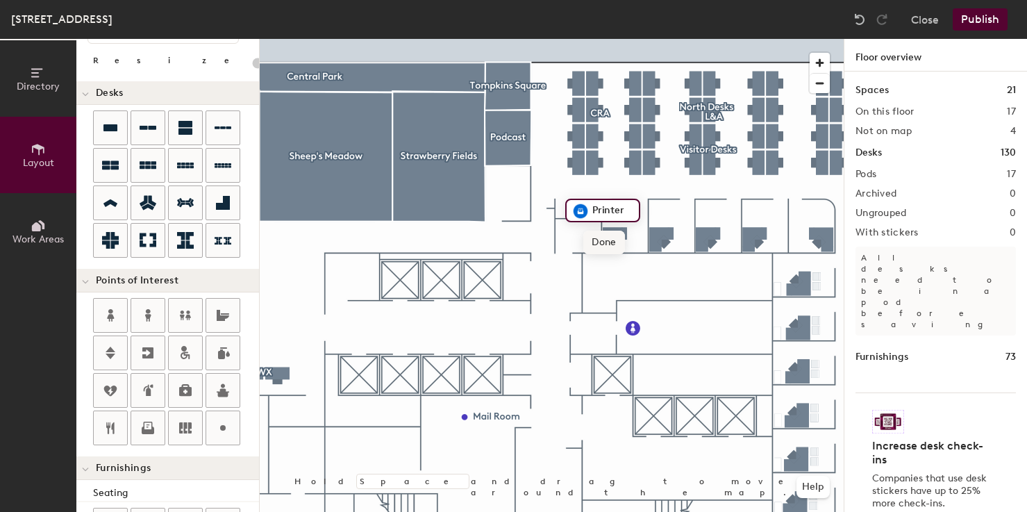
click at [606, 243] on span "Done" at bounding box center [603, 243] width 41 height 24
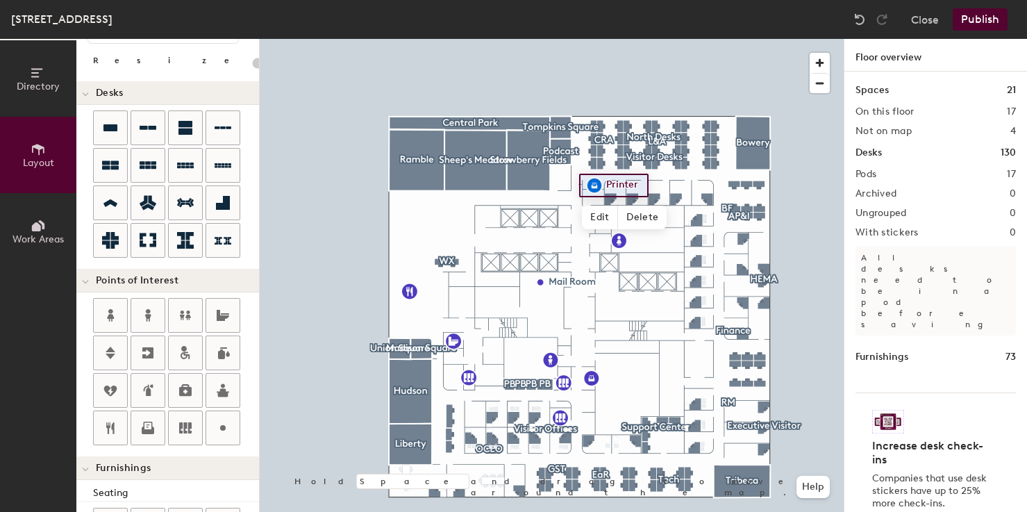
click at [974, 24] on button "Publish" at bounding box center [980, 19] width 55 height 22
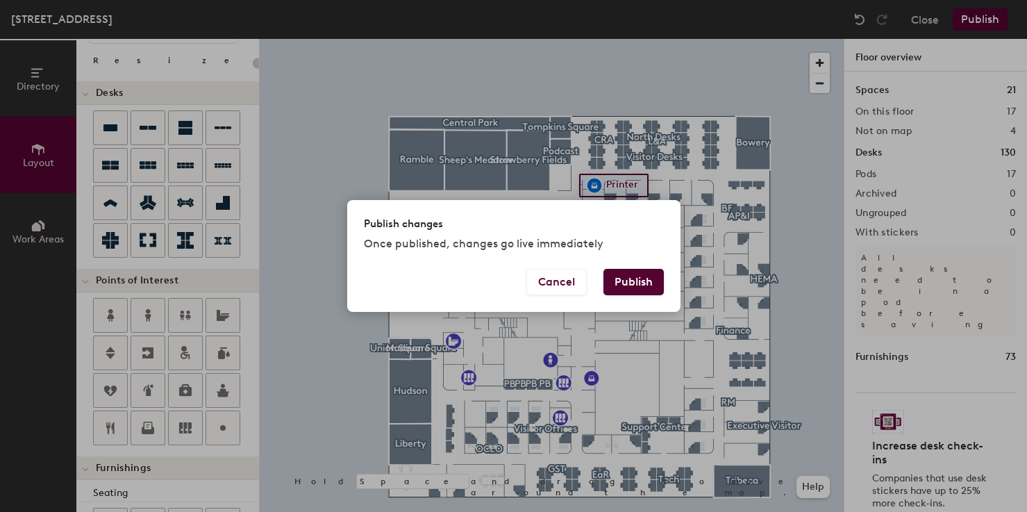
click at [628, 284] on button "Publish" at bounding box center [633, 282] width 60 height 26
type input "20"
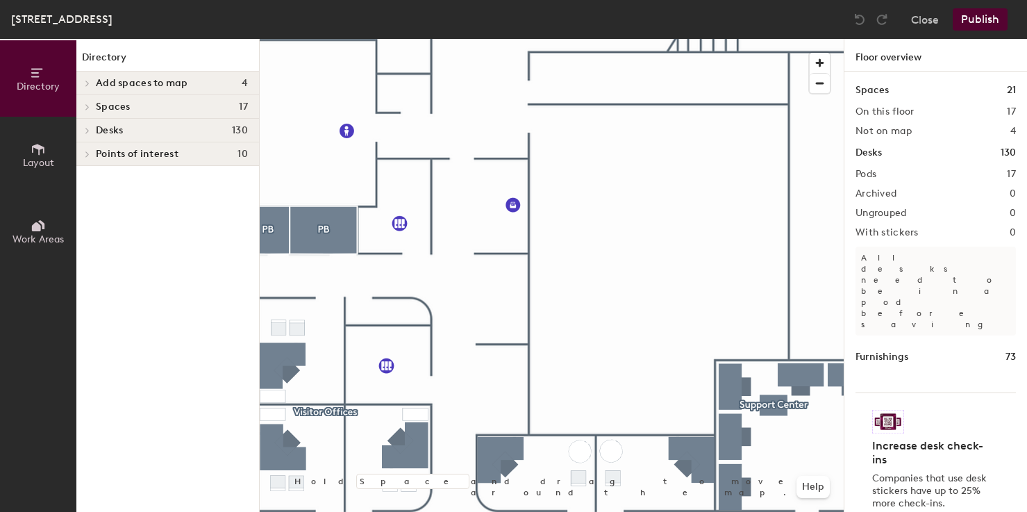
click at [35, 149] on icon at bounding box center [38, 149] width 15 height 15
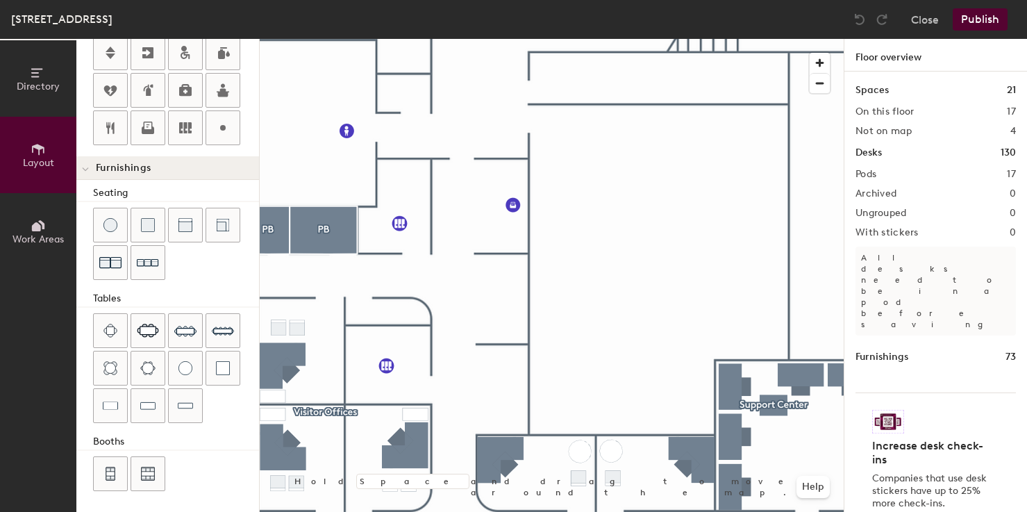
scroll to position [365, 0]
click at [103, 263] on img at bounding box center [110, 261] width 22 height 22
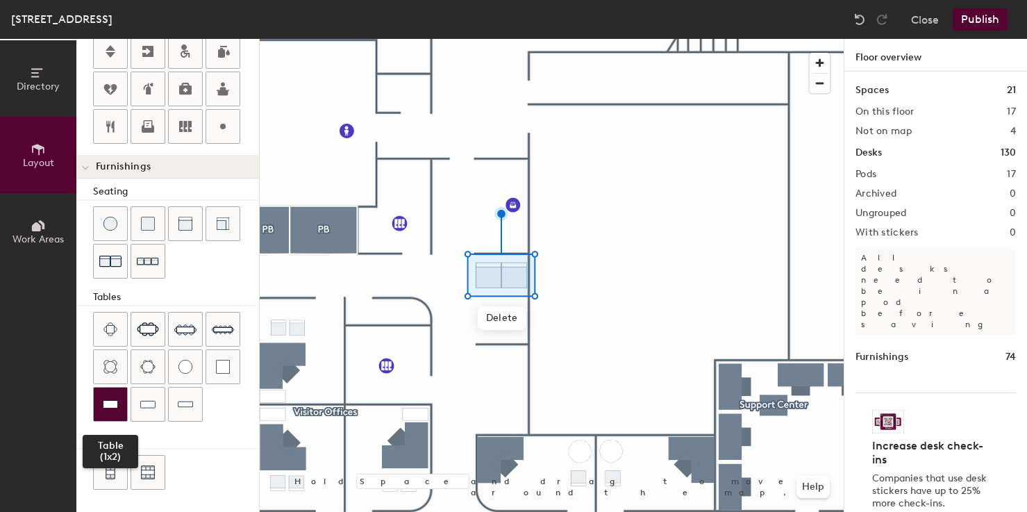
click at [120, 402] on div at bounding box center [110, 403] width 33 height 33
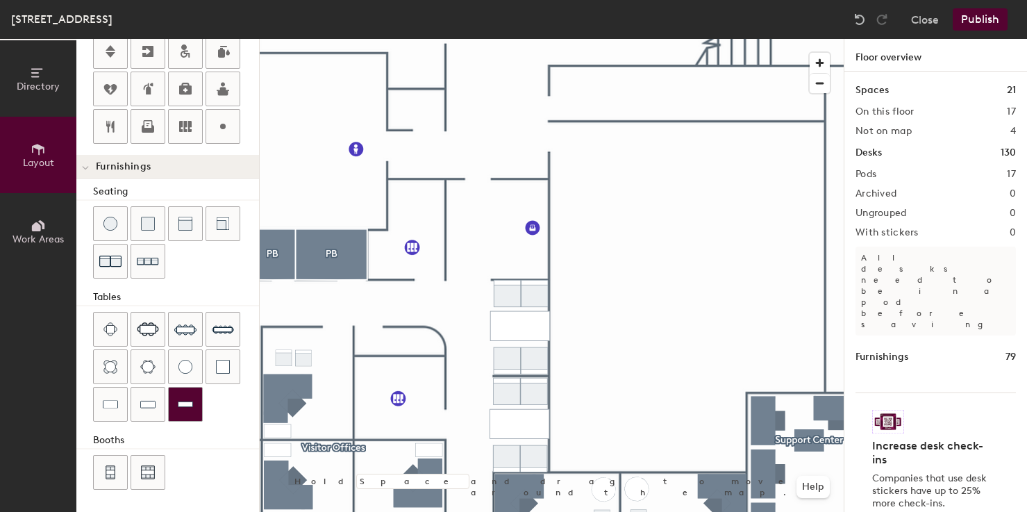
click at [190, 397] on img at bounding box center [185, 404] width 15 height 14
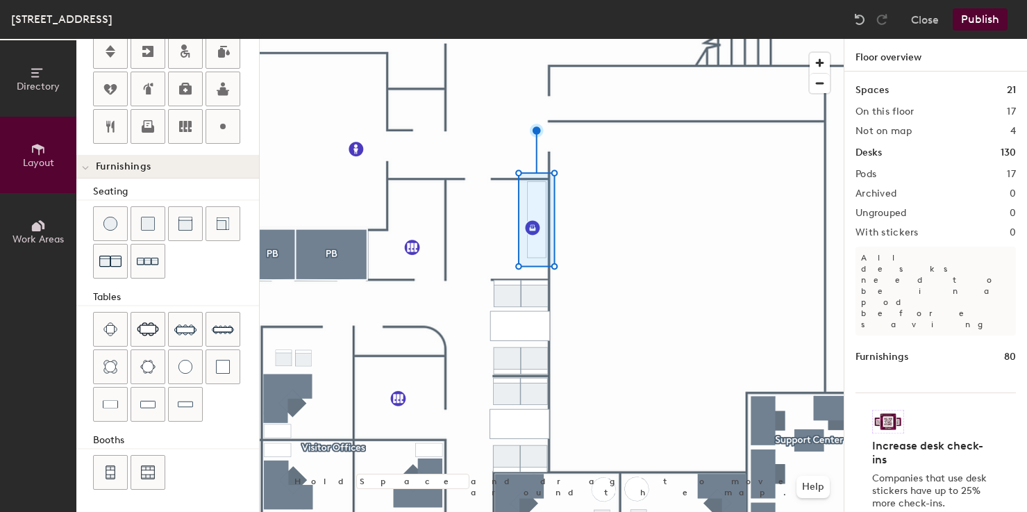
type input "40"
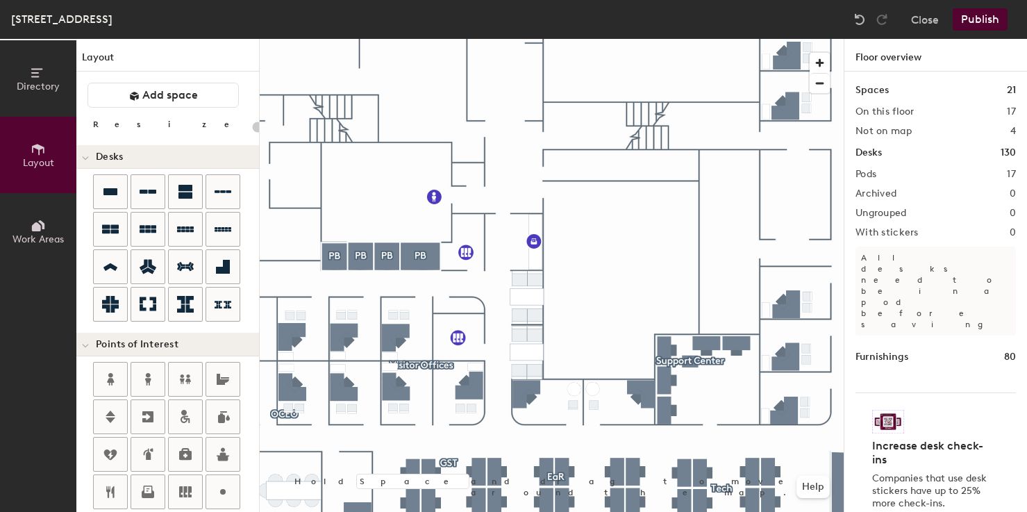
scroll to position [365, 0]
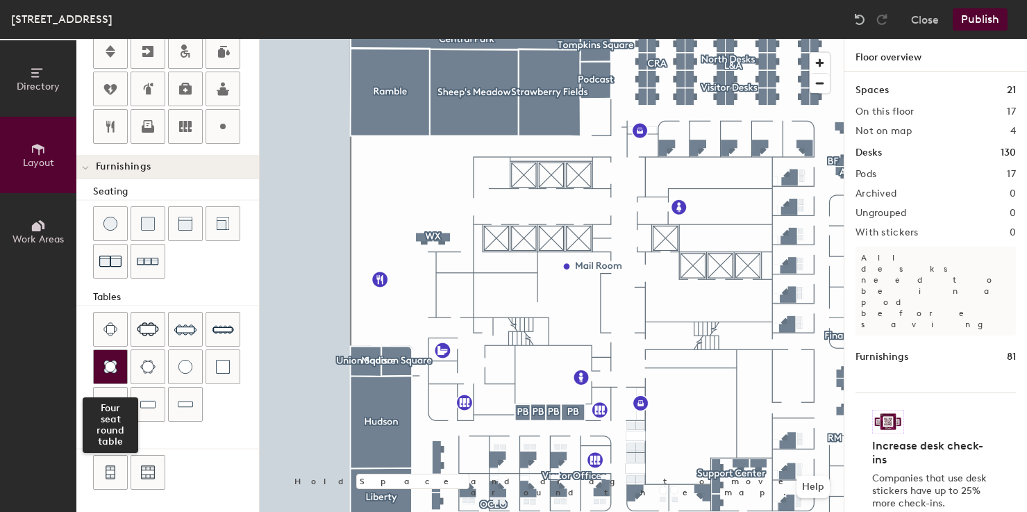
click at [110, 367] on img at bounding box center [110, 367] width 14 height 14
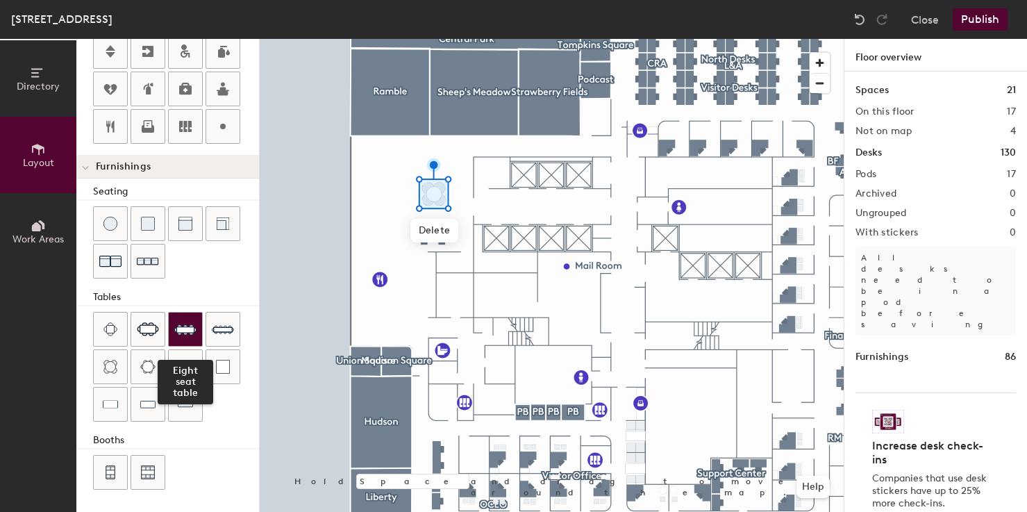
click at [186, 329] on img at bounding box center [185, 329] width 22 height 22
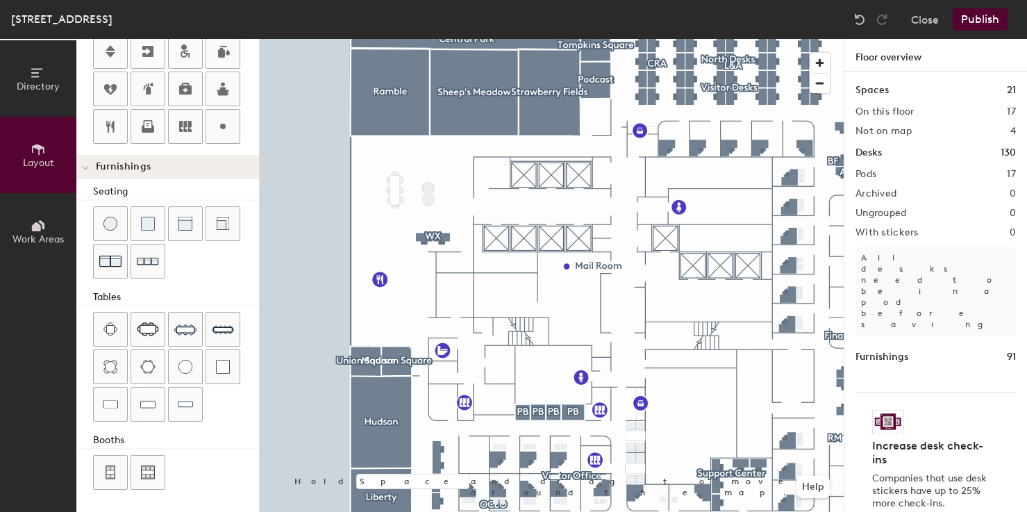
type input "20"
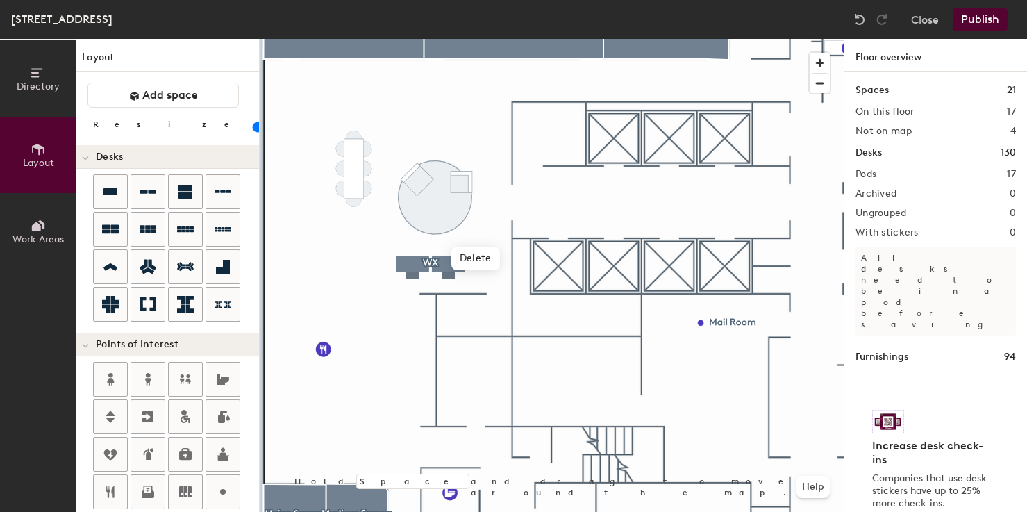
scroll to position [365, 0]
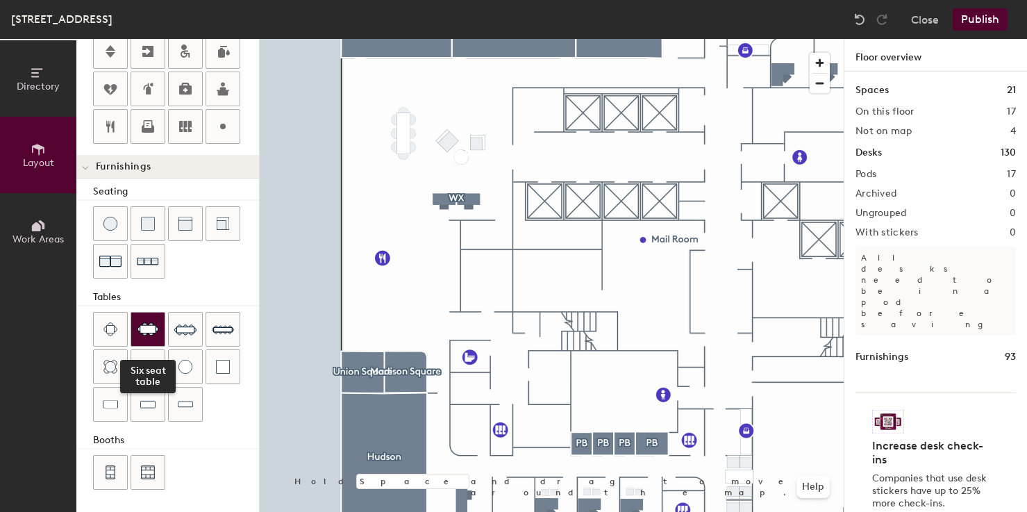
click at [145, 328] on img at bounding box center [148, 329] width 22 height 14
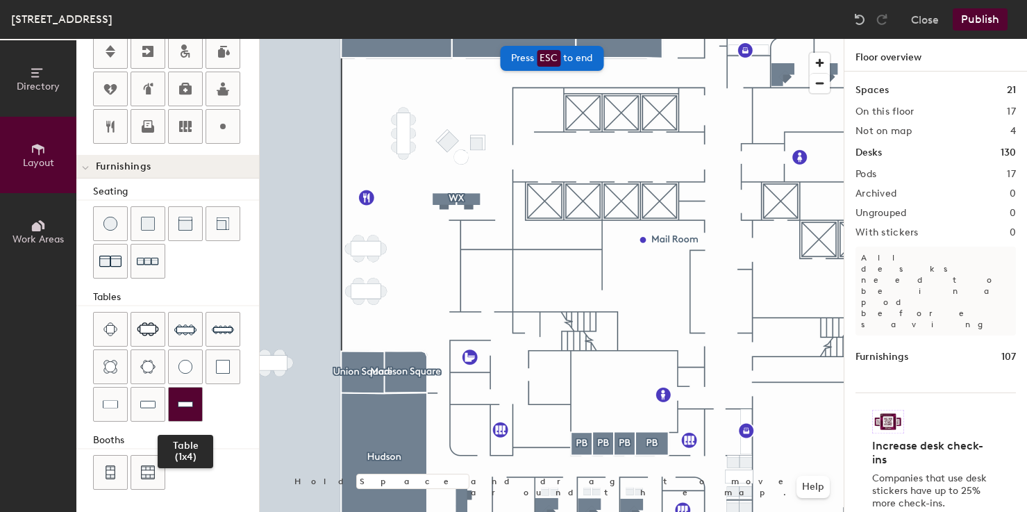
click at [193, 407] on div at bounding box center [185, 403] width 33 height 33
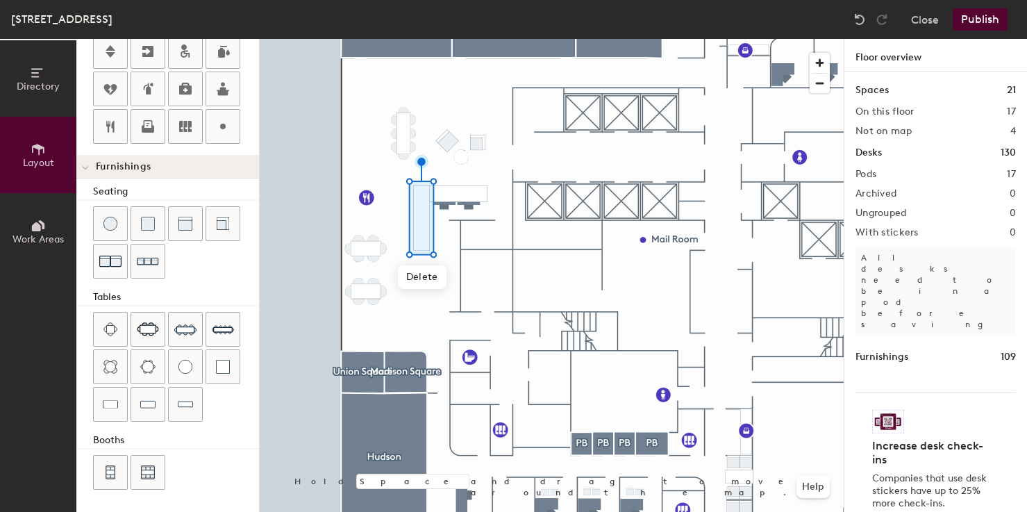
type input "60"
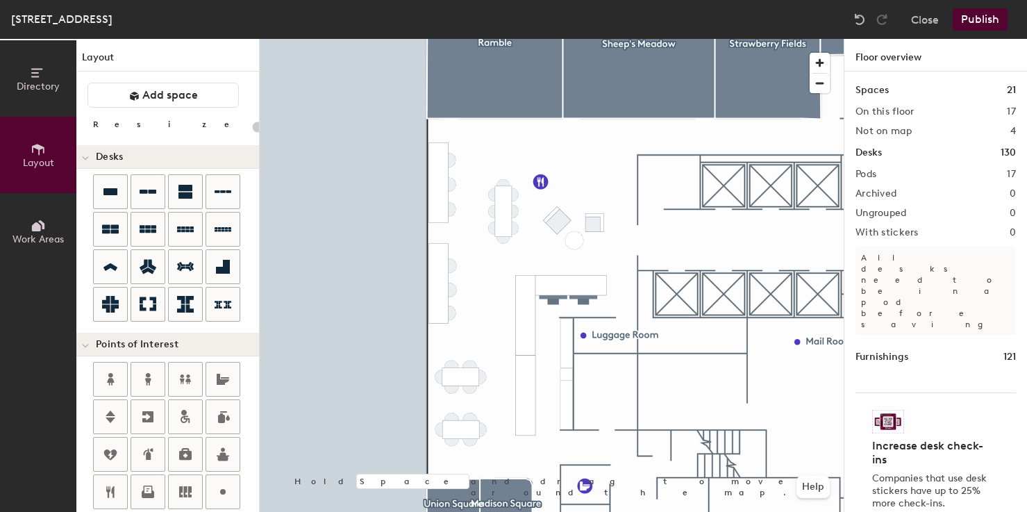
scroll to position [267, 0]
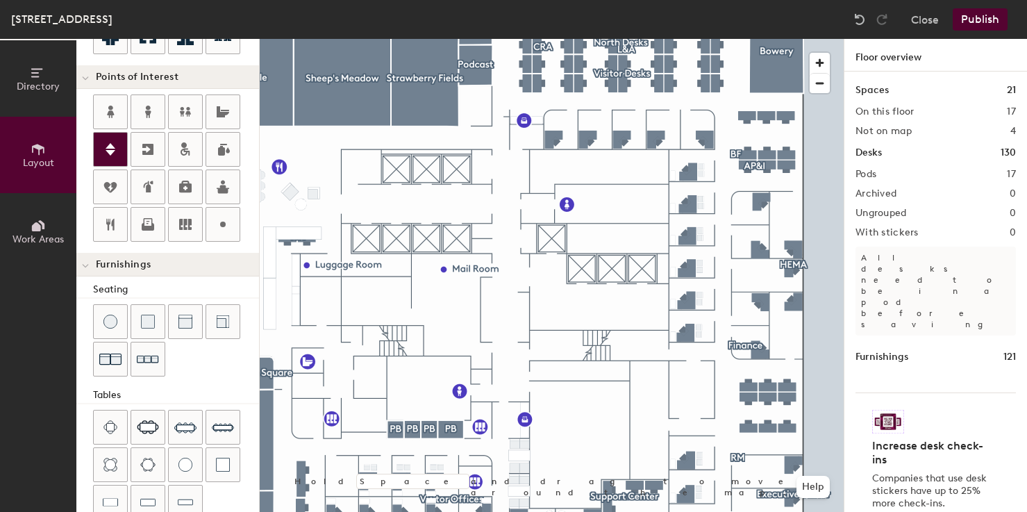
click at [103, 154] on icon at bounding box center [110, 149] width 17 height 17
click at [445, 239] on span "Done" at bounding box center [451, 236] width 41 height 24
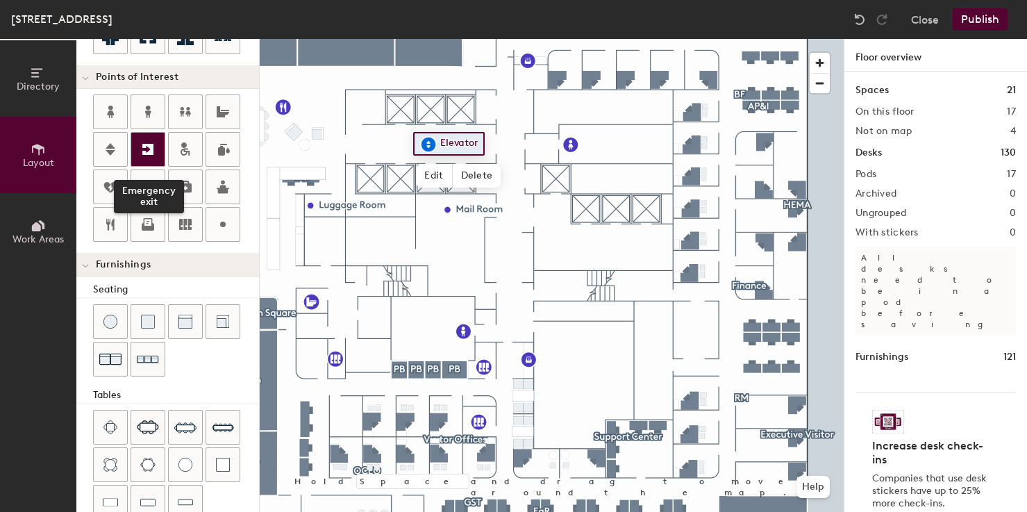
click at [144, 150] on icon at bounding box center [148, 149] width 17 height 17
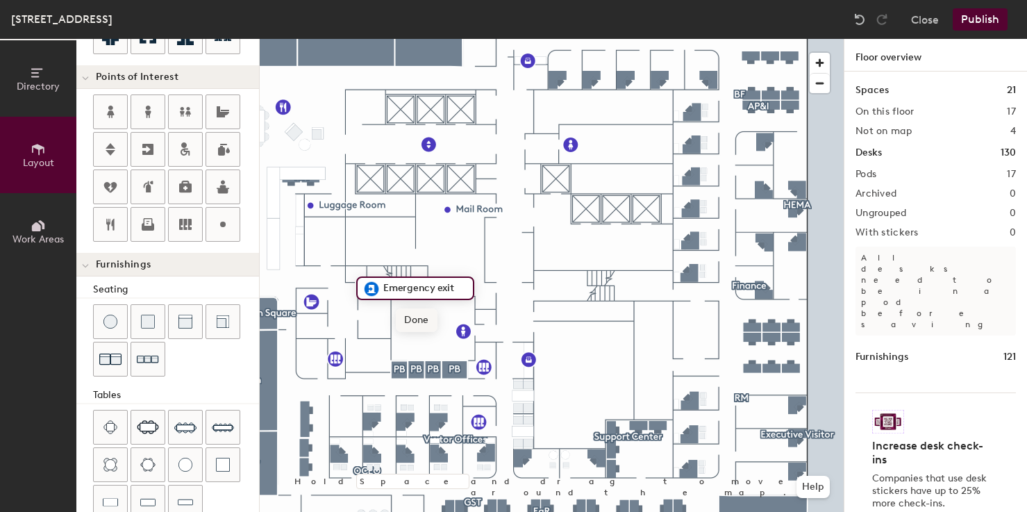
click at [411, 319] on span "Done" at bounding box center [416, 320] width 41 height 24
click at [147, 153] on icon at bounding box center [147, 149] width 11 height 11
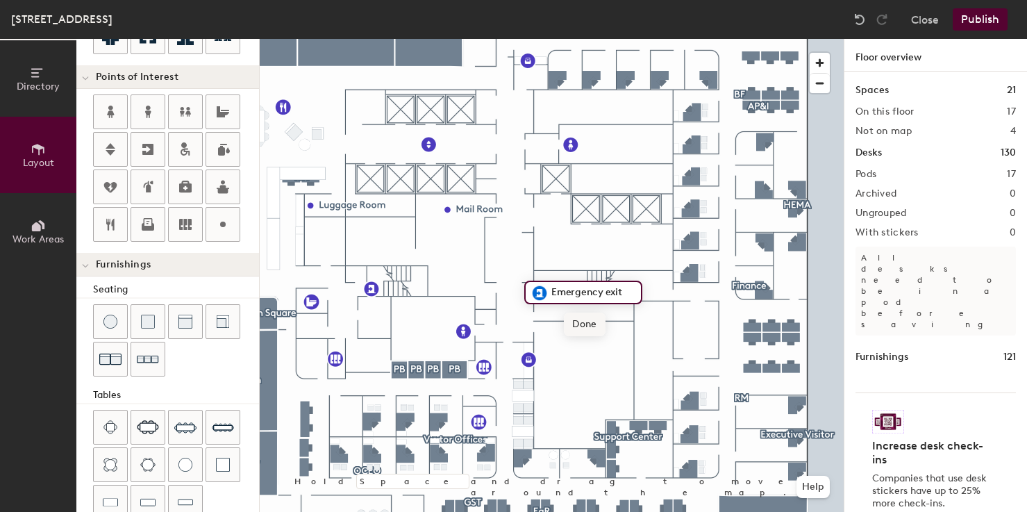
click at [578, 321] on span "Done" at bounding box center [584, 324] width 41 height 24
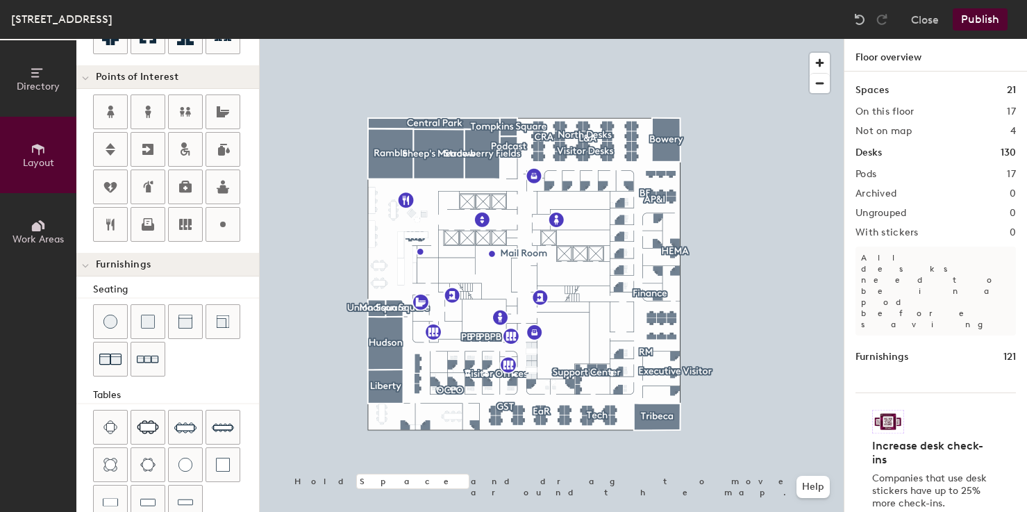
click at [976, 20] on button "Publish" at bounding box center [980, 19] width 55 height 22
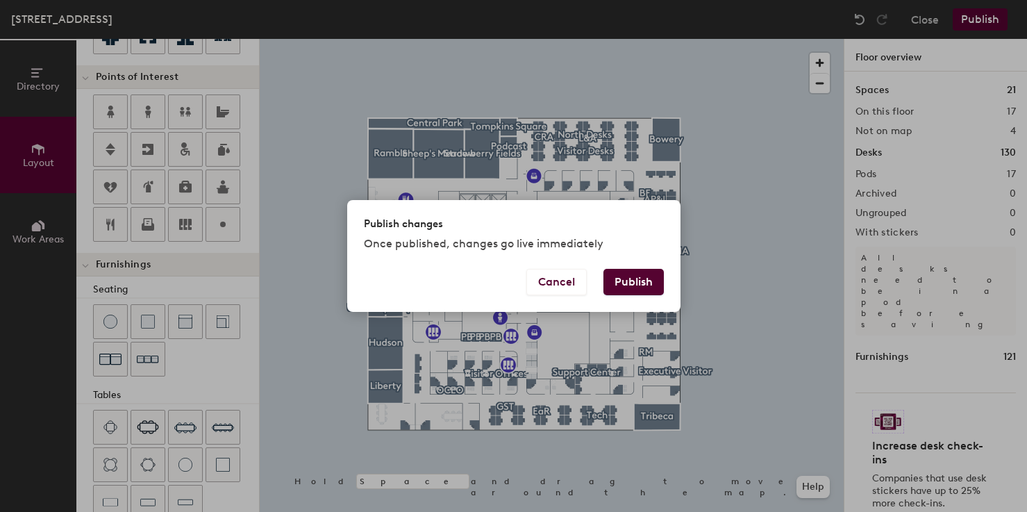
click at [635, 276] on button "Publish" at bounding box center [633, 282] width 60 height 26
type input "20"
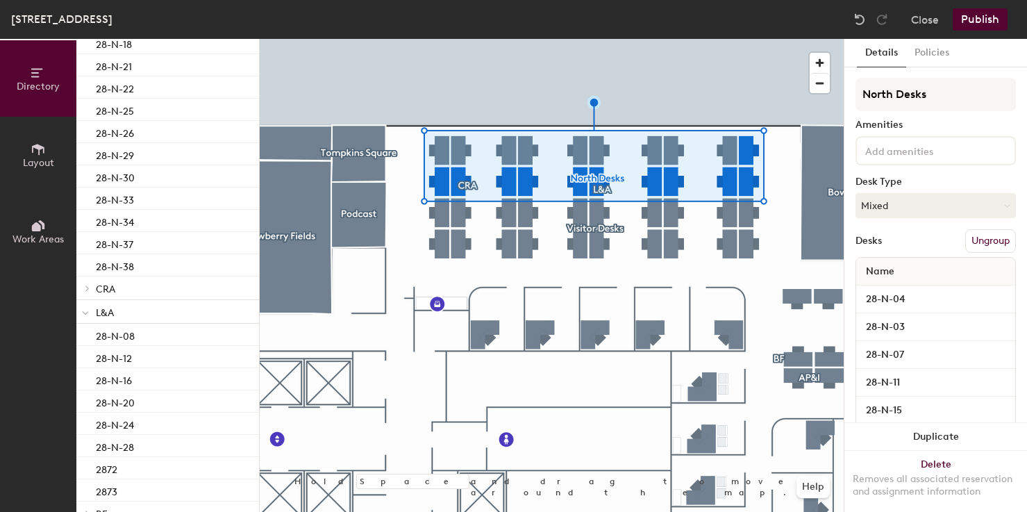
scroll to position [743, 0]
click at [91, 292] on div at bounding box center [85, 288] width 18 height 23
click at [113, 315] on p "28-N-32" at bounding box center [115, 311] width 38 height 16
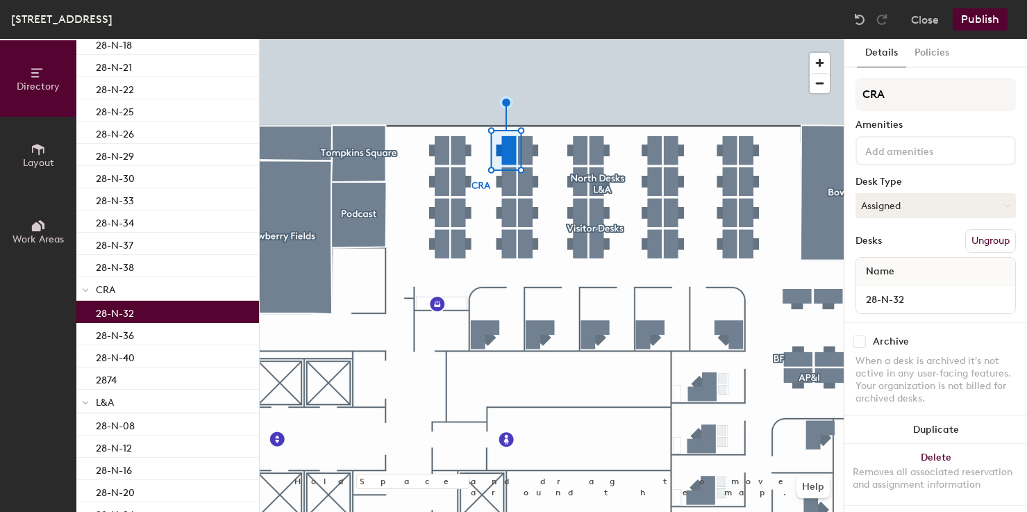
click at [109, 290] on span "CRA" at bounding box center [105, 290] width 19 height 12
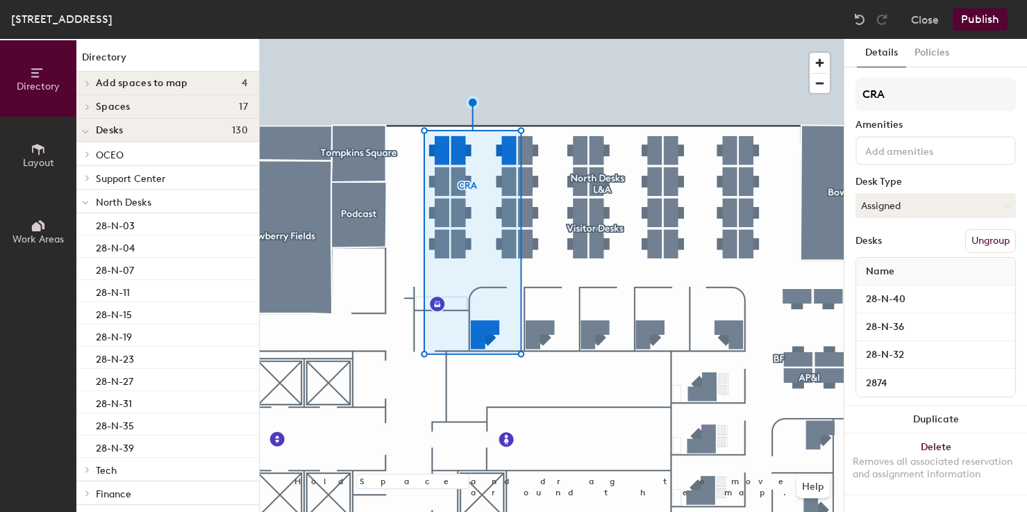
scroll to position [1, 0]
click at [149, 199] on span "North Desks" at bounding box center [124, 201] width 56 height 12
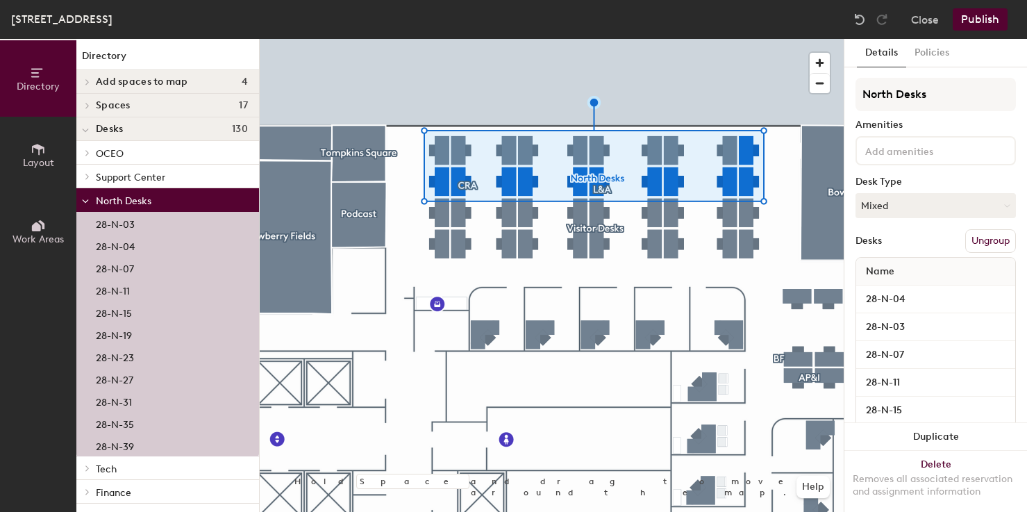
click at [976, 244] on button "Ungroup" at bounding box center [990, 241] width 51 height 24
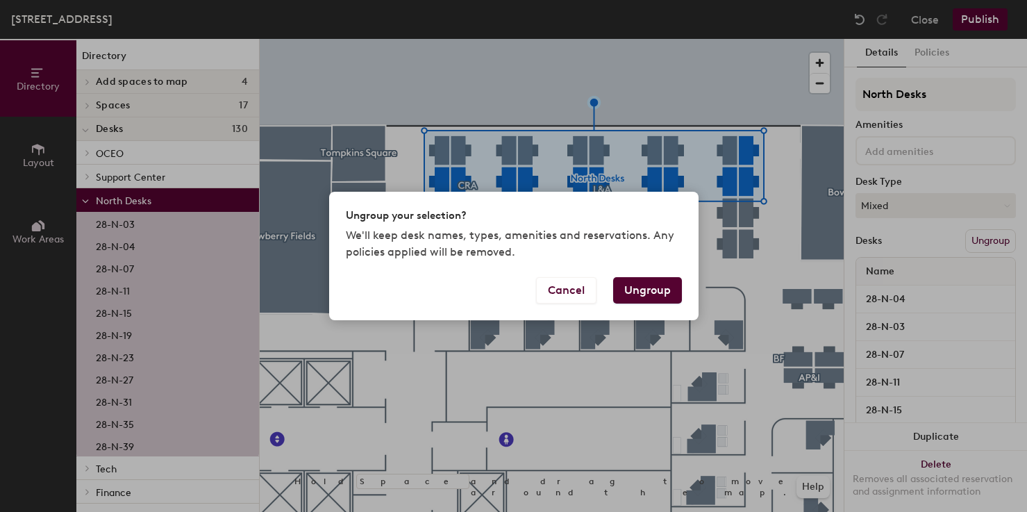
click at [649, 290] on button "Ungroup" at bounding box center [647, 290] width 69 height 26
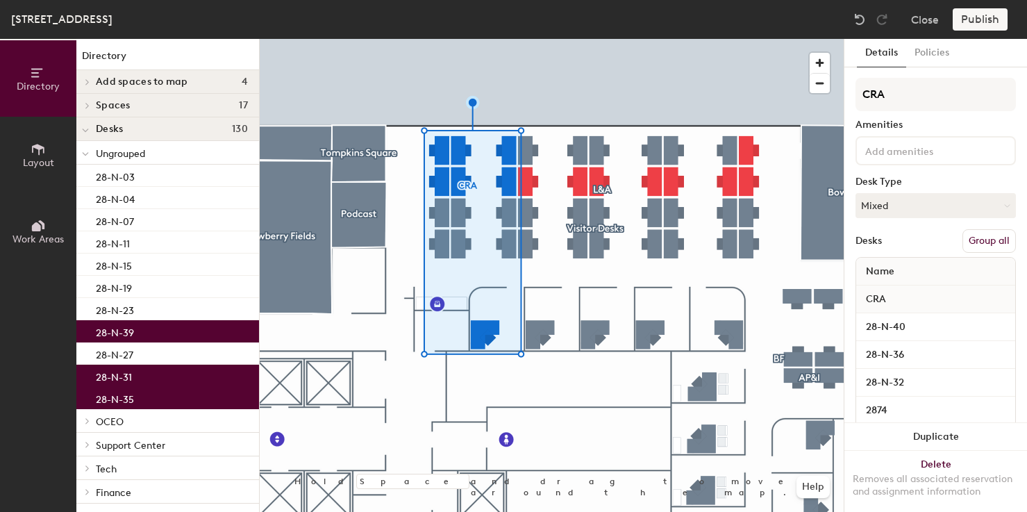
click at [1001, 241] on button "Group all" at bounding box center [988, 241] width 53 height 24
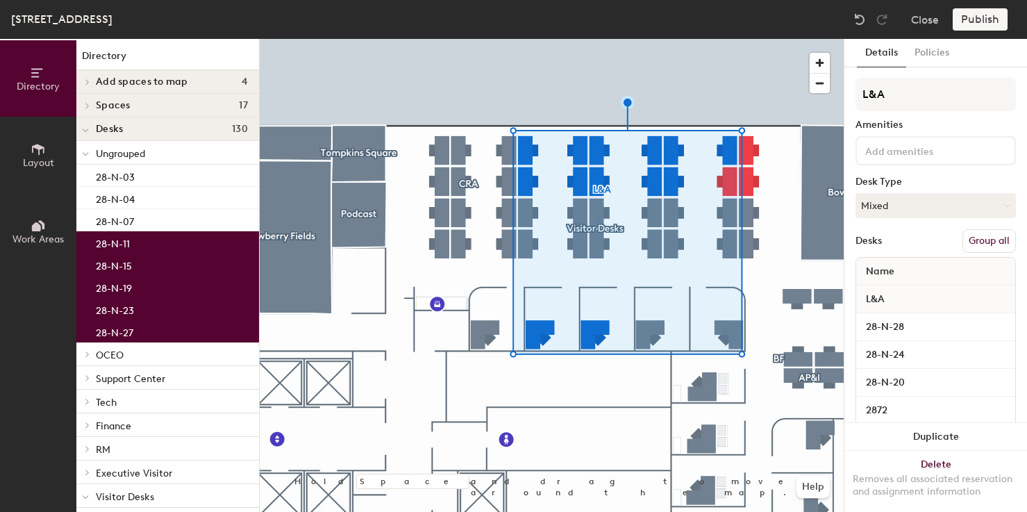
click at [991, 240] on button "Group all" at bounding box center [988, 241] width 53 height 24
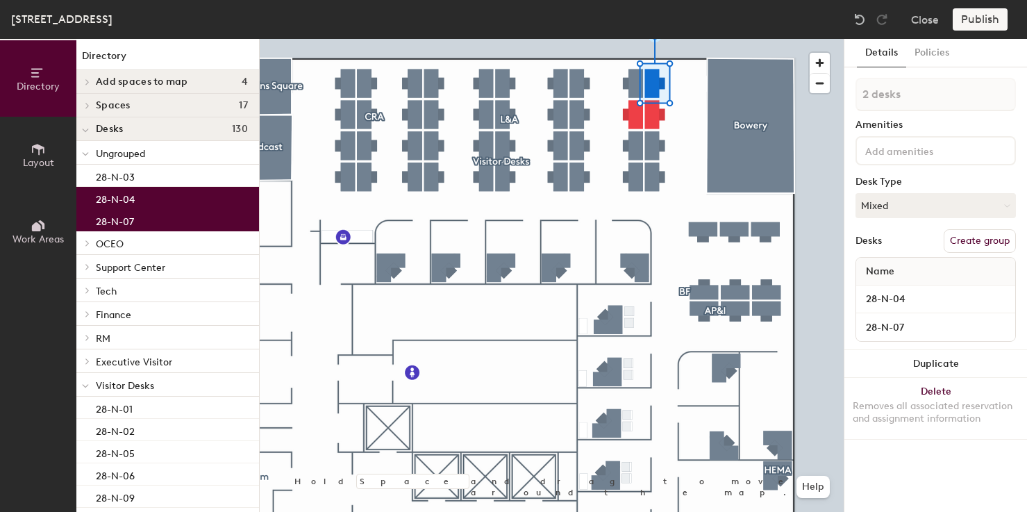
type input "3 desks"
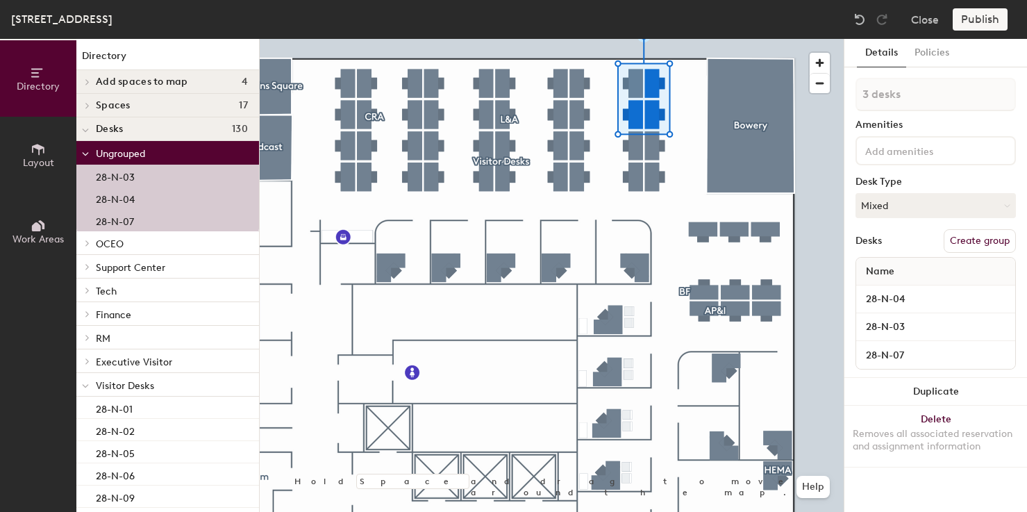
click at [974, 242] on button "Create group" at bounding box center [980, 241] width 72 height 24
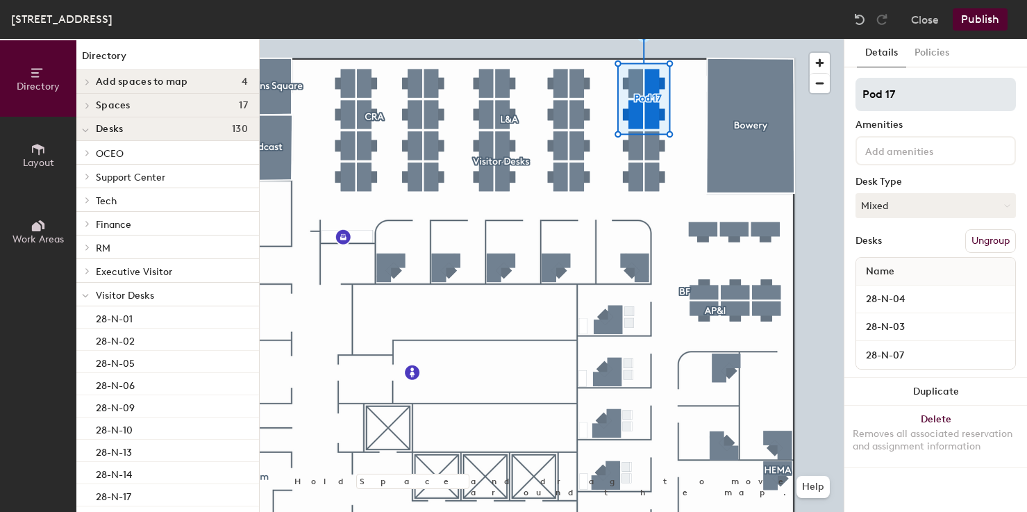
click at [877, 95] on input "Pod 17" at bounding box center [935, 94] width 160 height 33
type input "HMA"
click at [990, 12] on button "Publish" at bounding box center [980, 19] width 55 height 22
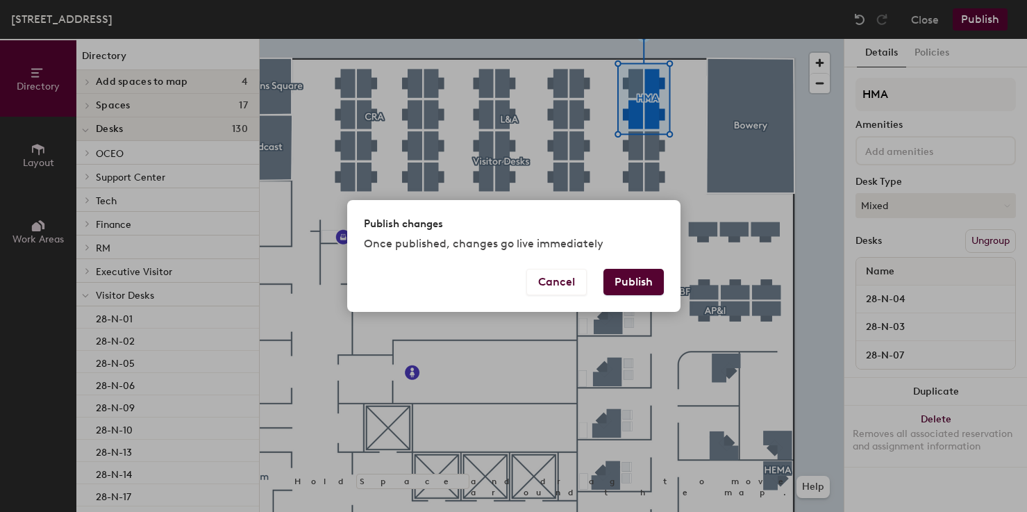
click at [631, 271] on button "Publish" at bounding box center [633, 282] width 60 height 26
